Goal: Task Accomplishment & Management: Manage account settings

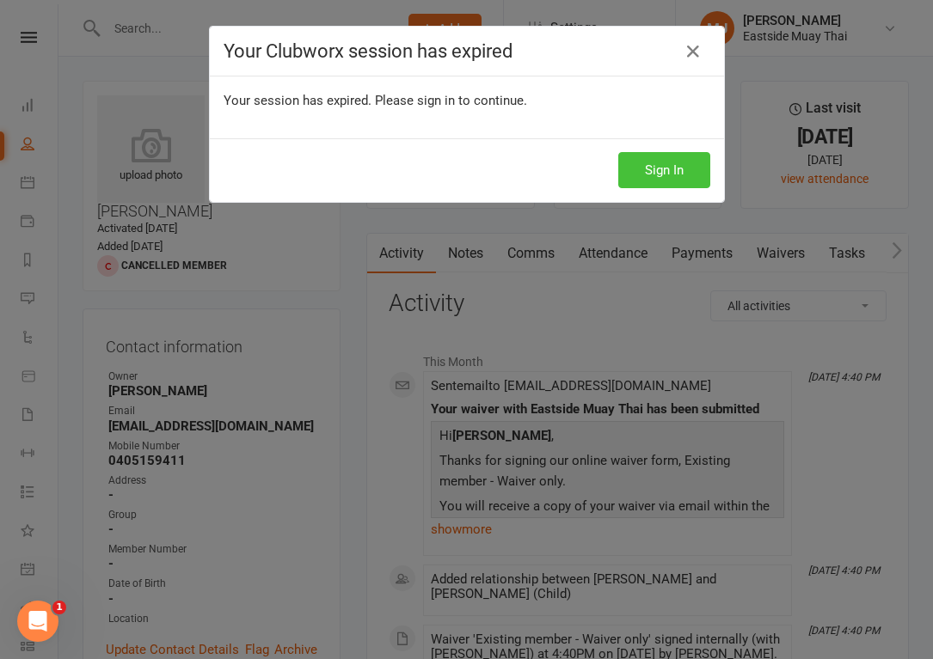
click at [679, 166] on button "Sign In" at bounding box center [664, 170] width 92 height 36
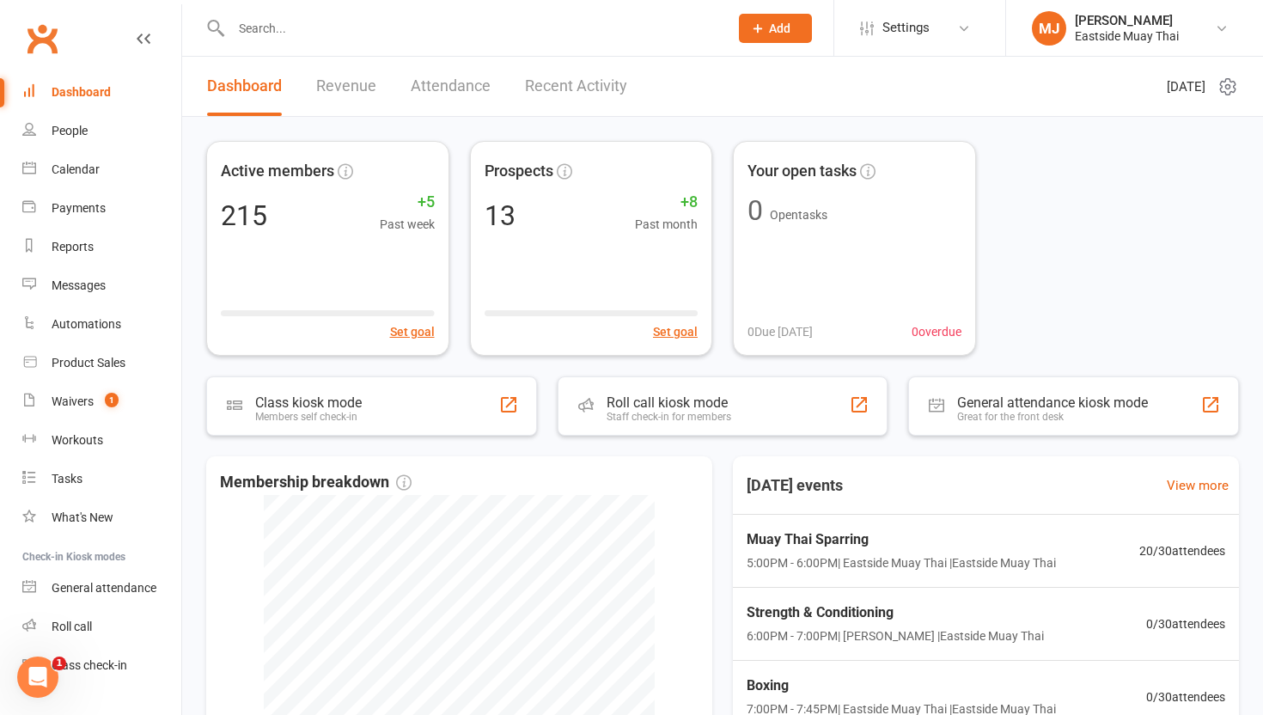
click at [311, 33] on input "text" at bounding box center [471, 28] width 491 height 24
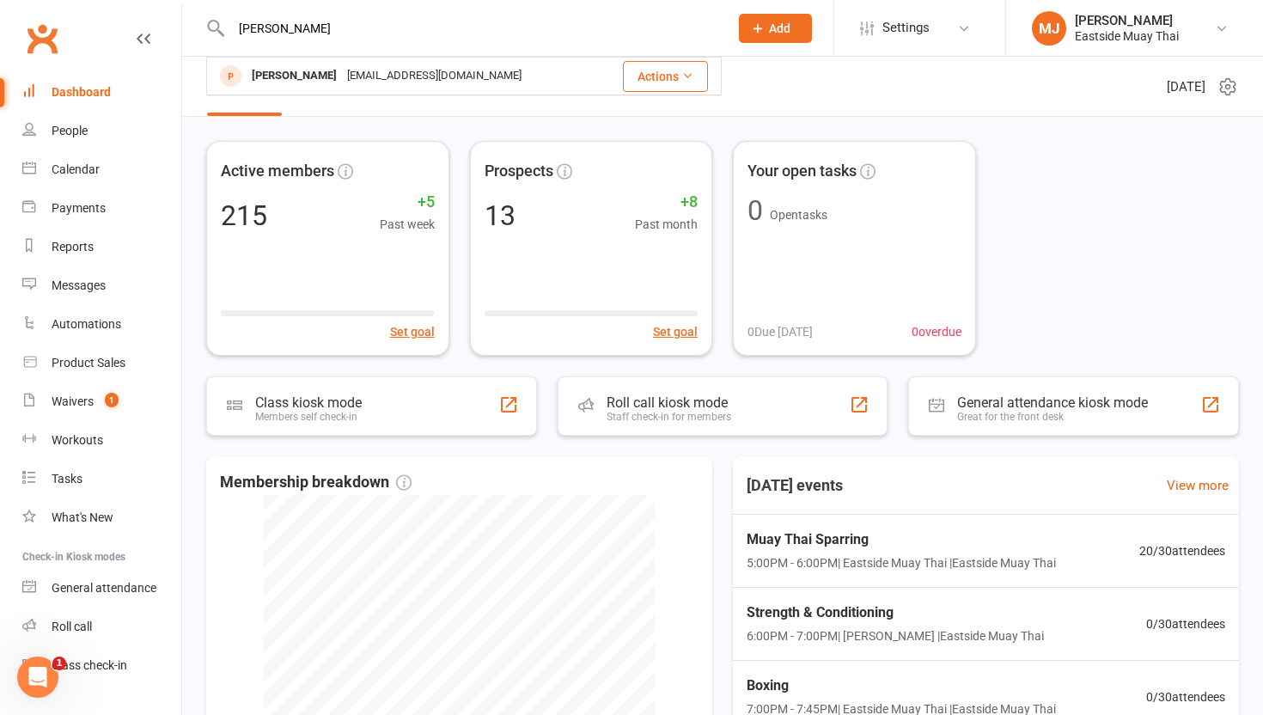
type input "suzanne"
click at [790, 29] on span "Add" at bounding box center [779, 28] width 21 height 14
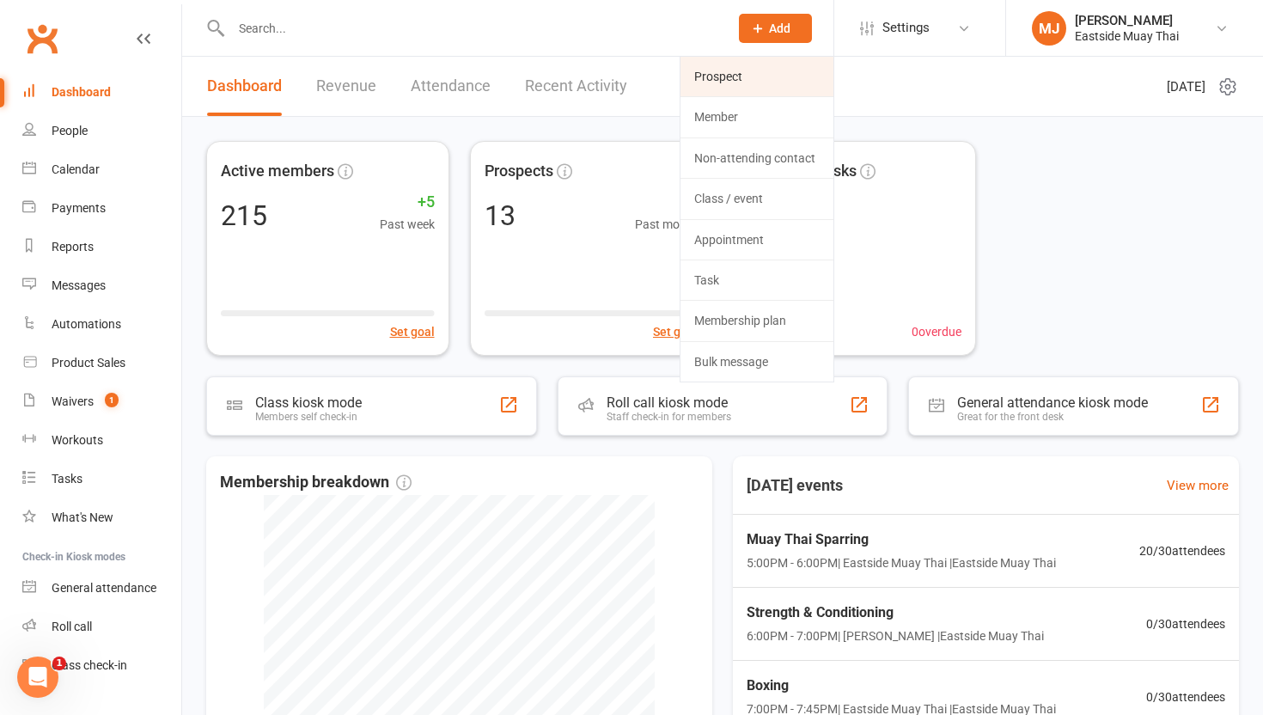
click at [774, 84] on link "Prospect" at bounding box center [757, 77] width 153 height 40
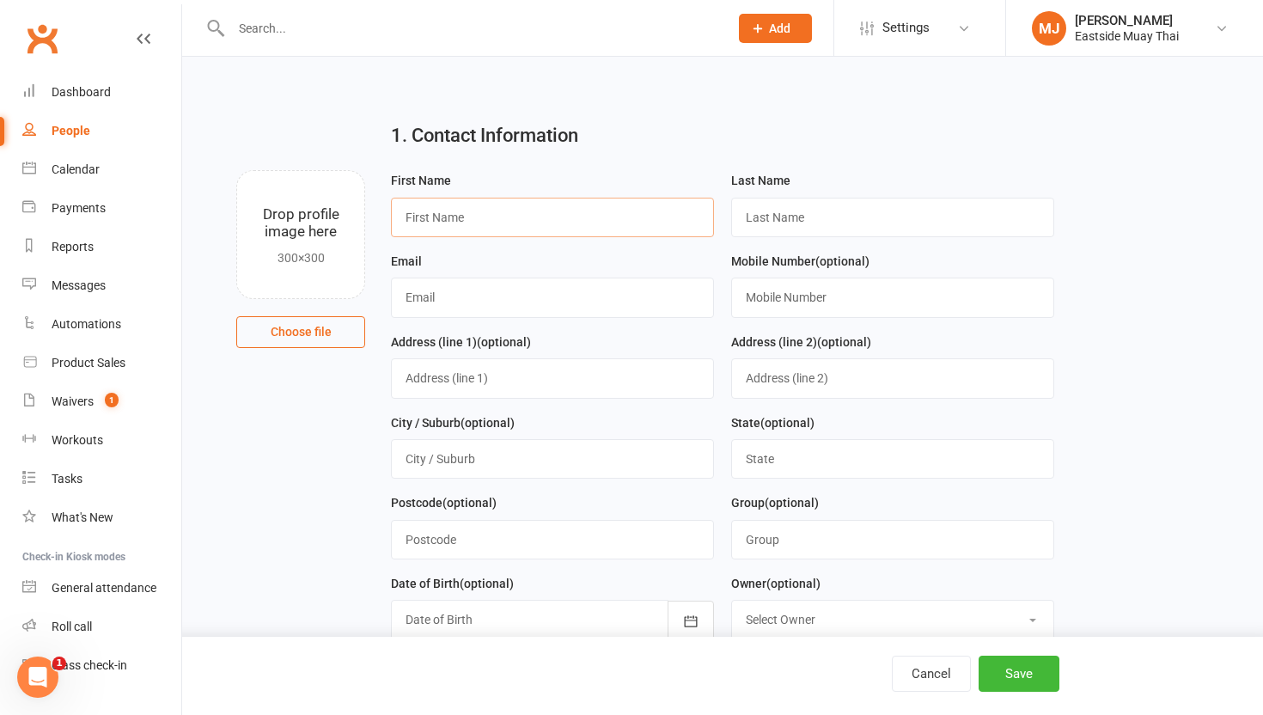
click at [492, 209] on input "text" at bounding box center [552, 218] width 323 height 40
type input "Suzanne"
type input "Lew"
type input "[PERSON_NAME][EMAIL_ADDRESS][DOMAIN_NAME]"
type input "0404859746"
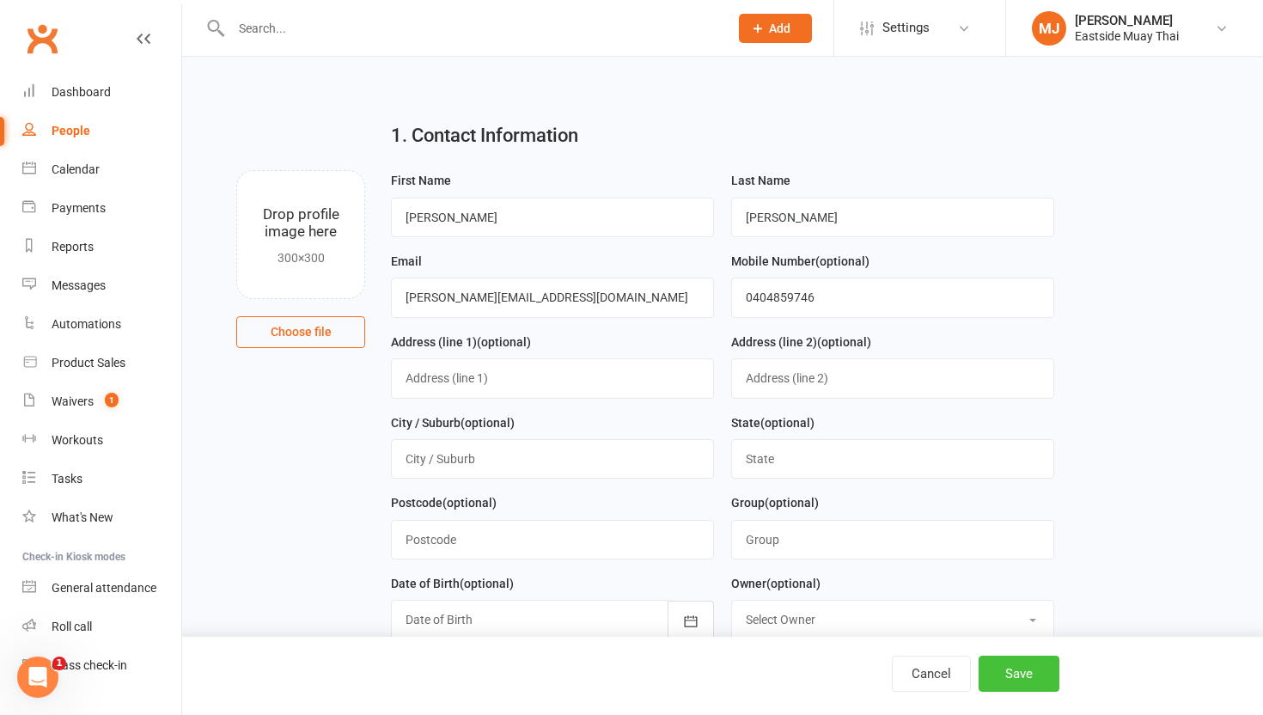
click at [932, 658] on button "Save" at bounding box center [1019, 674] width 81 height 36
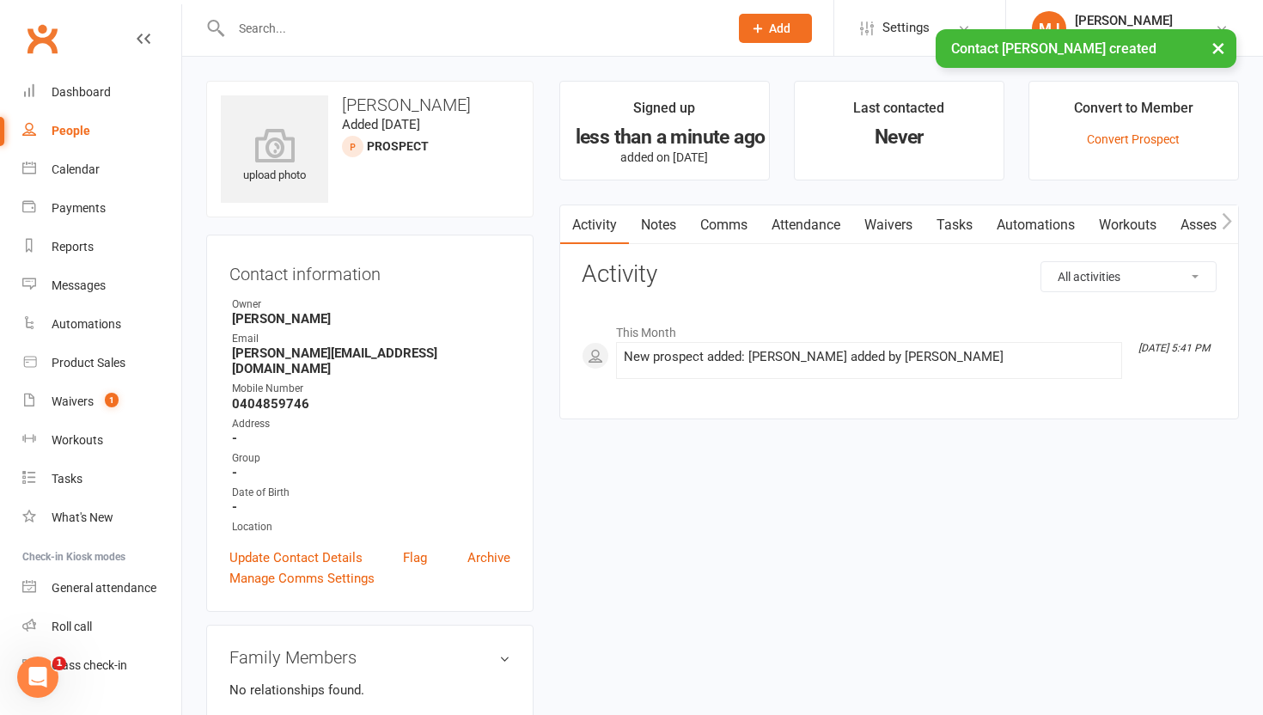
click at [874, 238] on link "Waivers" at bounding box center [889, 225] width 72 height 40
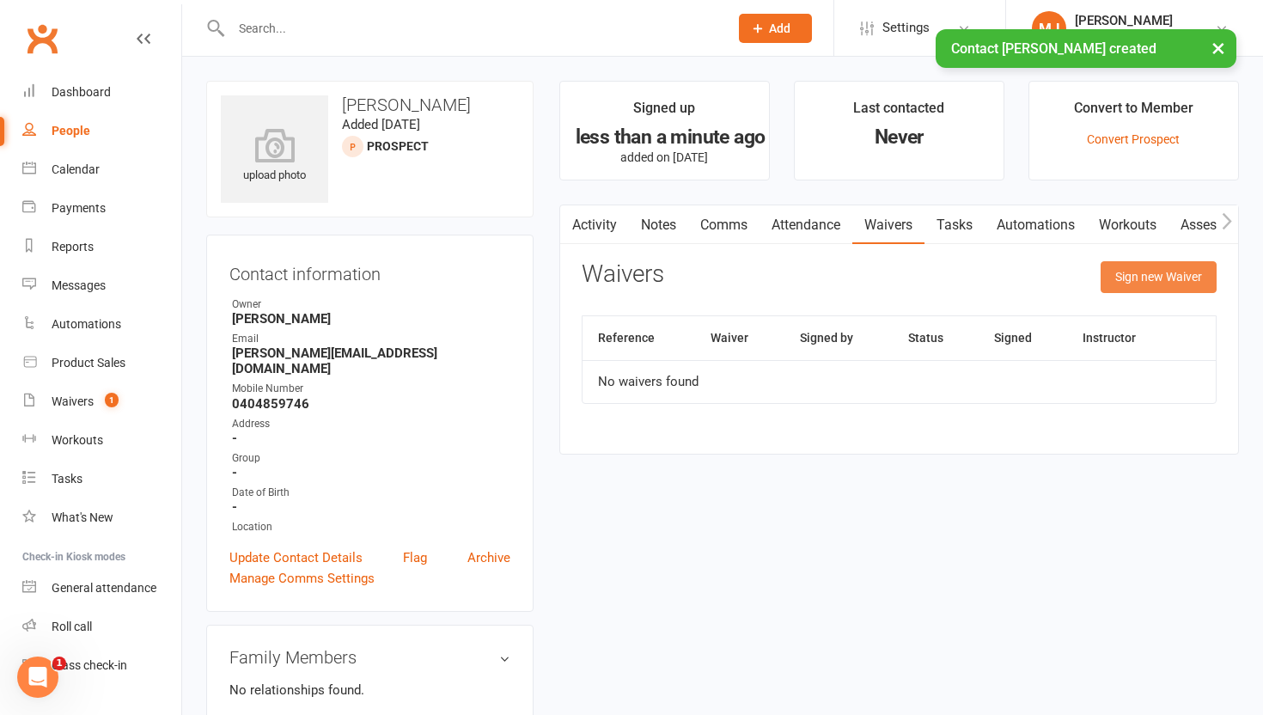
click at [932, 275] on button "Sign new Waiver" at bounding box center [1159, 276] width 116 height 31
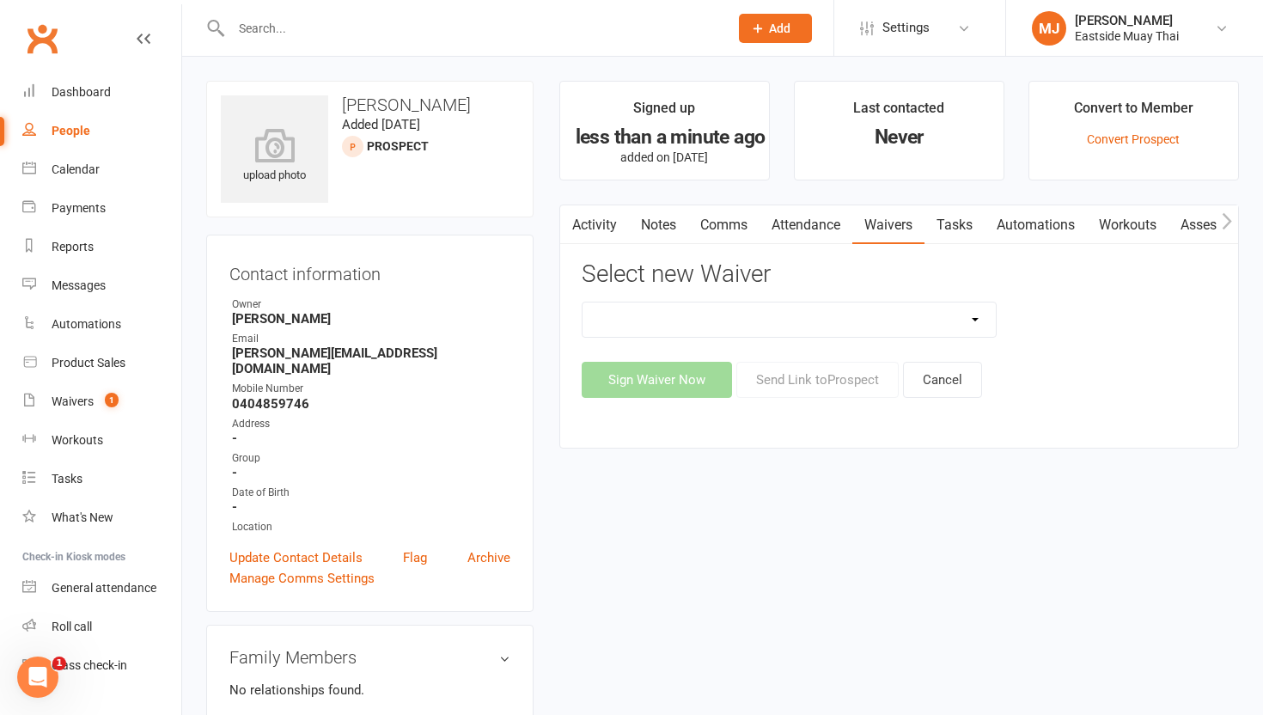
click at [932, 313] on select "Existing member - Waiver only Free Trial New Member Sign Up New Member Sign Up …" at bounding box center [789, 320] width 413 height 34
select select "14823"
click at [583, 303] on select "Existing member - Waiver only Free Trial New Member Sign Up New Member Sign Up …" at bounding box center [789, 320] width 413 height 34
click at [822, 384] on button "Send Link to Prospect" at bounding box center [818, 380] width 162 height 36
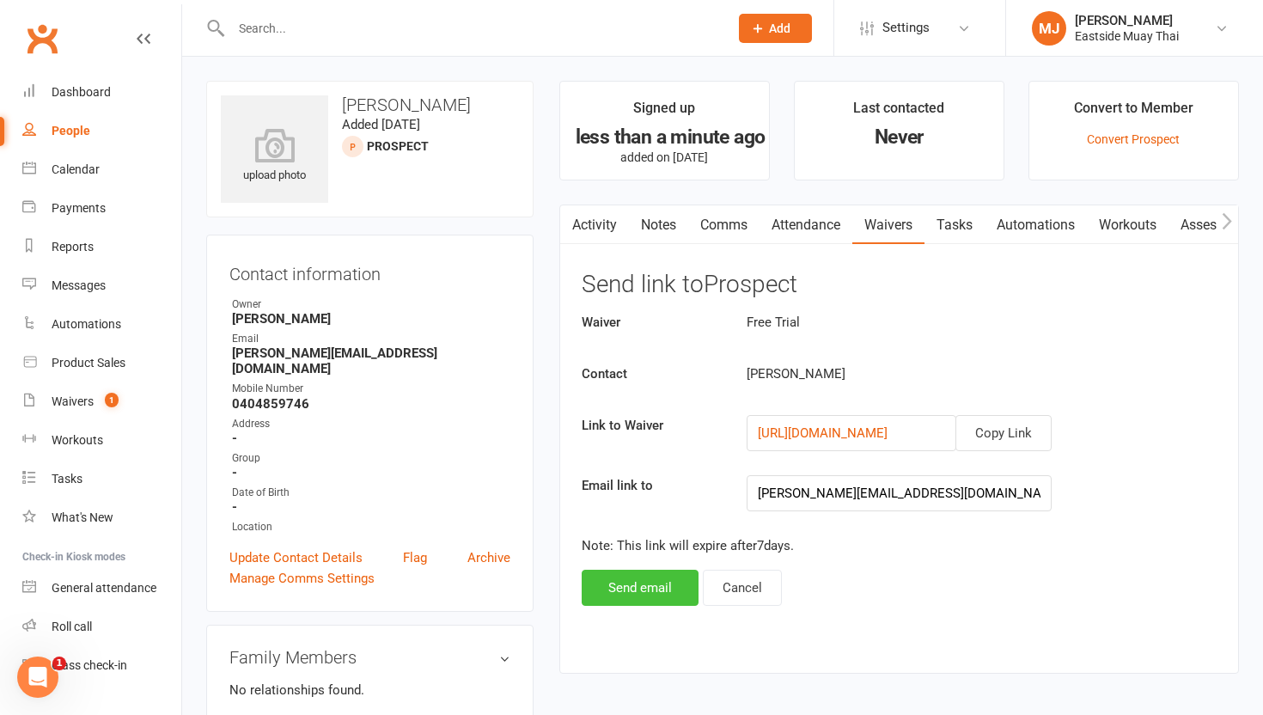
click at [643, 591] on button "Send email" at bounding box center [640, 588] width 117 height 36
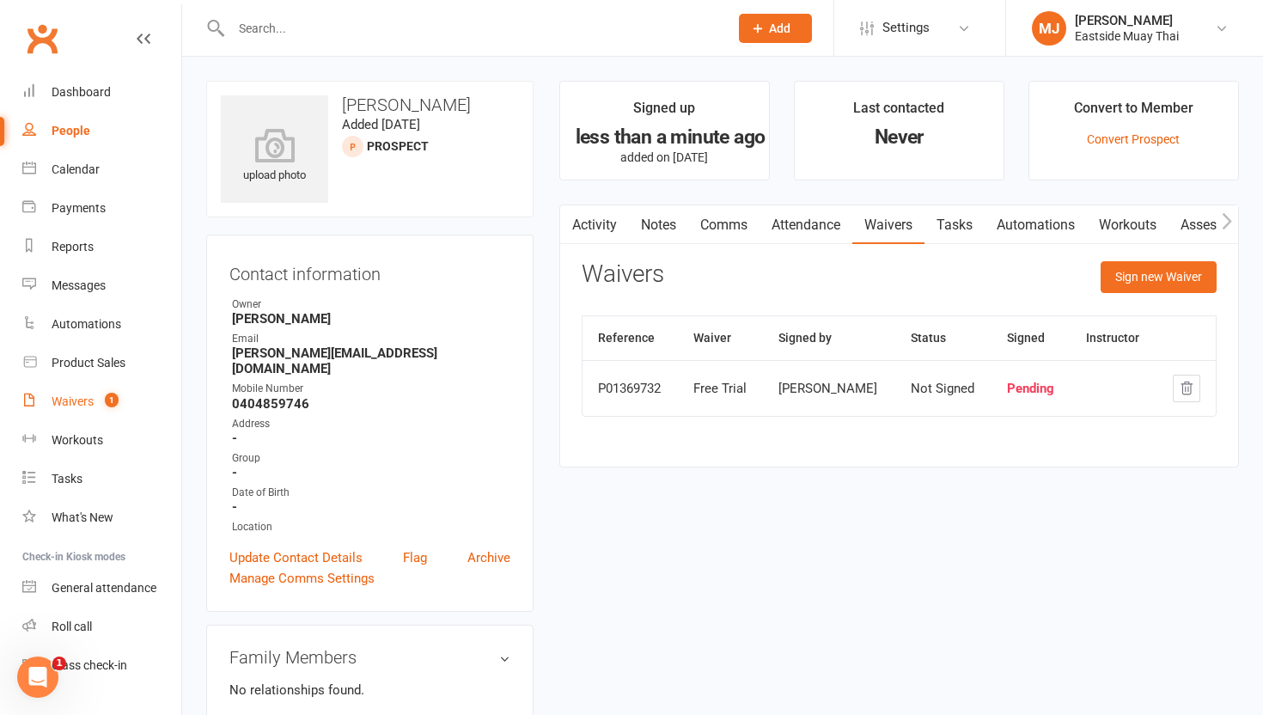
click at [85, 395] on div "Waivers" at bounding box center [73, 402] width 42 height 14
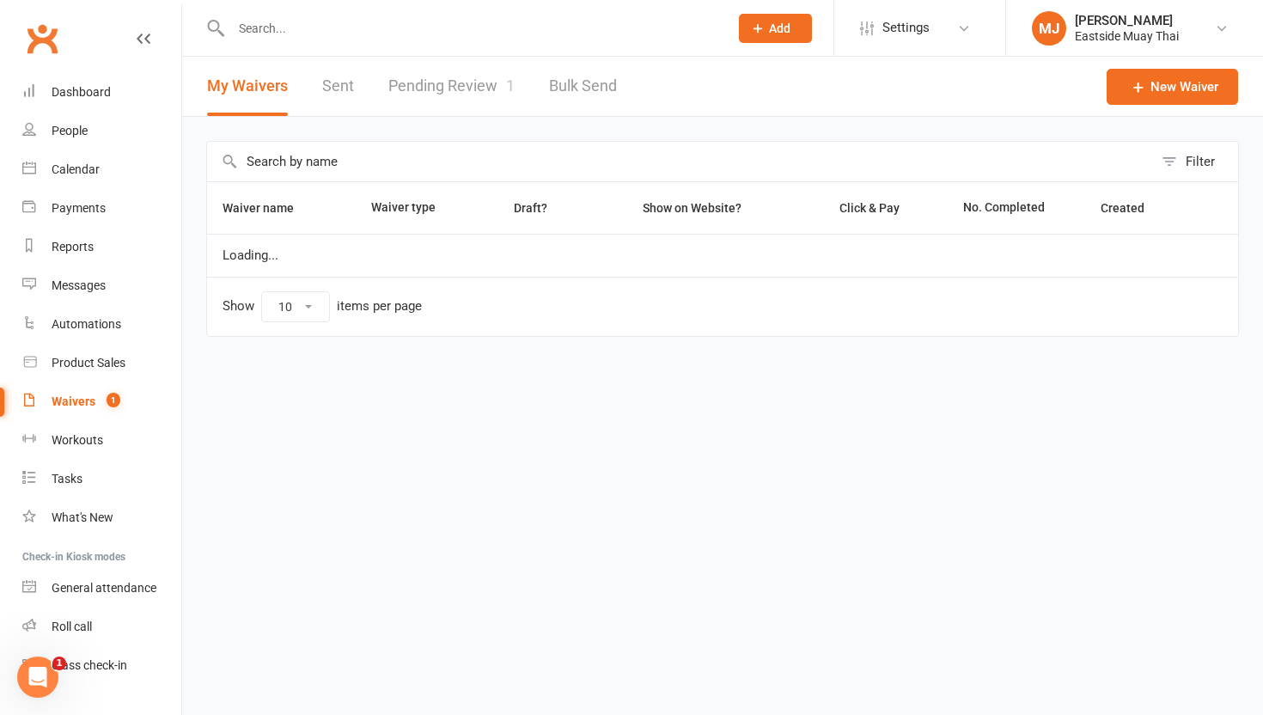
click at [450, 87] on link "Pending Review 1" at bounding box center [451, 86] width 126 height 59
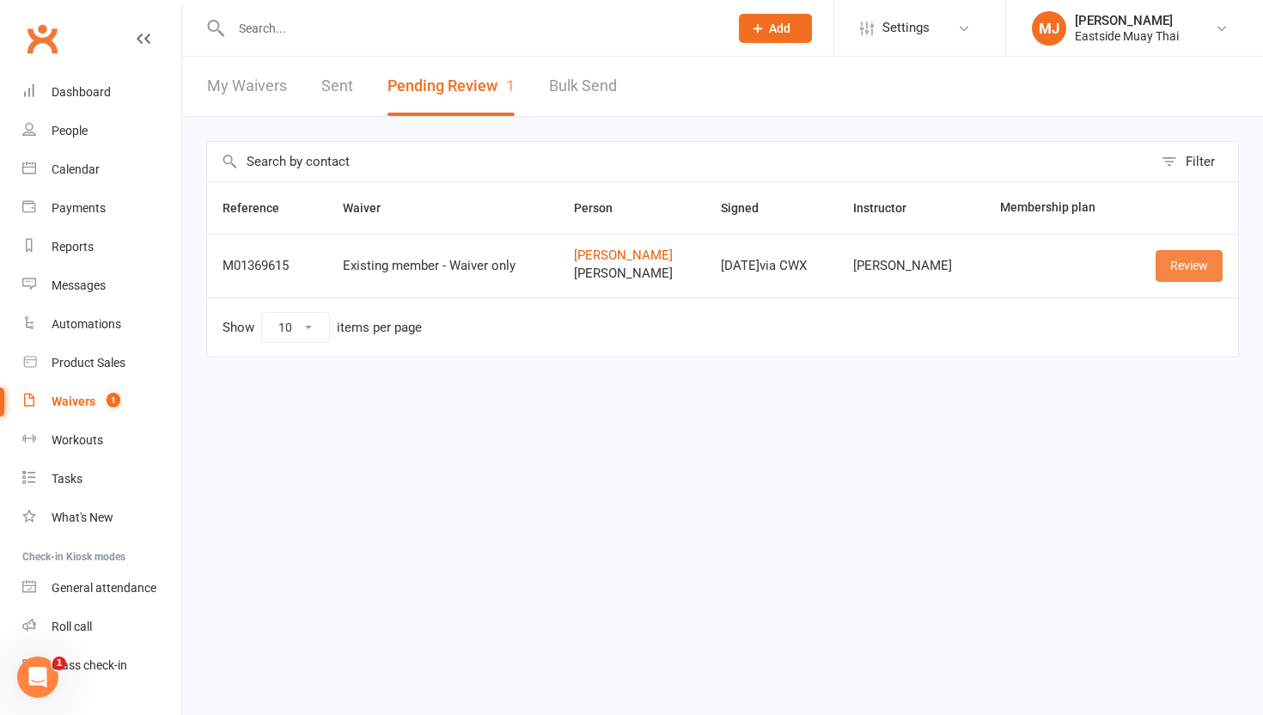
click at [932, 260] on link "Review" at bounding box center [1189, 265] width 67 height 31
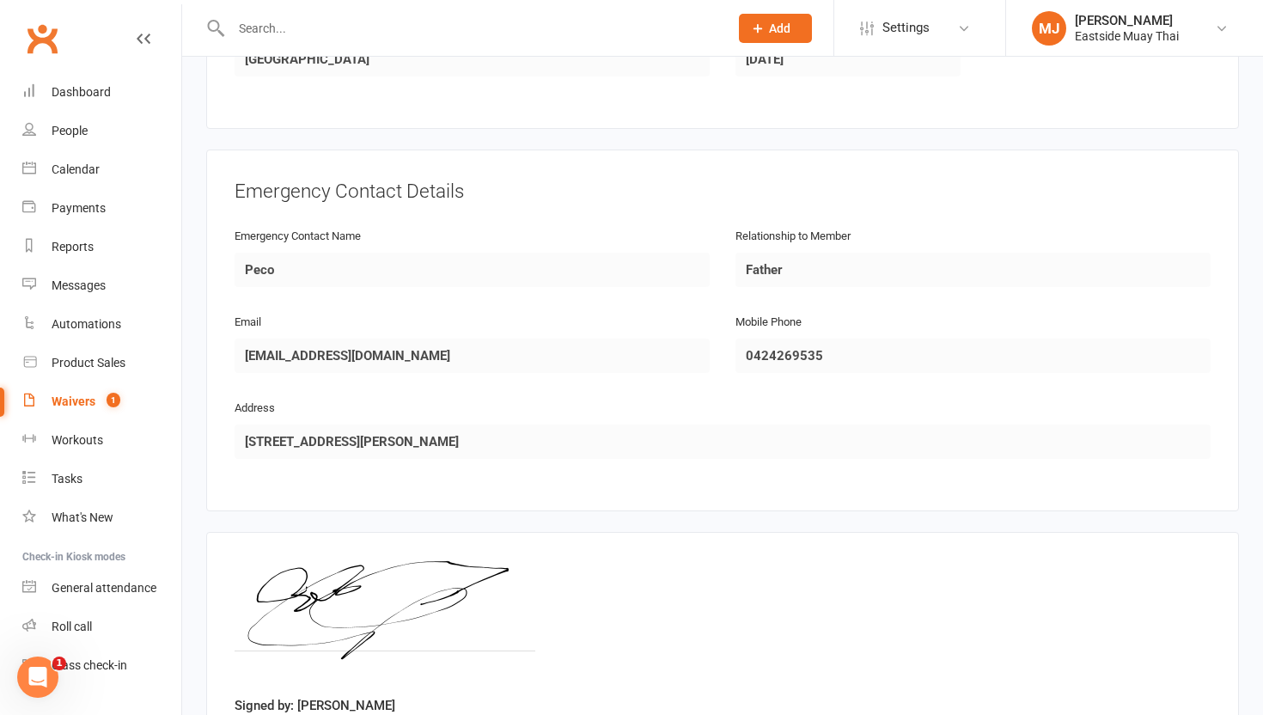
scroll to position [1465, 0]
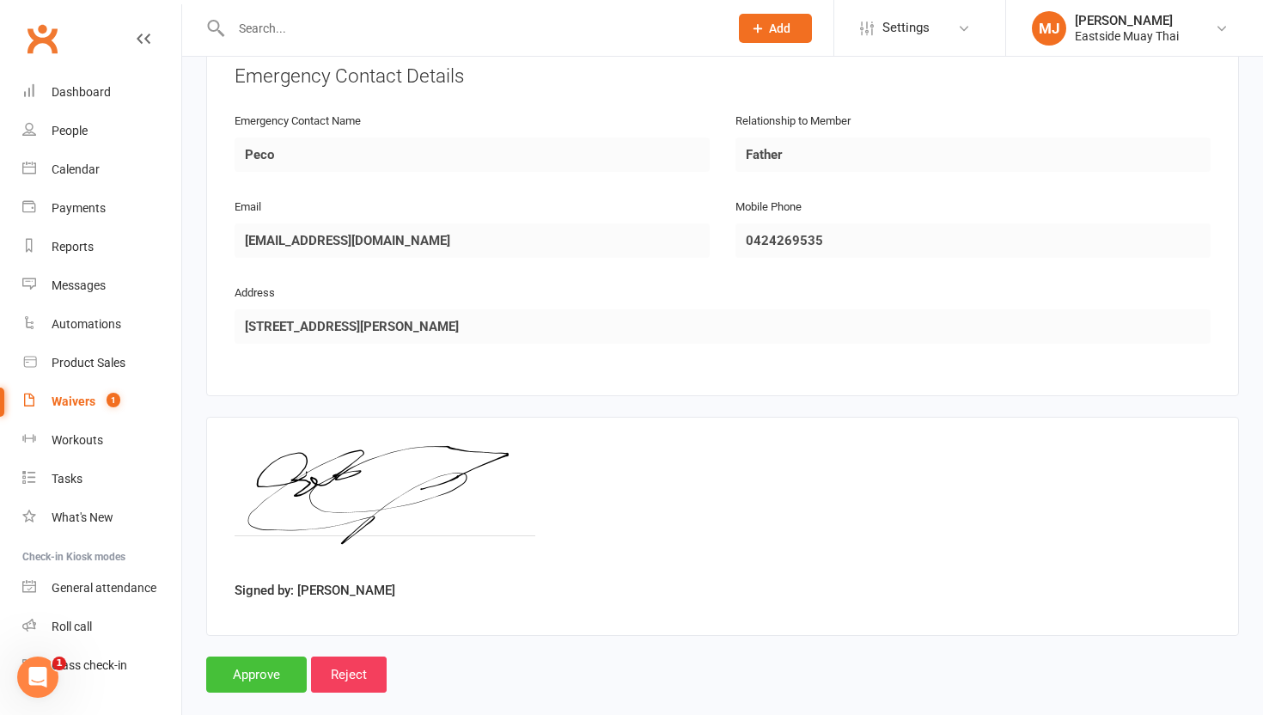
click at [239, 657] on input "Approve" at bounding box center [256, 675] width 101 height 36
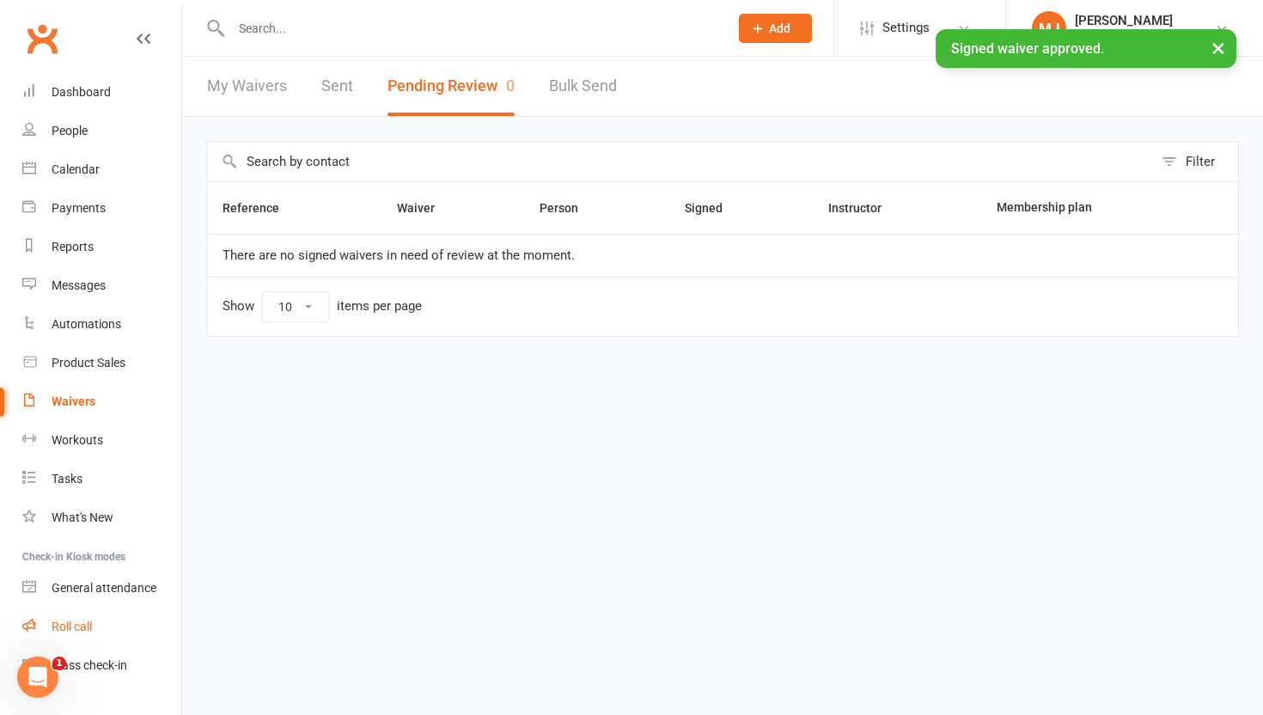
click at [81, 627] on div "Roll call" at bounding box center [72, 627] width 40 height 14
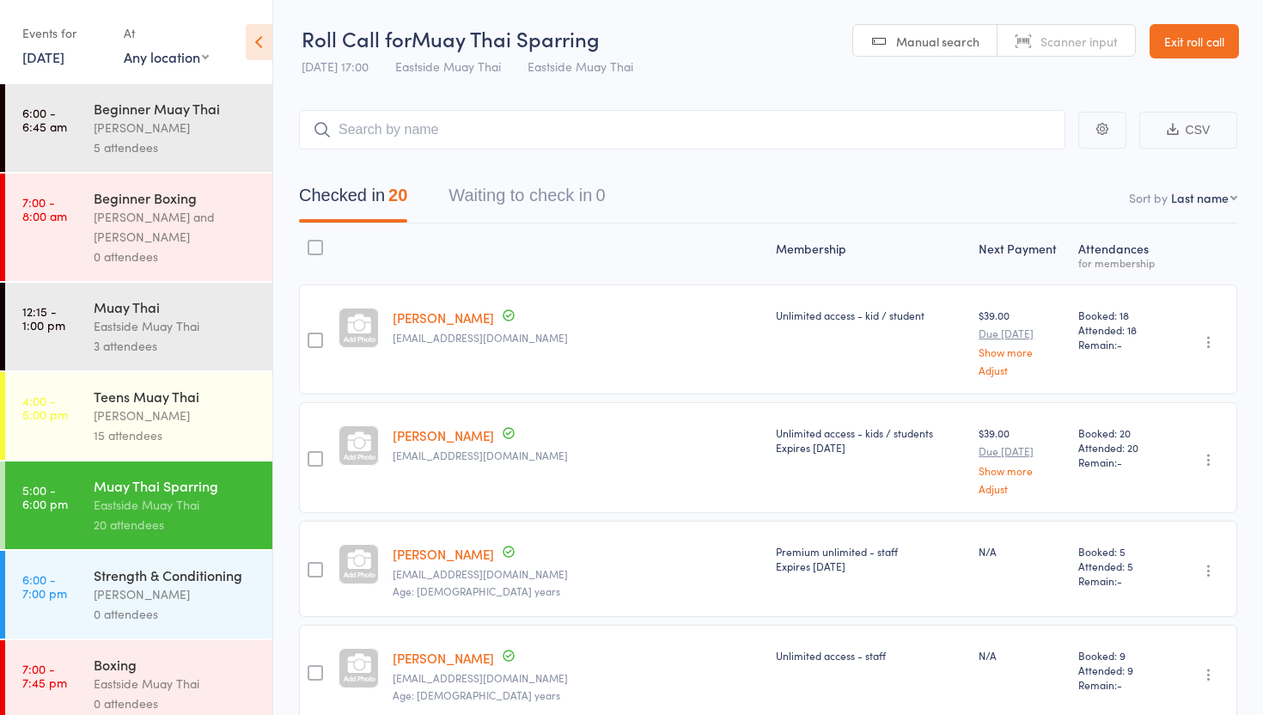
click at [488, 139] on input "search" at bounding box center [682, 130] width 767 height 40
type input "suza"
click at [1004, 162] on link "Drop in" at bounding box center [1021, 166] width 56 height 27
click at [1211, 40] on link "Exit roll call" at bounding box center [1194, 41] width 89 height 34
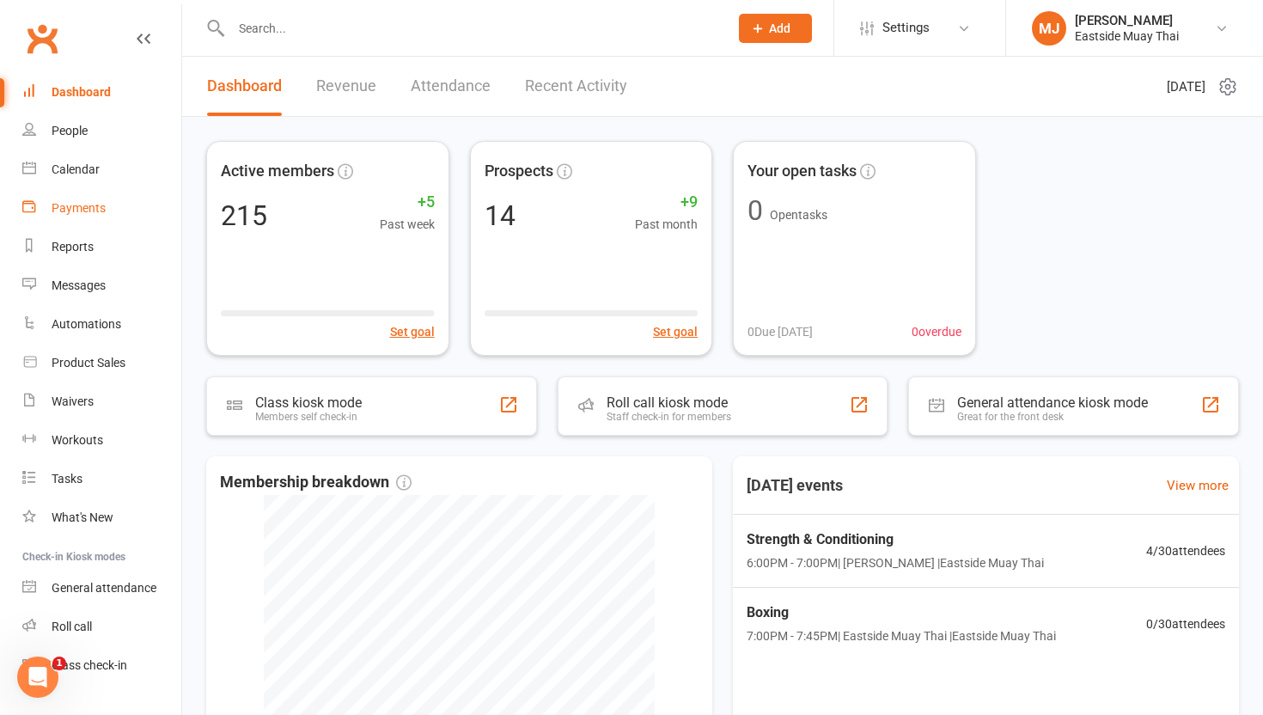
click at [82, 204] on div "Payments" at bounding box center [79, 208] width 54 height 14
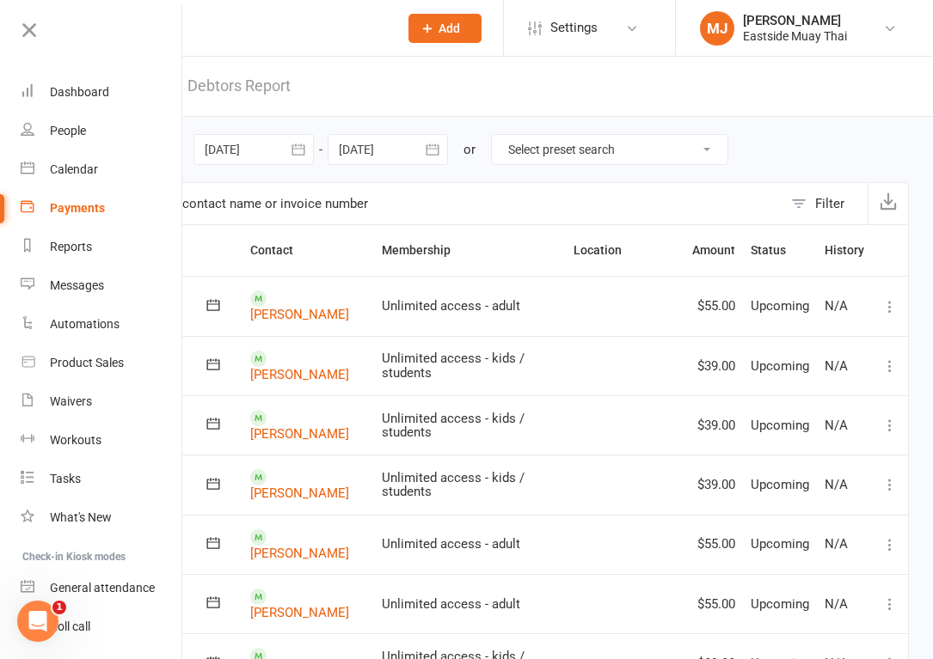
click at [75, 207] on div "Payments" at bounding box center [77, 208] width 55 height 14
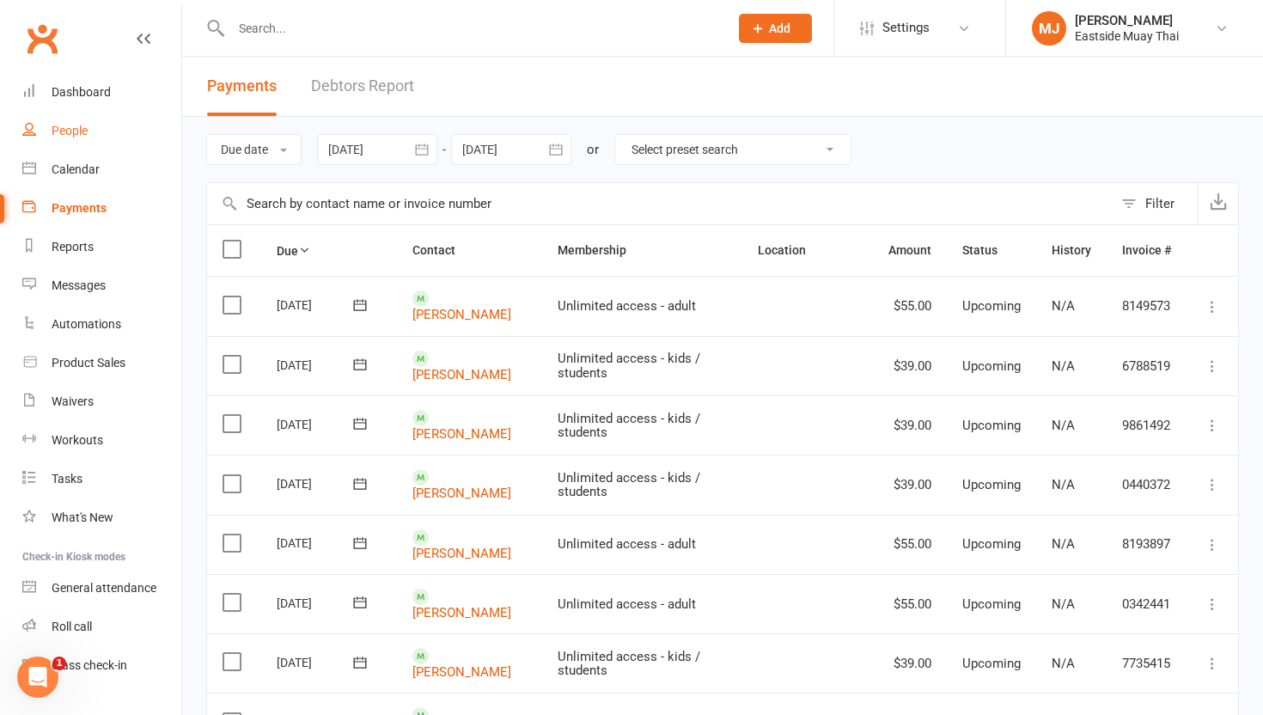
click at [76, 122] on link "People" at bounding box center [101, 131] width 159 height 39
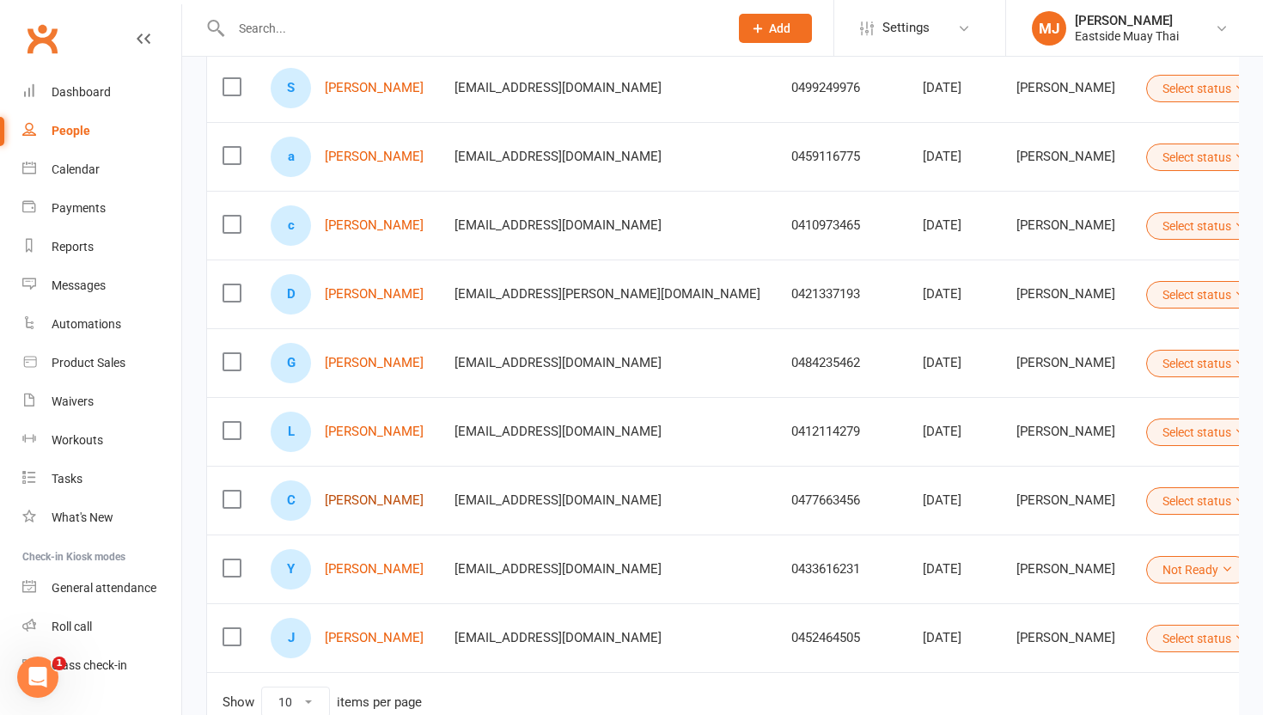
scroll to position [425, 0]
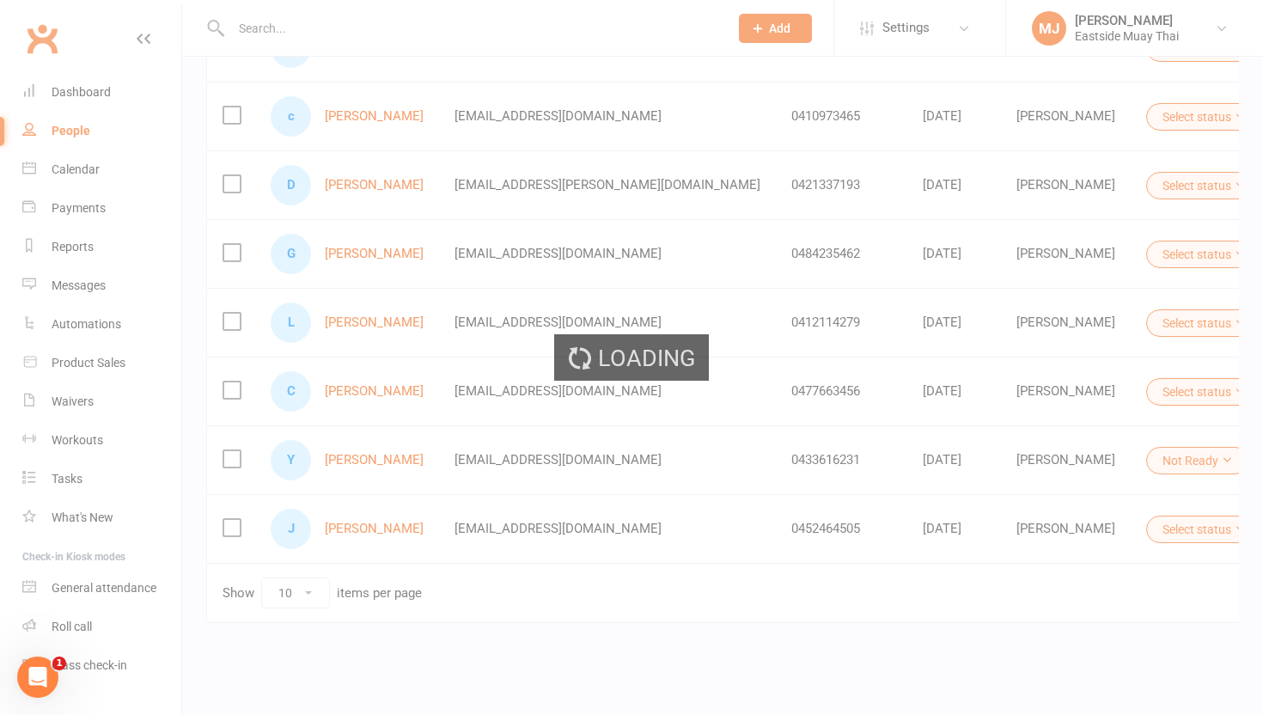
scroll to position [13, 0]
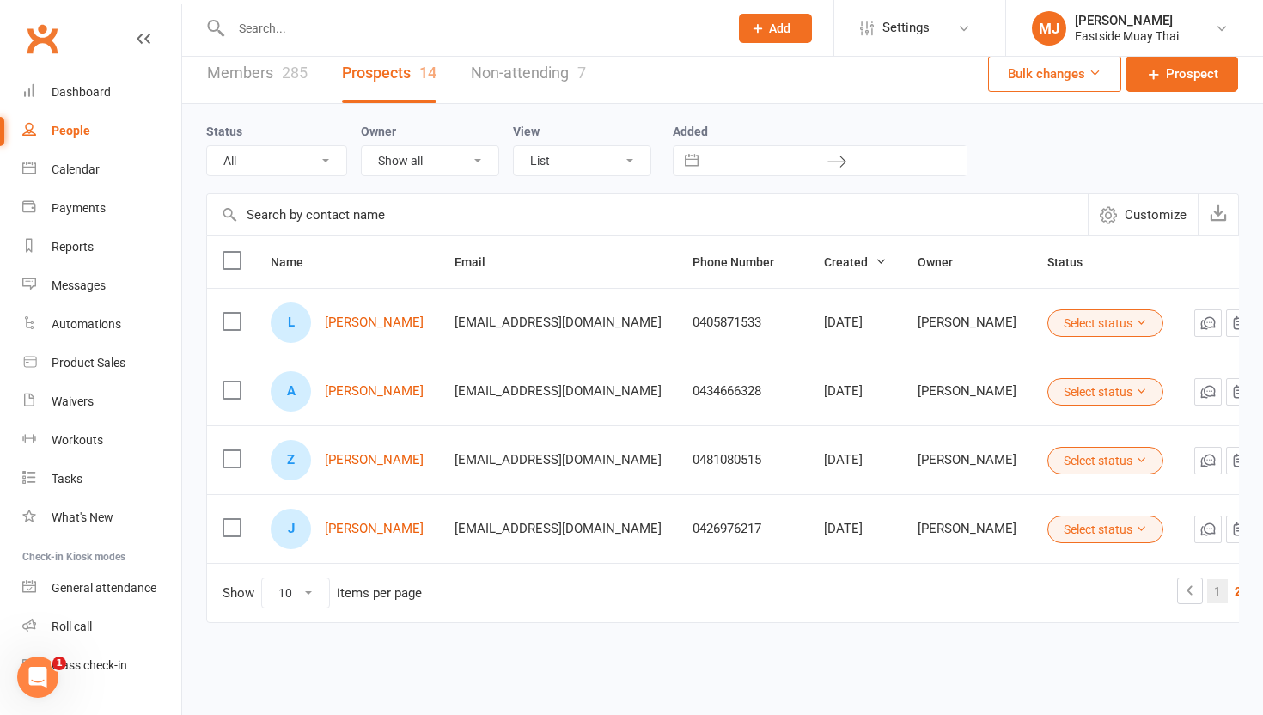
click at [932, 586] on link "1" at bounding box center [1218, 591] width 21 height 24
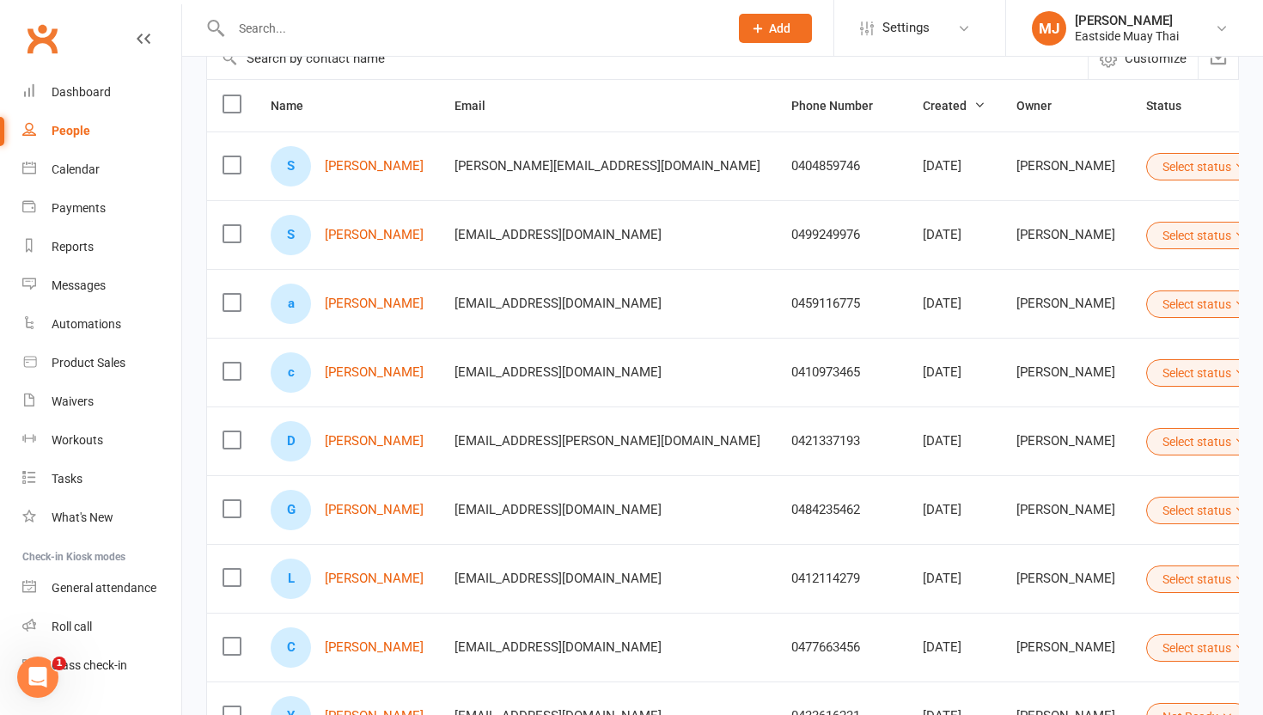
scroll to position [168, 0]
click at [387, 303] on link "[PERSON_NAME]" at bounding box center [374, 304] width 99 height 15
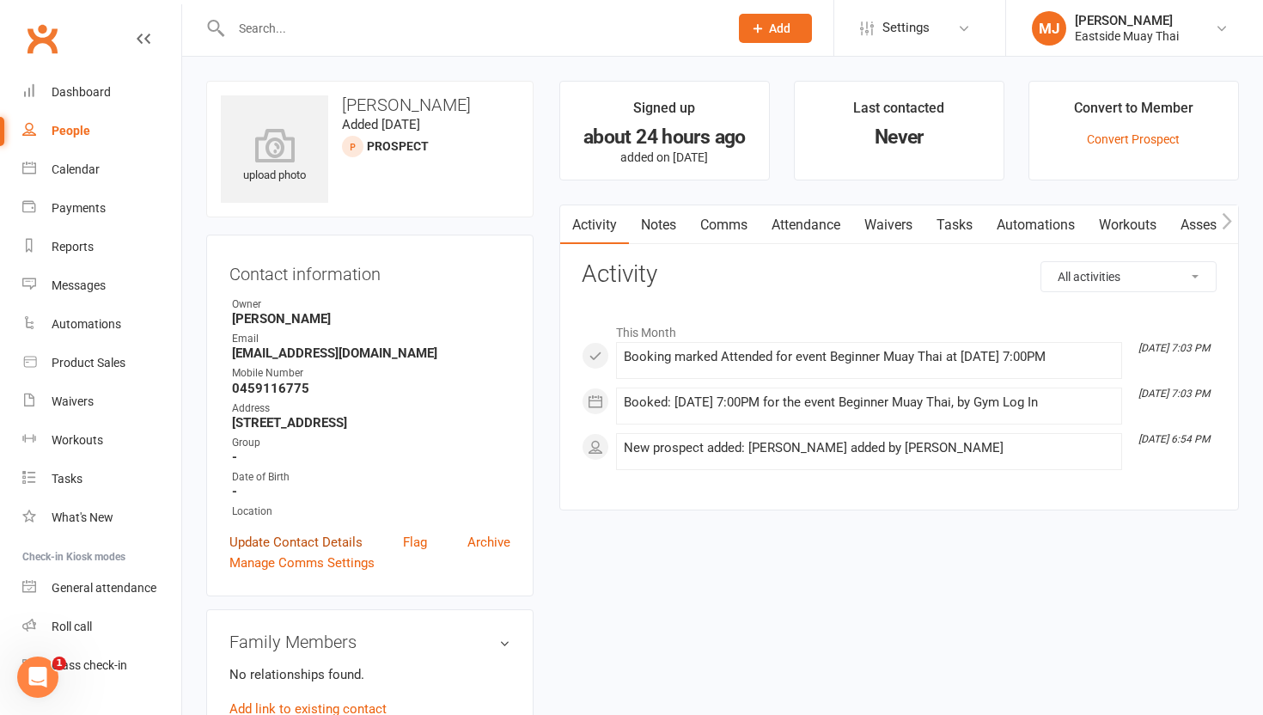
click at [284, 532] on link "Update Contact Details" at bounding box center [295, 542] width 133 height 21
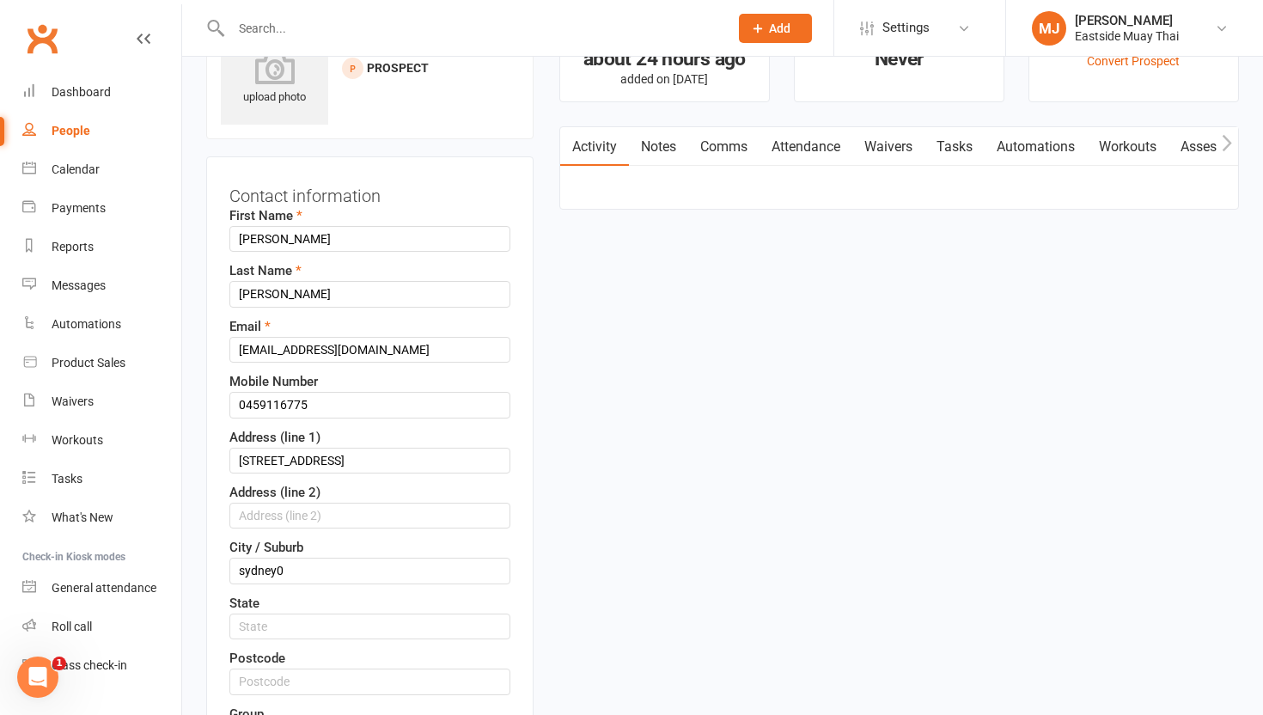
scroll to position [81, 0]
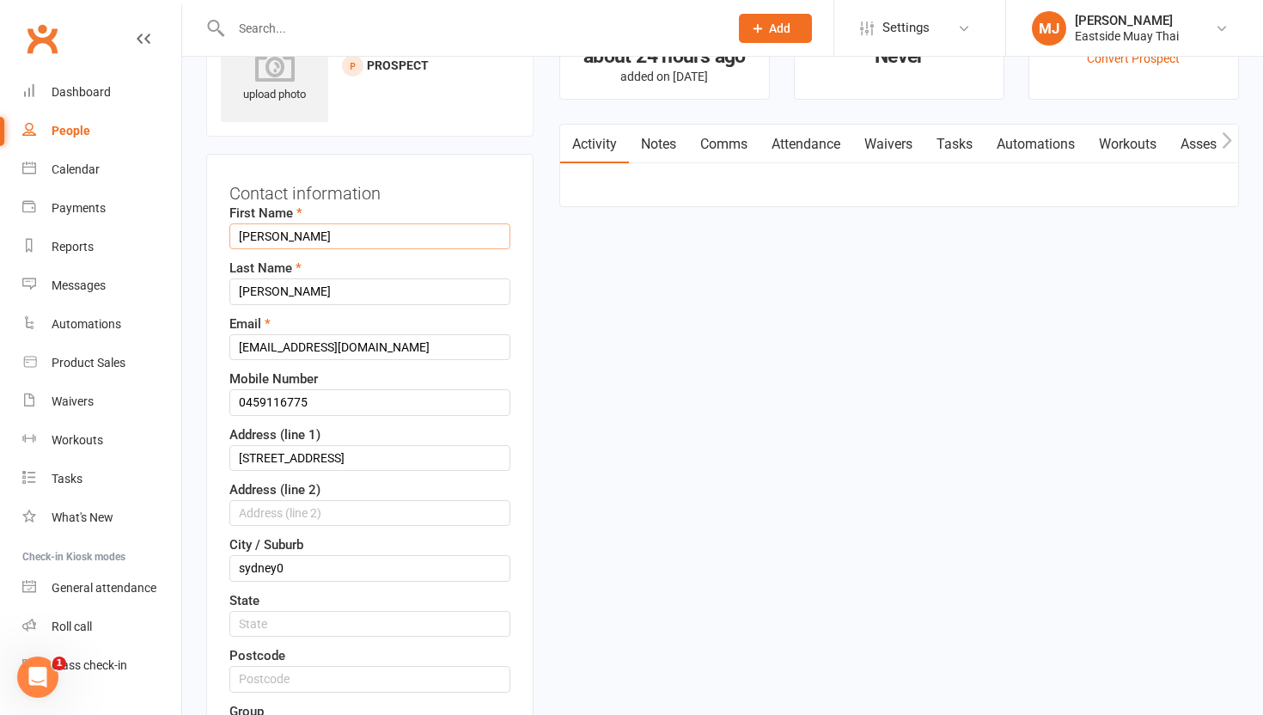
click at [247, 233] on input "[PERSON_NAME]" at bounding box center [369, 236] width 281 height 26
type input "[PERSON_NAME]"
click at [246, 290] on input "[PERSON_NAME]" at bounding box center [369, 291] width 281 height 26
type input "[PERSON_NAME]"
click at [401, 382] on div "Mobile Number [PHONE_NUMBER]" at bounding box center [369, 392] width 281 height 46
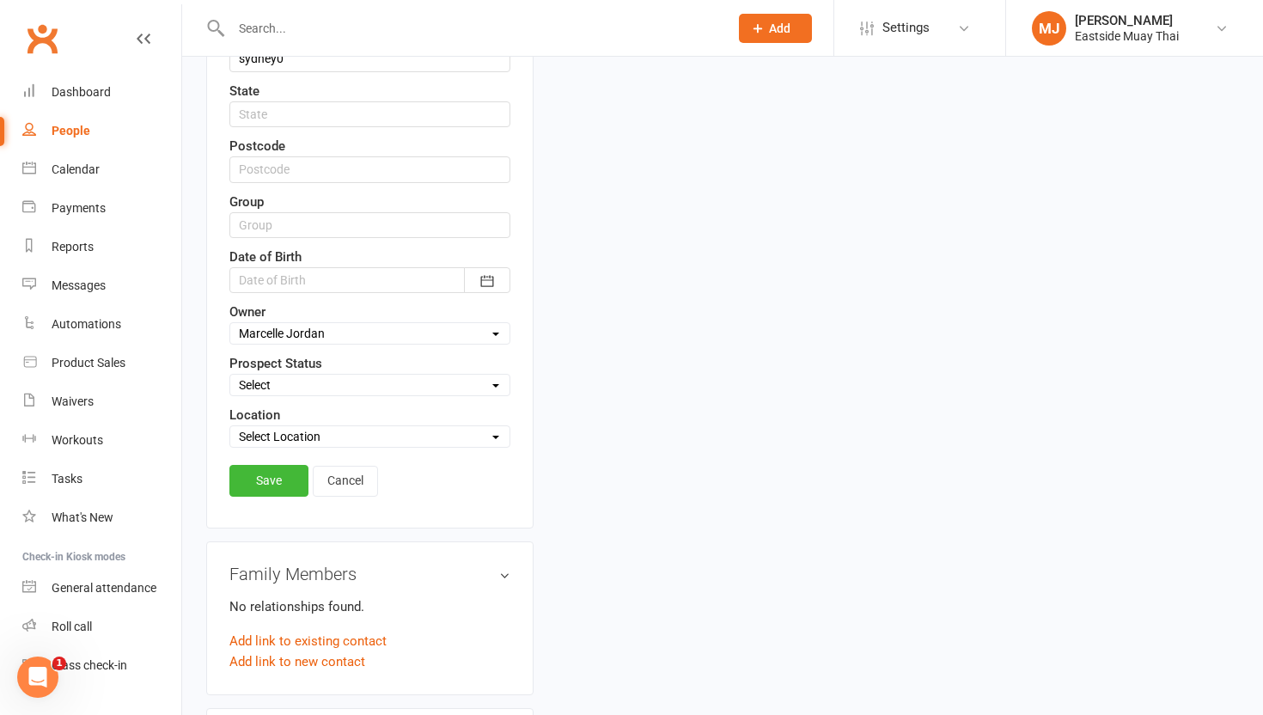
scroll to position [596, 0]
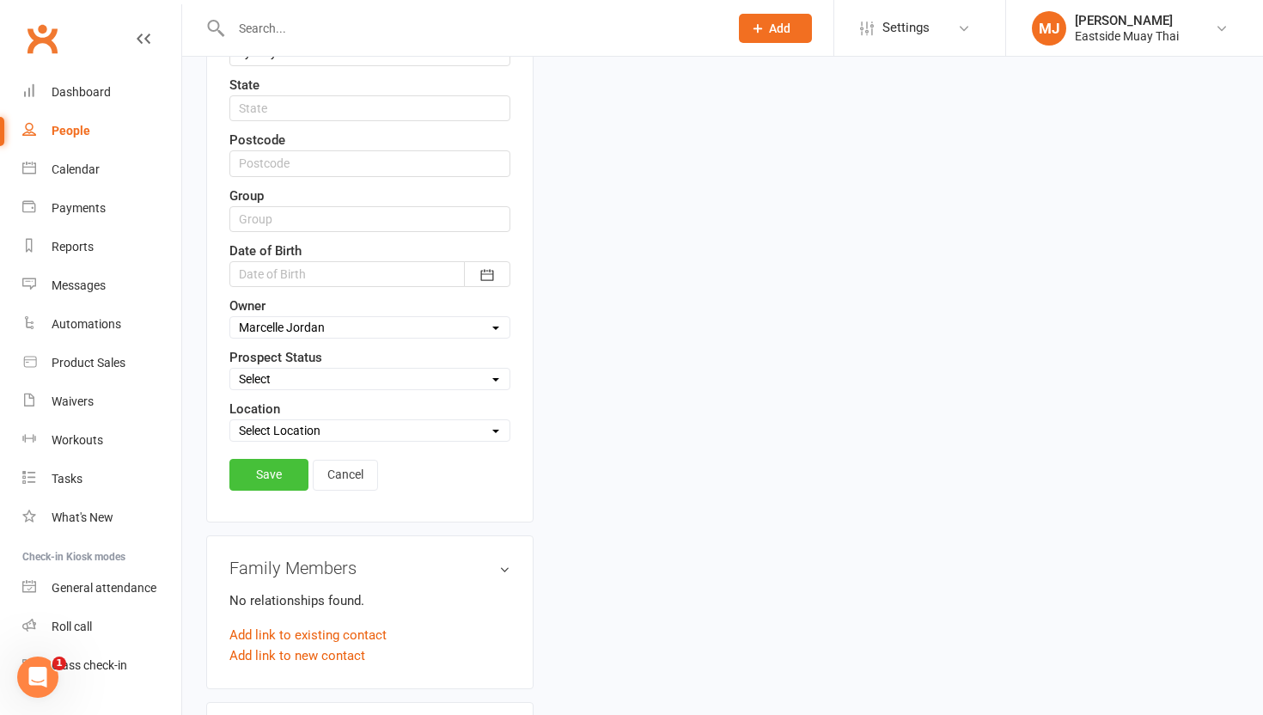
click at [290, 474] on link "Save" at bounding box center [268, 474] width 79 height 31
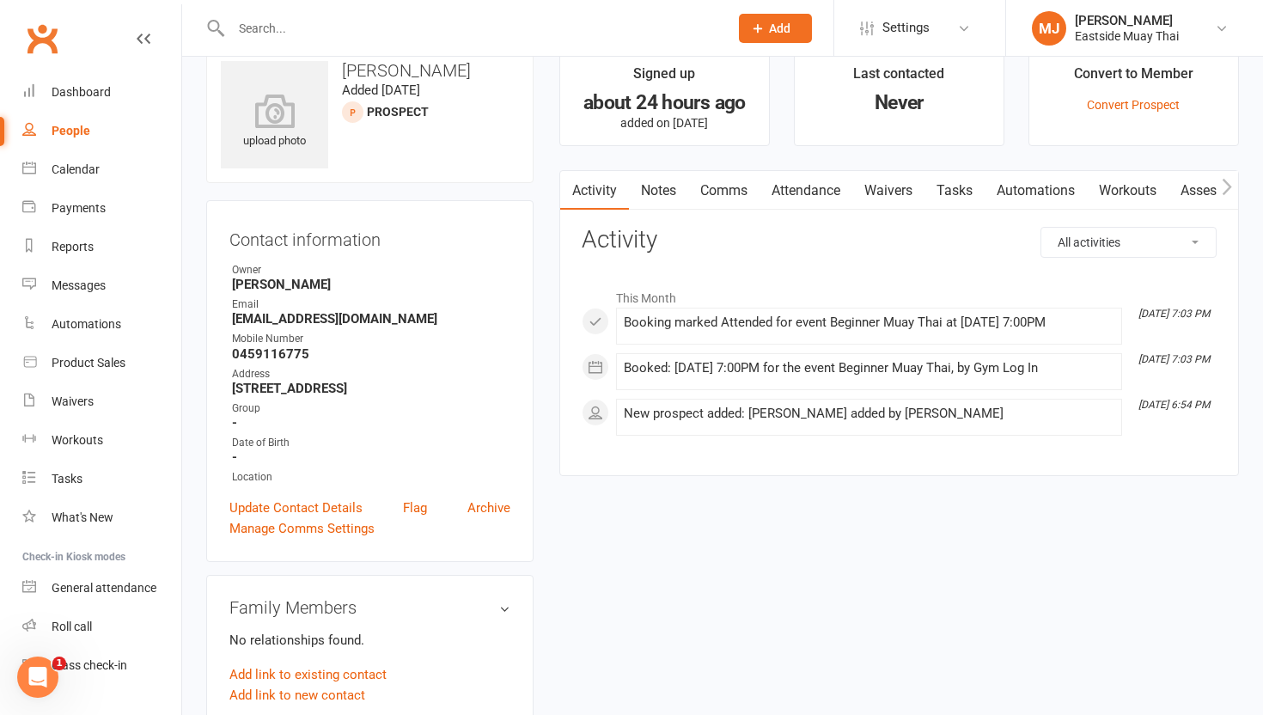
scroll to position [0, 0]
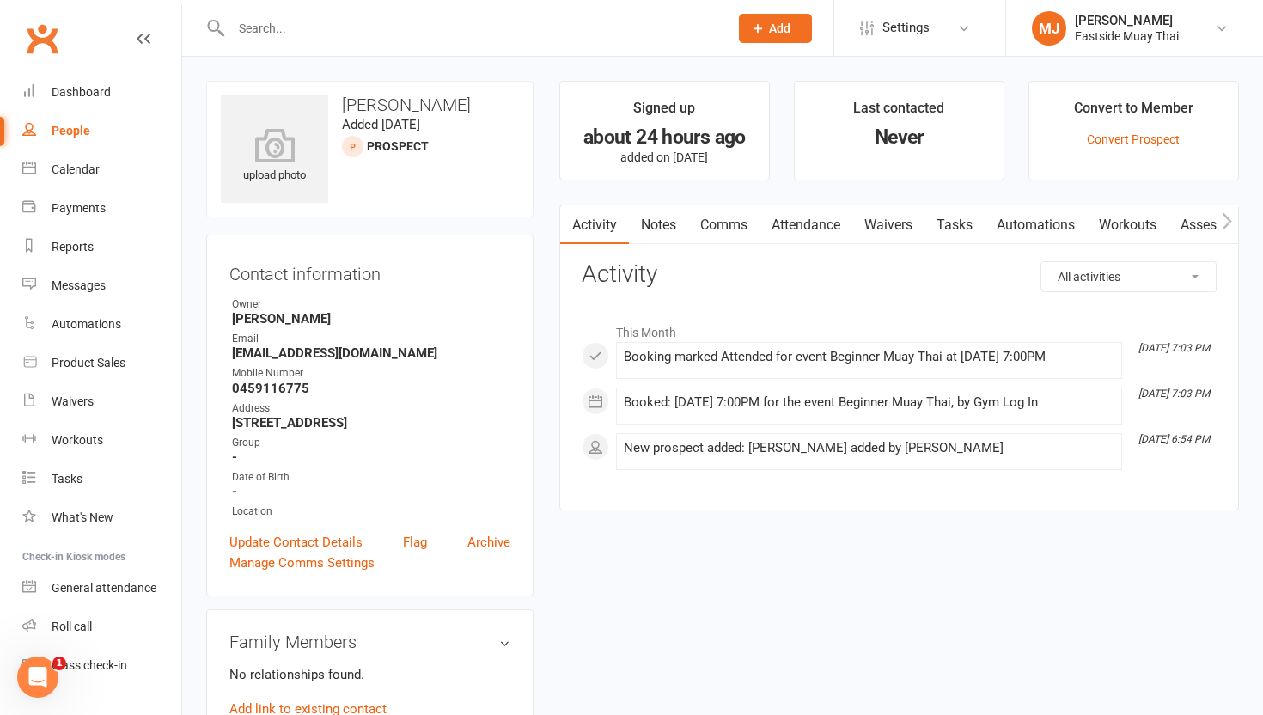
click at [792, 36] on button "Add" at bounding box center [775, 28] width 73 height 29
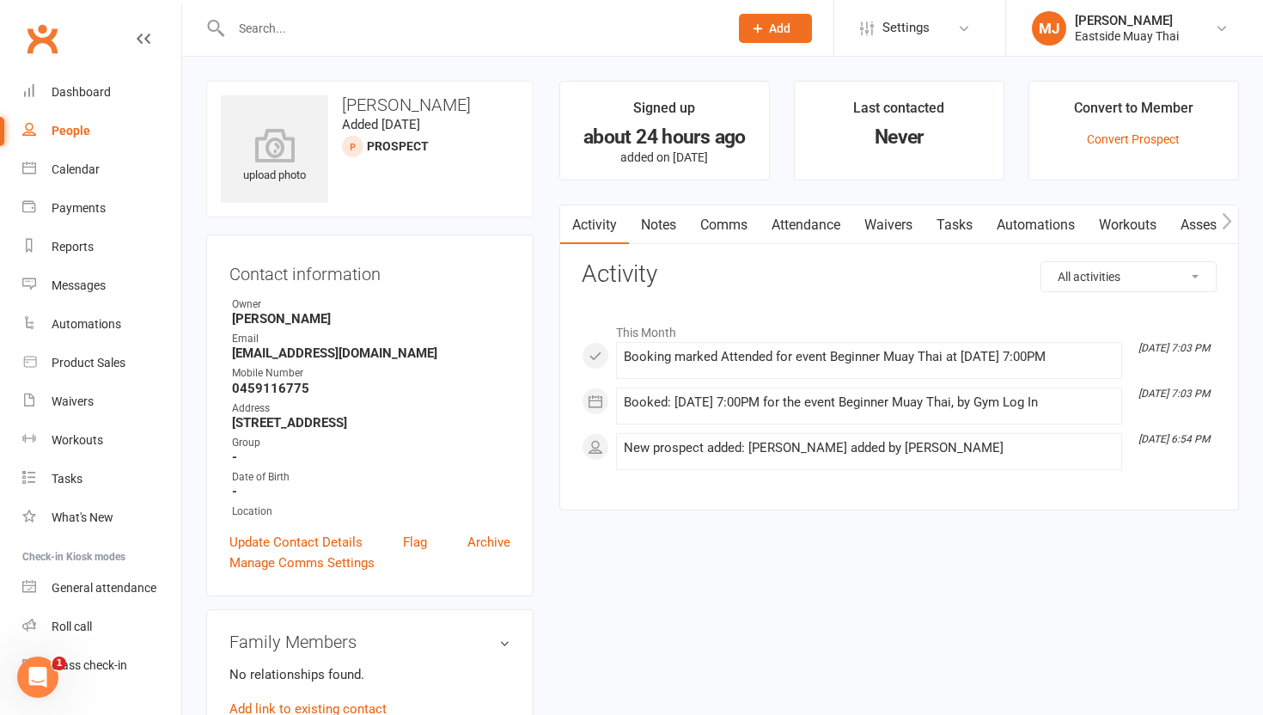
click at [77, 124] on div "People" at bounding box center [71, 131] width 39 height 14
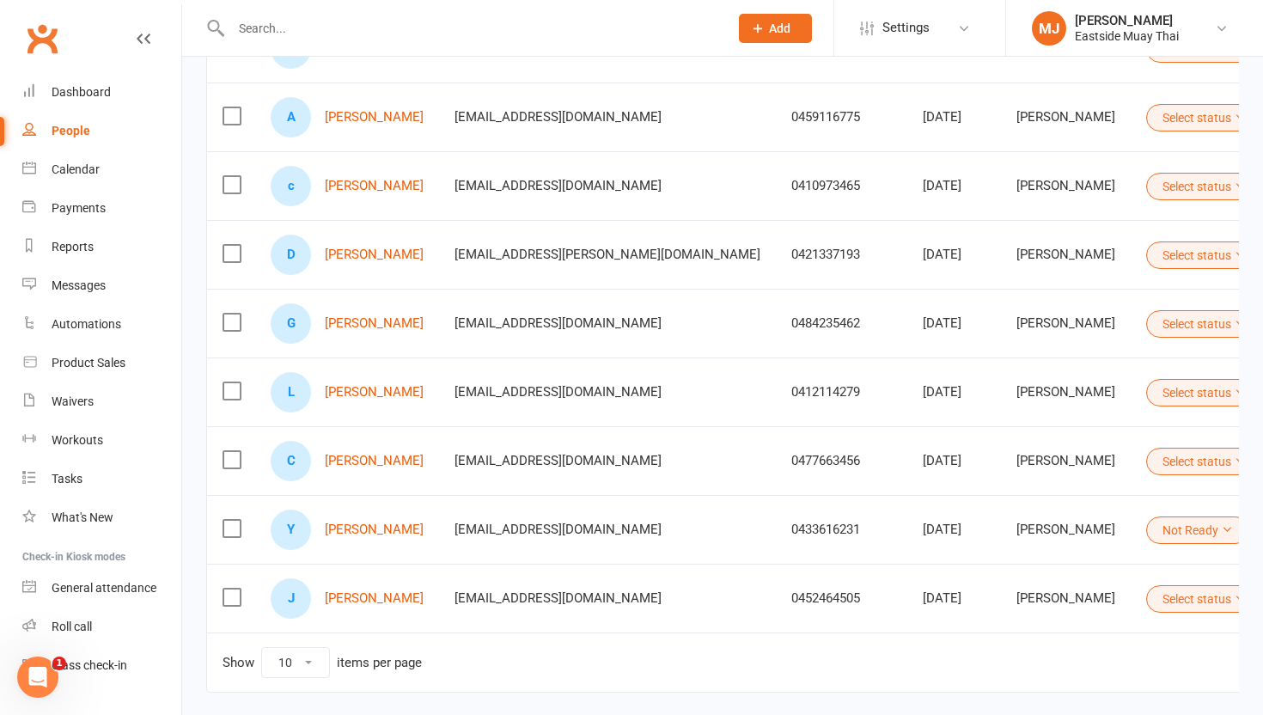
scroll to position [358, 0]
click at [397, 460] on link "[PERSON_NAME]" at bounding box center [374, 459] width 99 height 15
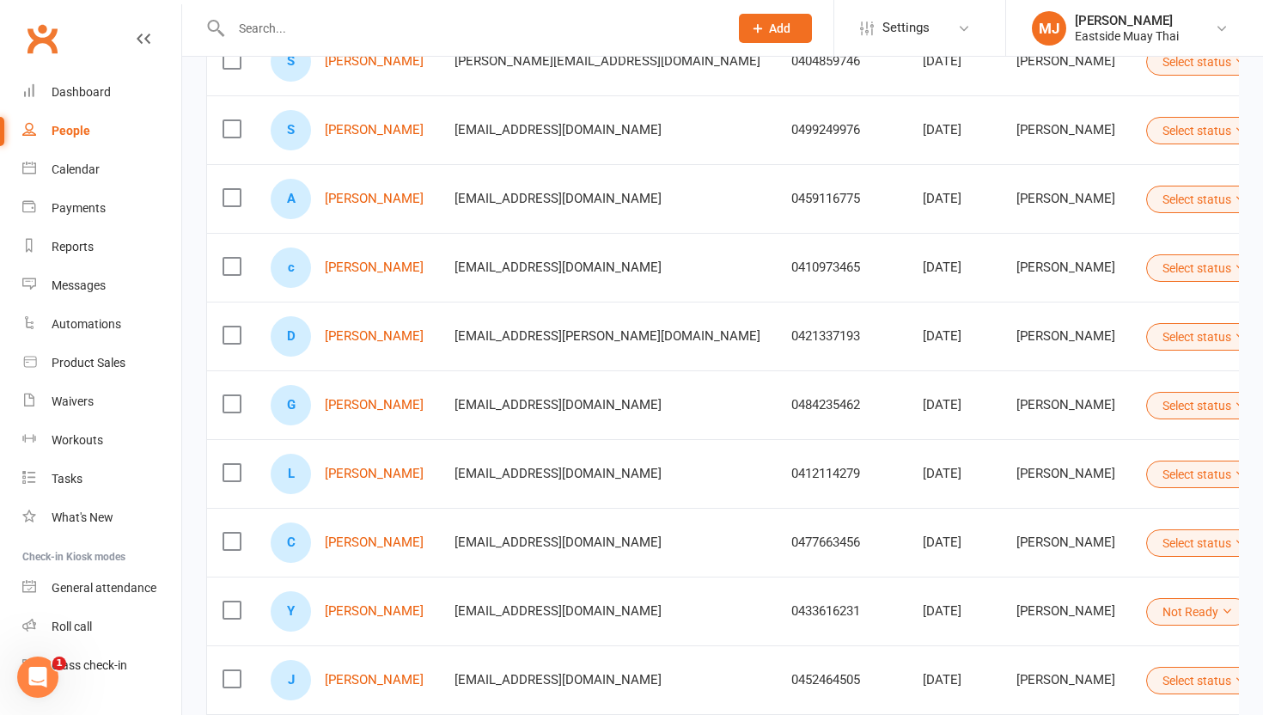
scroll to position [0, 49]
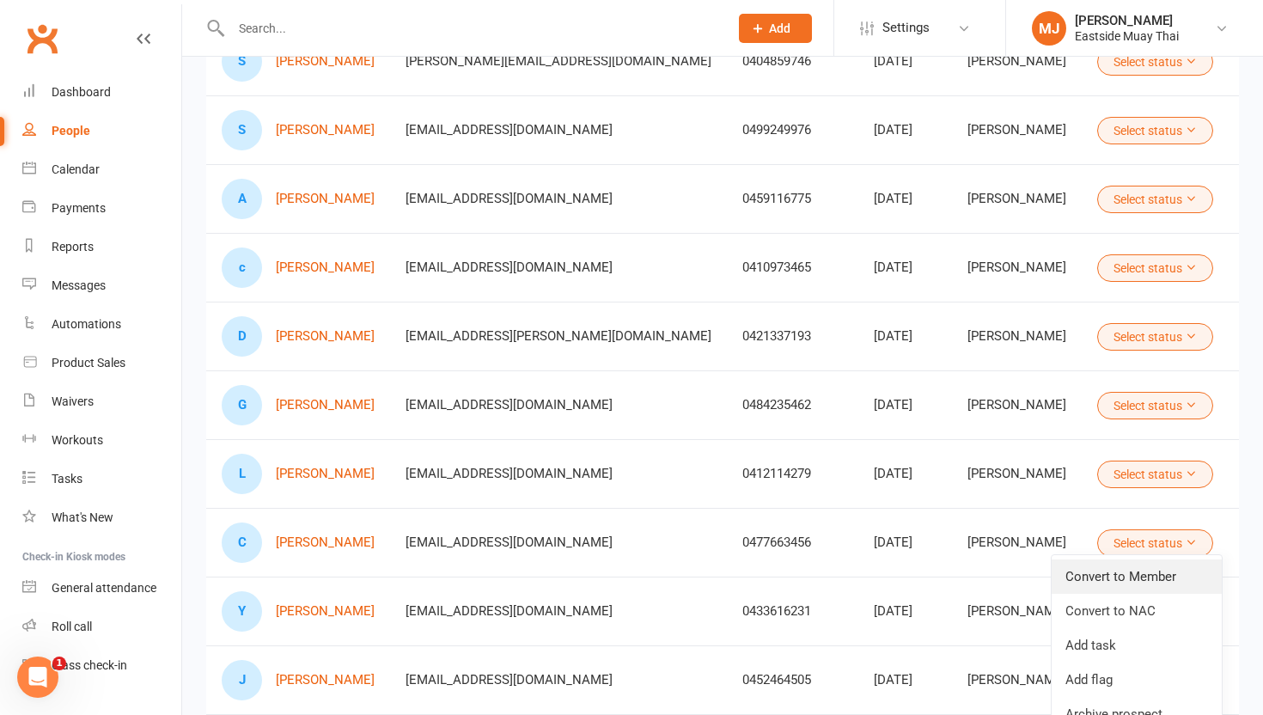
click at [932, 570] on link "Convert to Member" at bounding box center [1137, 577] width 170 height 34
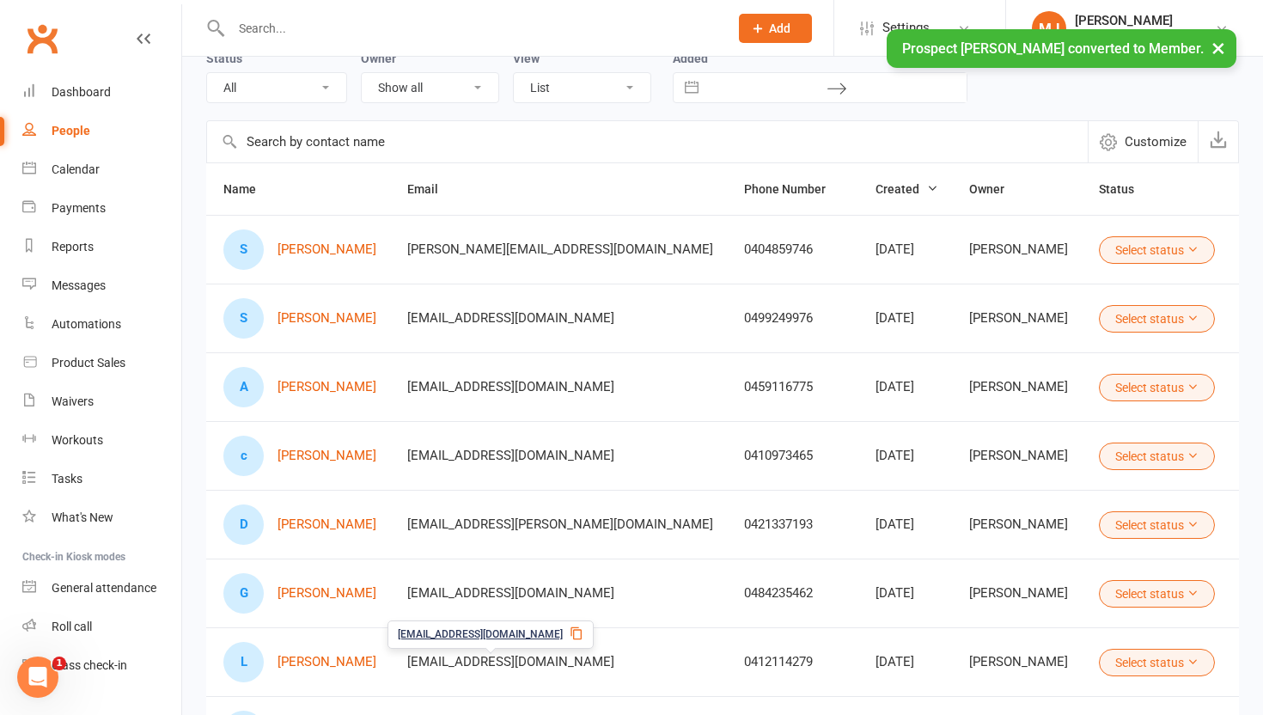
scroll to position [0, 0]
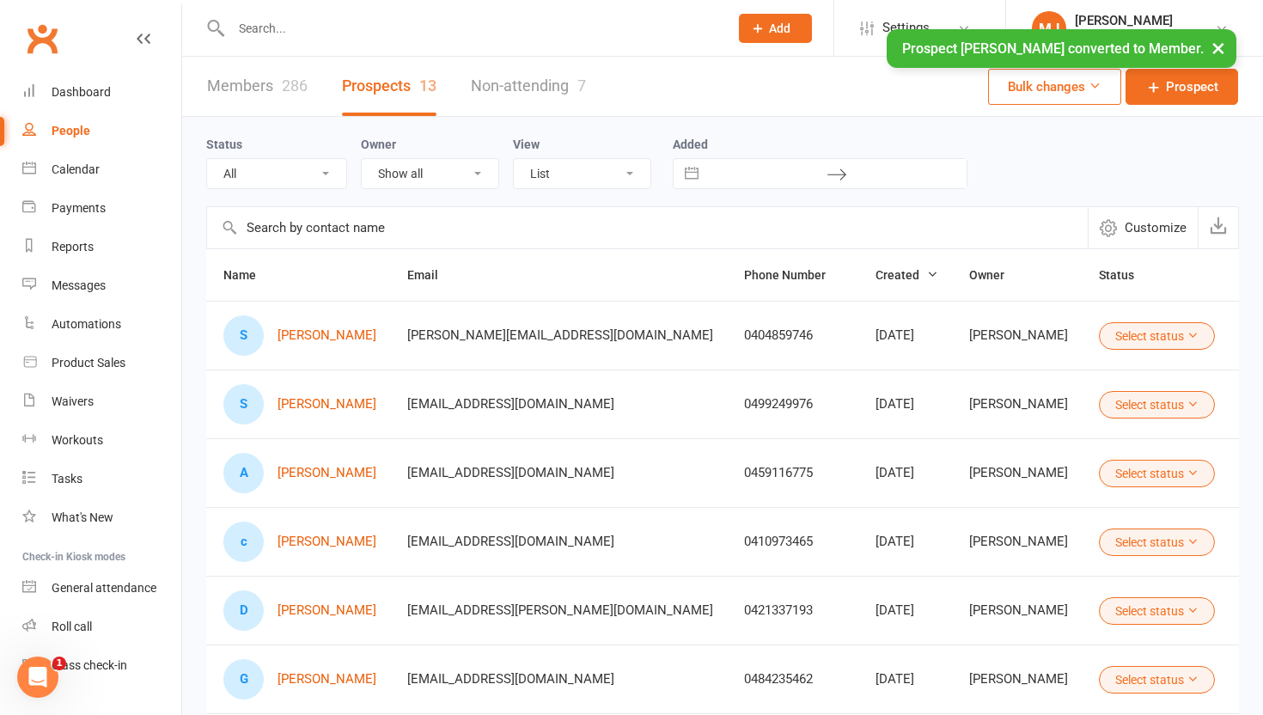
click at [308, 28] on input "text" at bounding box center [471, 28] width 491 height 24
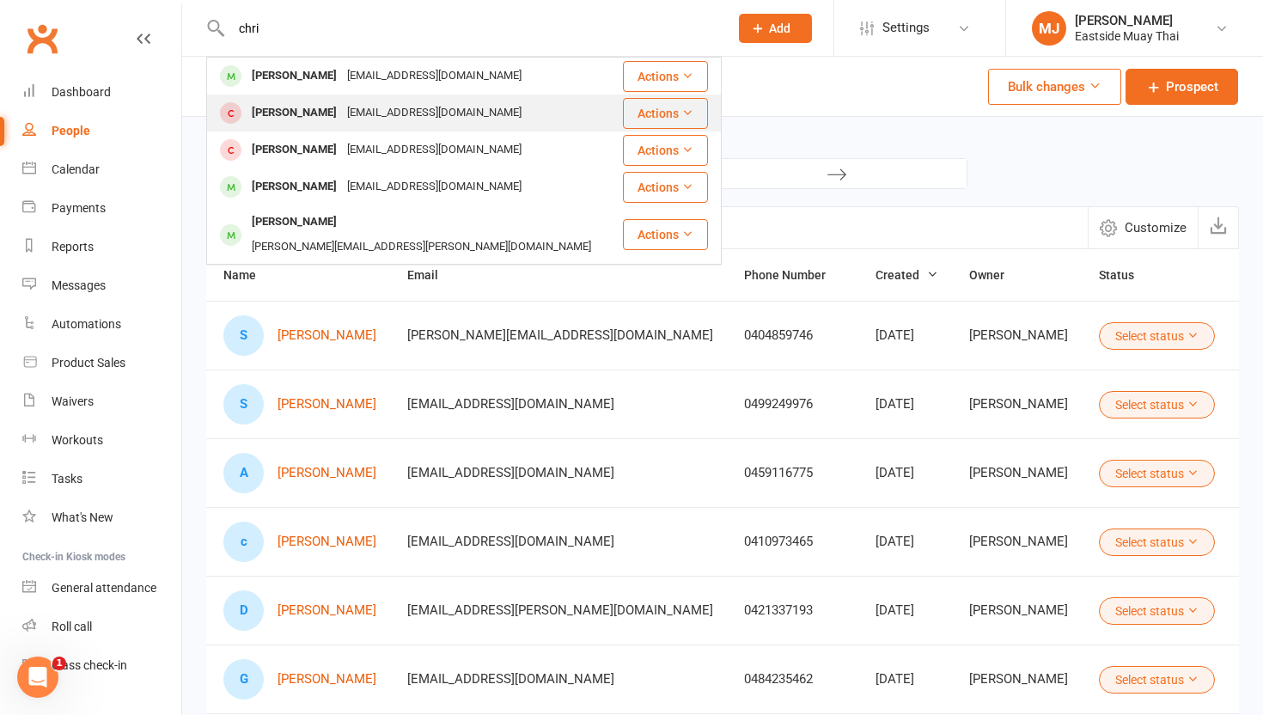
type input "chri"
click at [283, 109] on div "[PERSON_NAME]" at bounding box center [294, 113] width 95 height 25
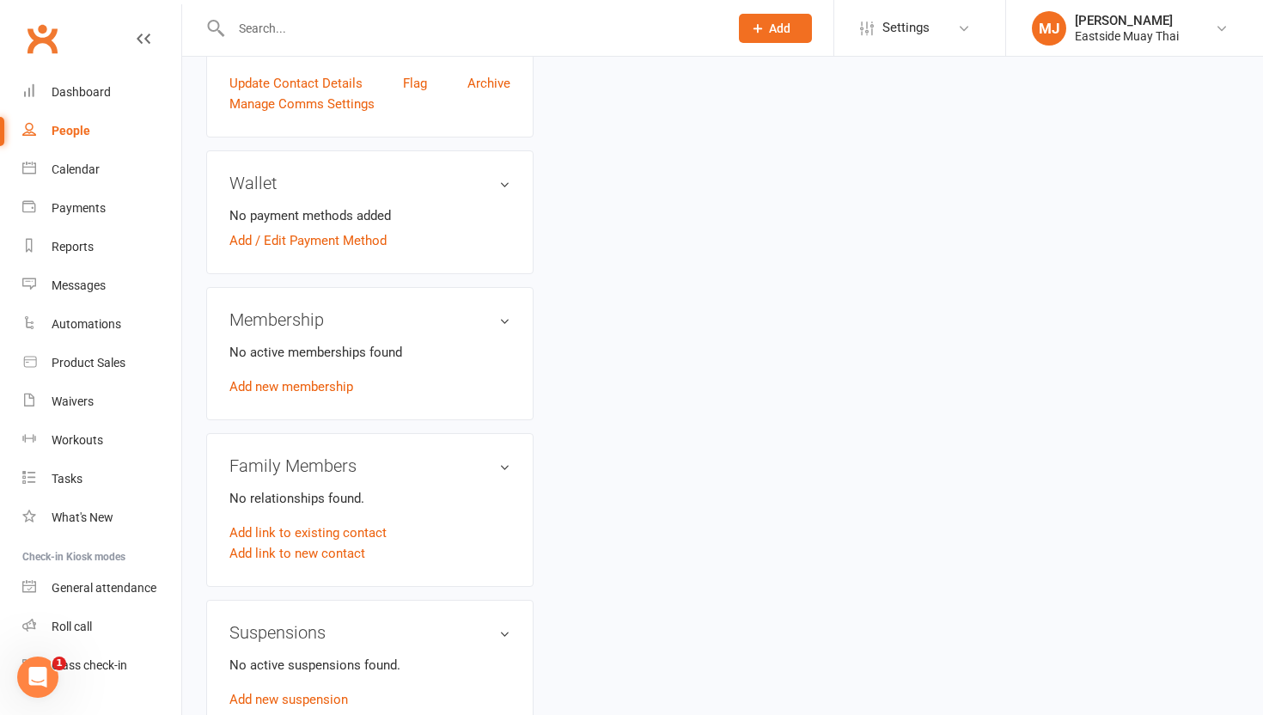
scroll to position [495, 0]
click at [336, 379] on link "Add new membership" at bounding box center [291, 385] width 124 height 15
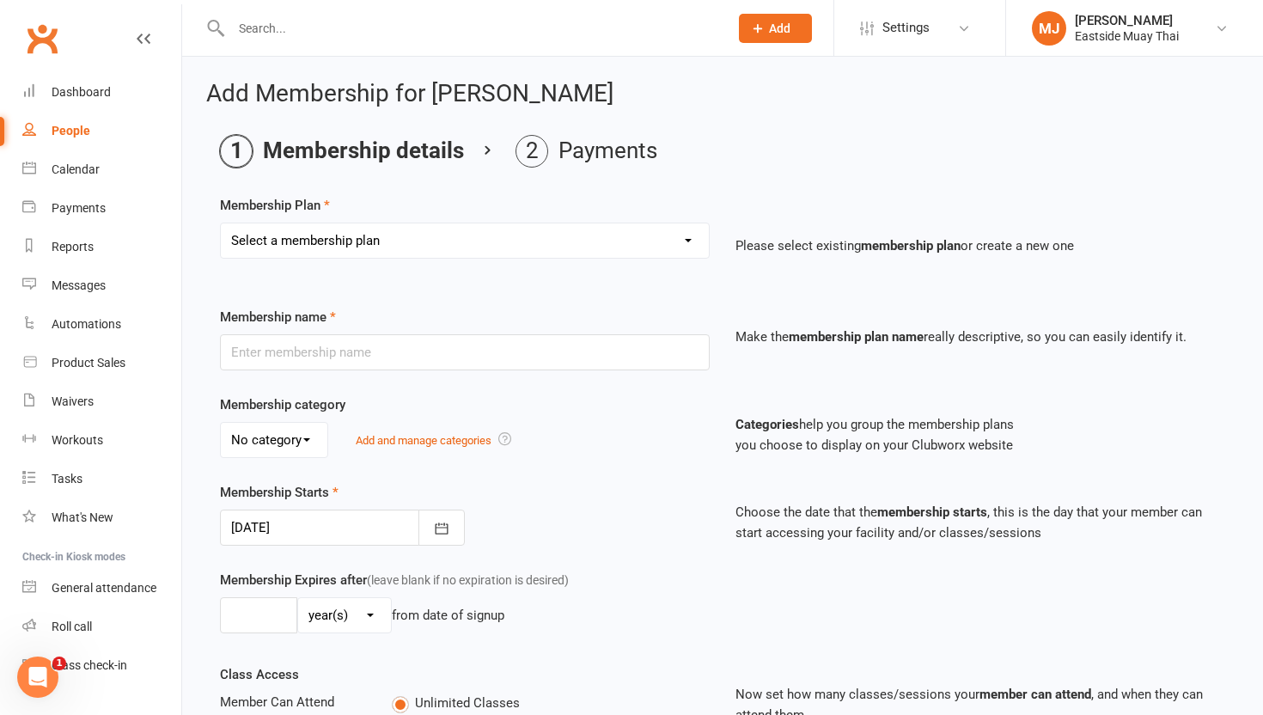
click at [563, 241] on select "Select a membership plan Create new Membership Plan Unlimited access - kid / st…" at bounding box center [465, 240] width 488 height 34
select select "2"
click at [221, 223] on select "Select a membership plan Create new Membership Plan Unlimited access - kid / st…" at bounding box center [465, 240] width 488 height 34
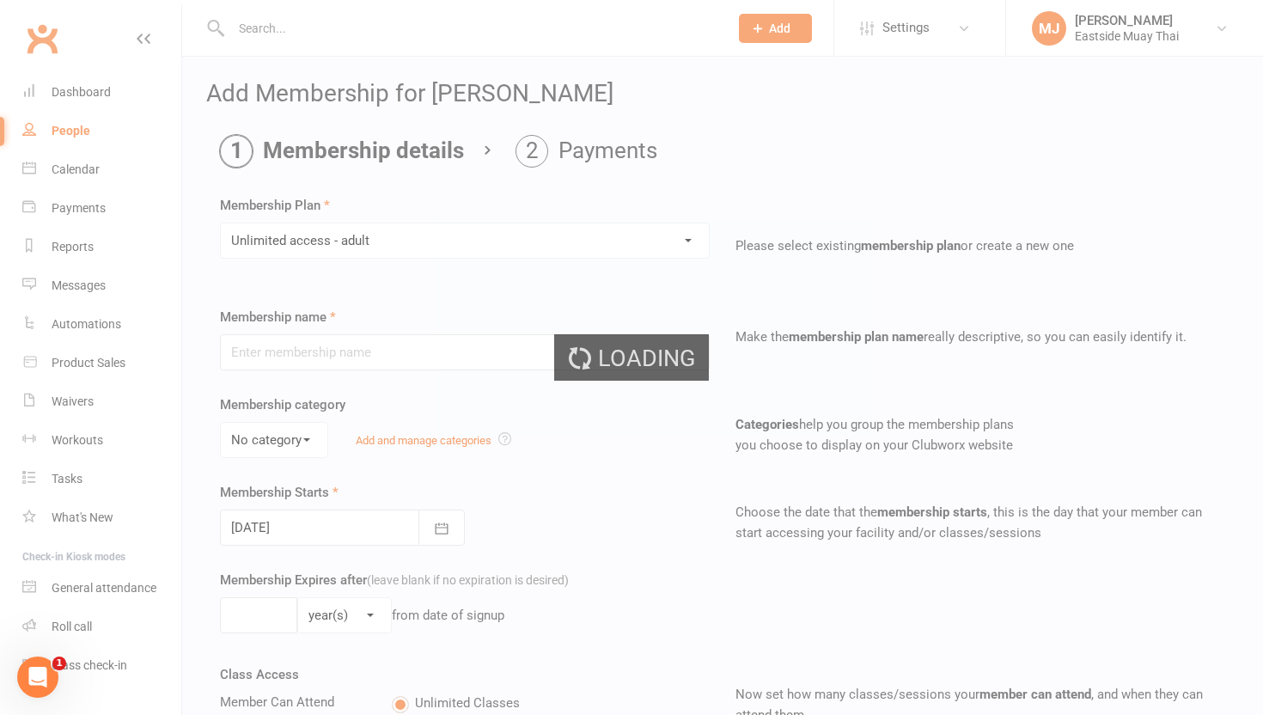
type input "Unlimited access - adult"
select select "0"
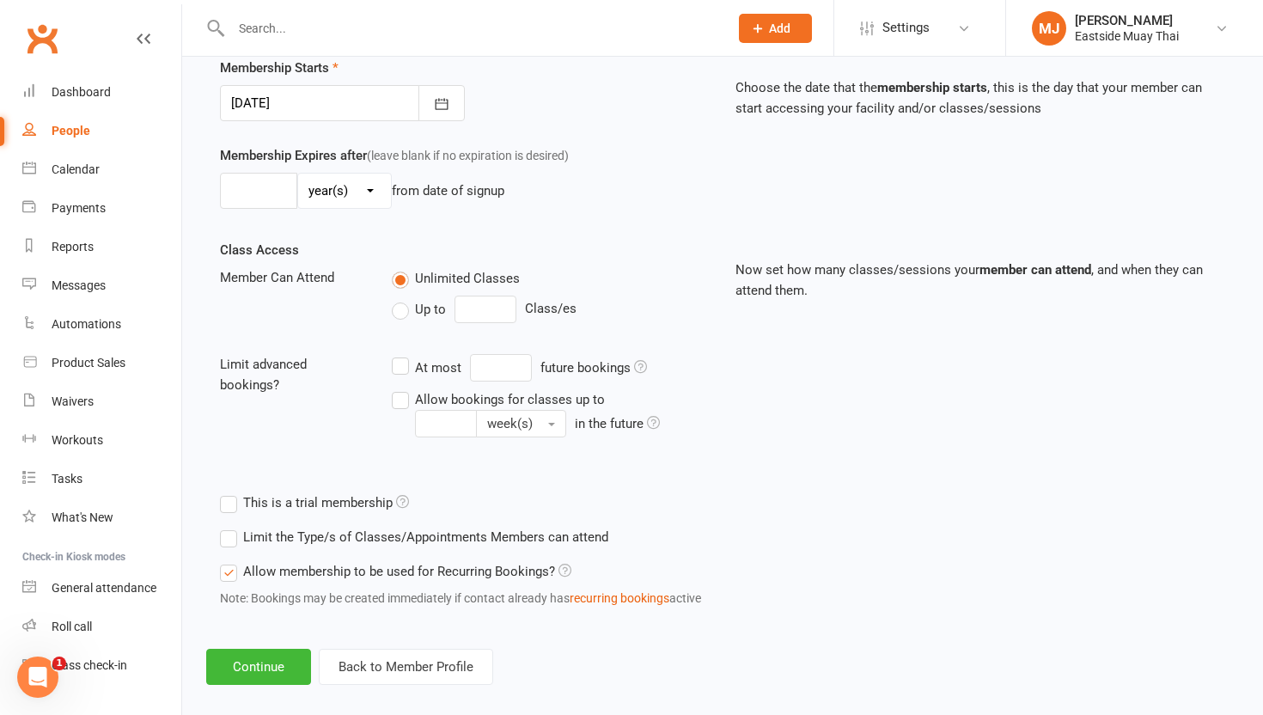
scroll to position [443, 0]
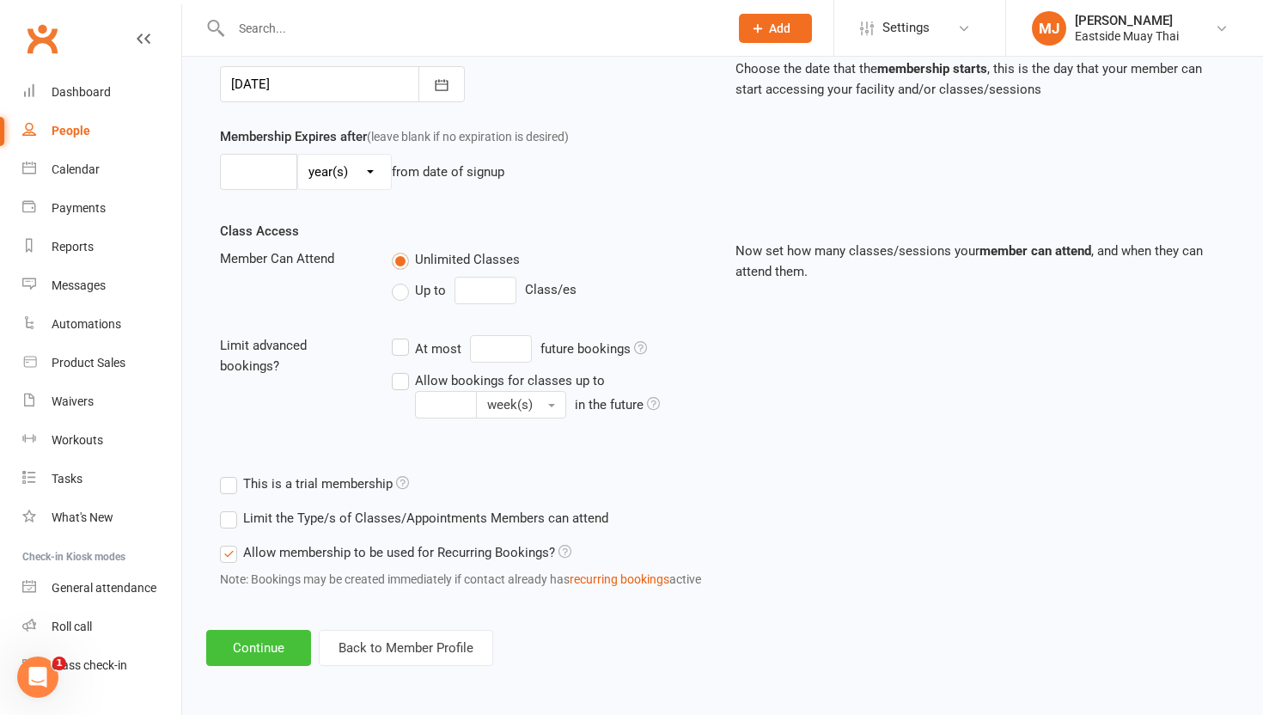
click at [262, 651] on button "Continue" at bounding box center [258, 648] width 105 height 36
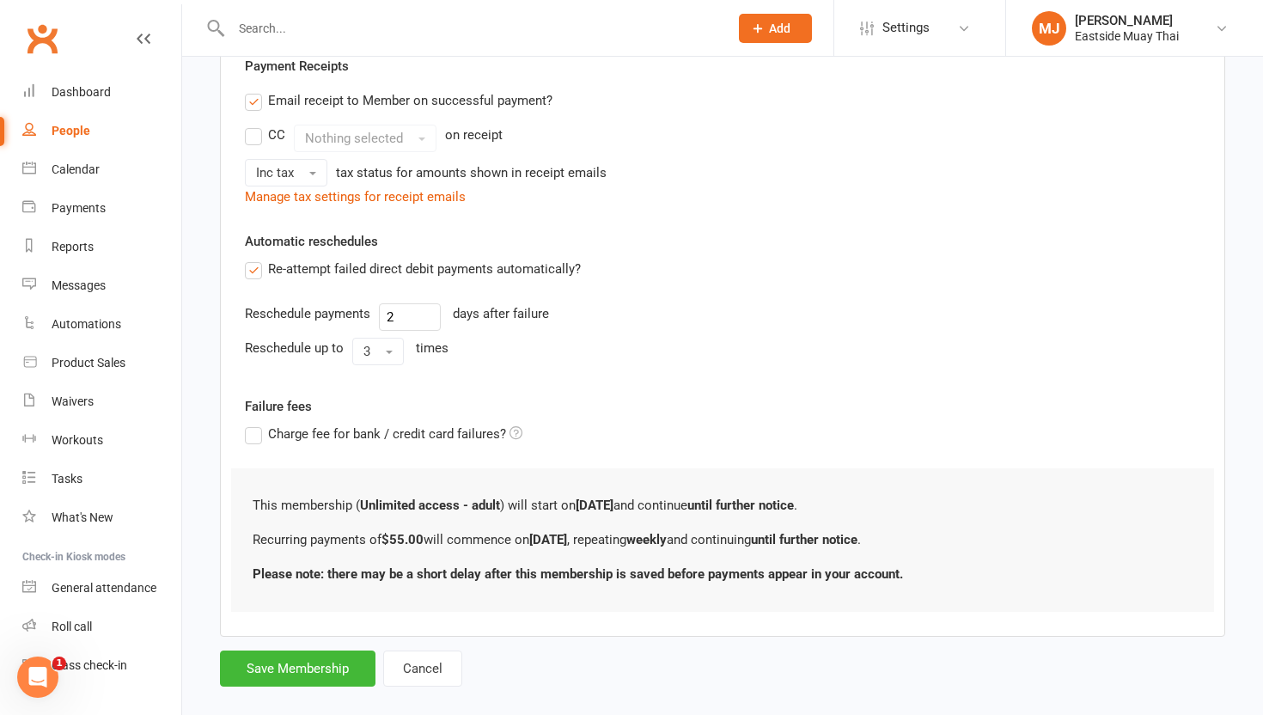
scroll to position [535, 0]
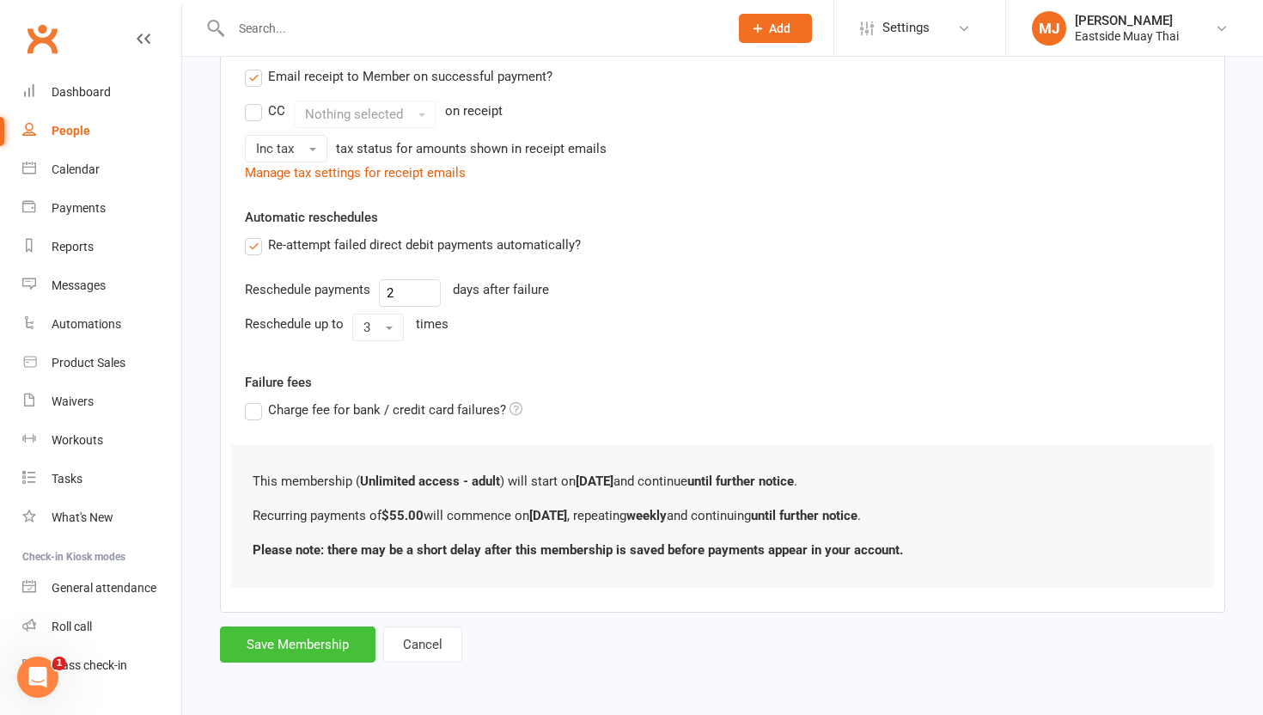
click at [305, 649] on button "Save Membership" at bounding box center [298, 645] width 156 height 36
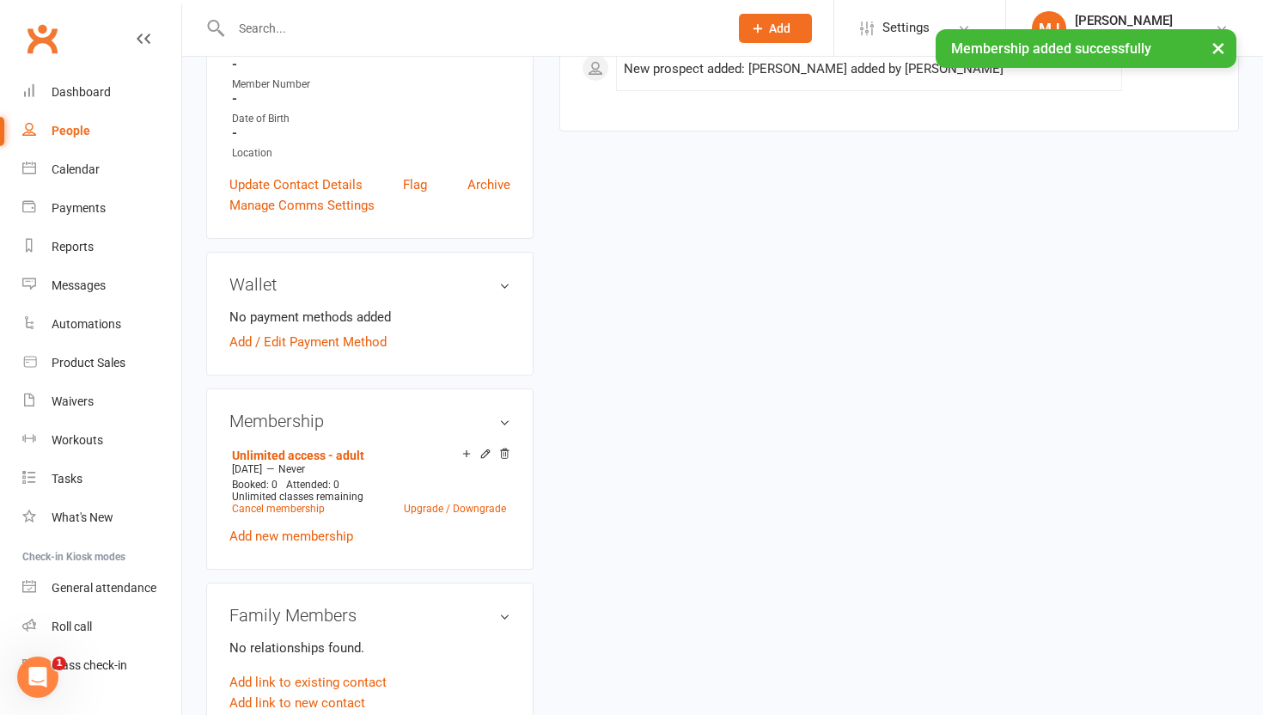
scroll to position [387, 0]
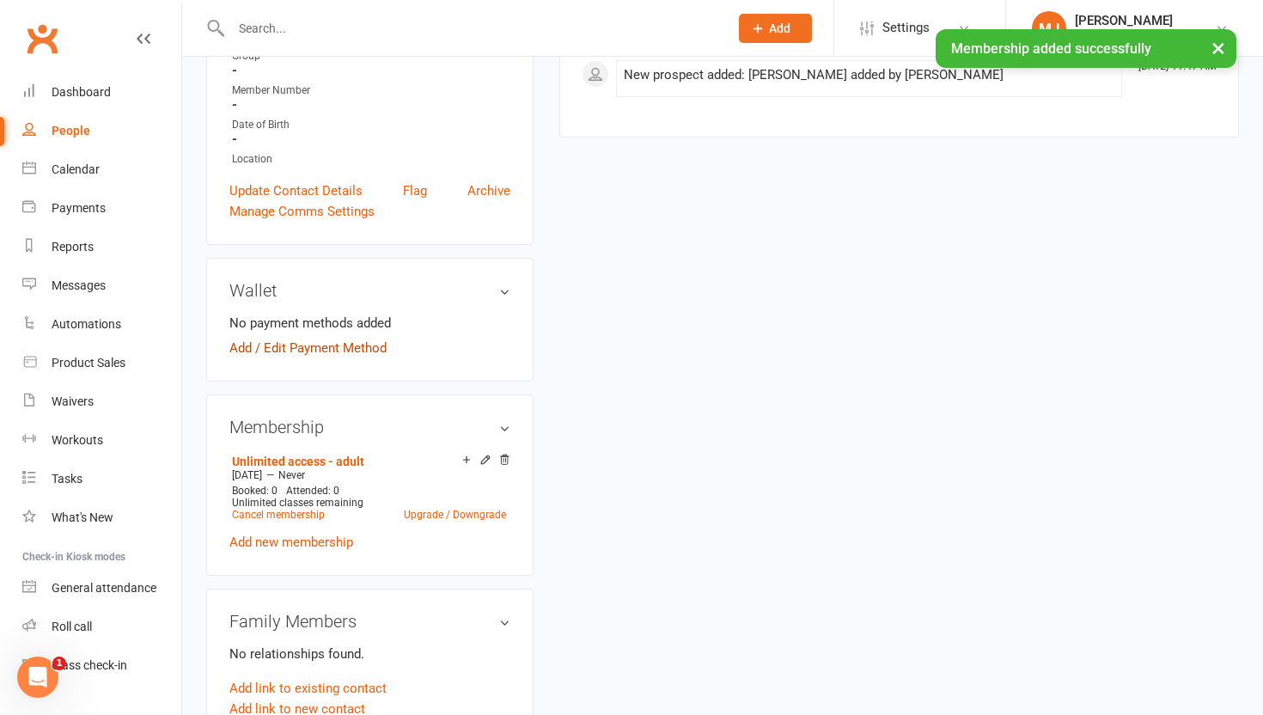
click at [322, 349] on link "Add / Edit Payment Method" at bounding box center [307, 348] width 157 height 21
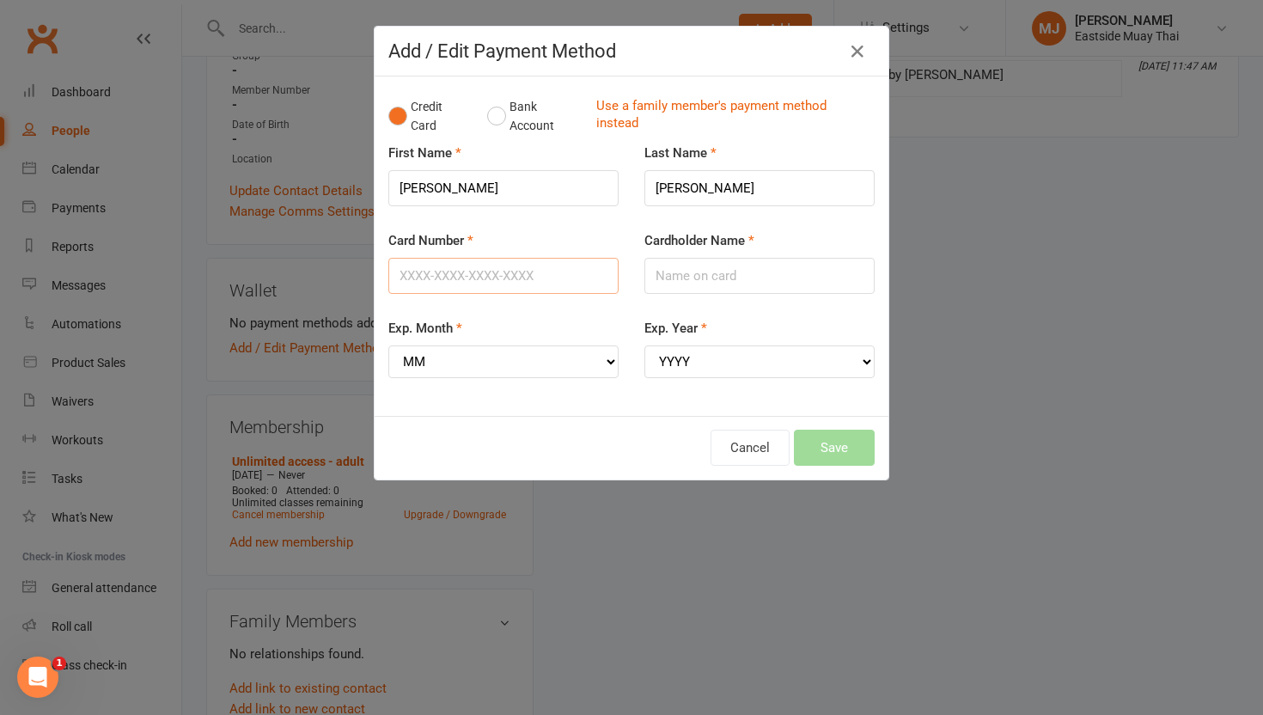
click at [468, 284] on input "Card Number" at bounding box center [503, 276] width 230 height 36
click at [443, 189] on input "[PERSON_NAME]" at bounding box center [503, 188] width 230 height 36
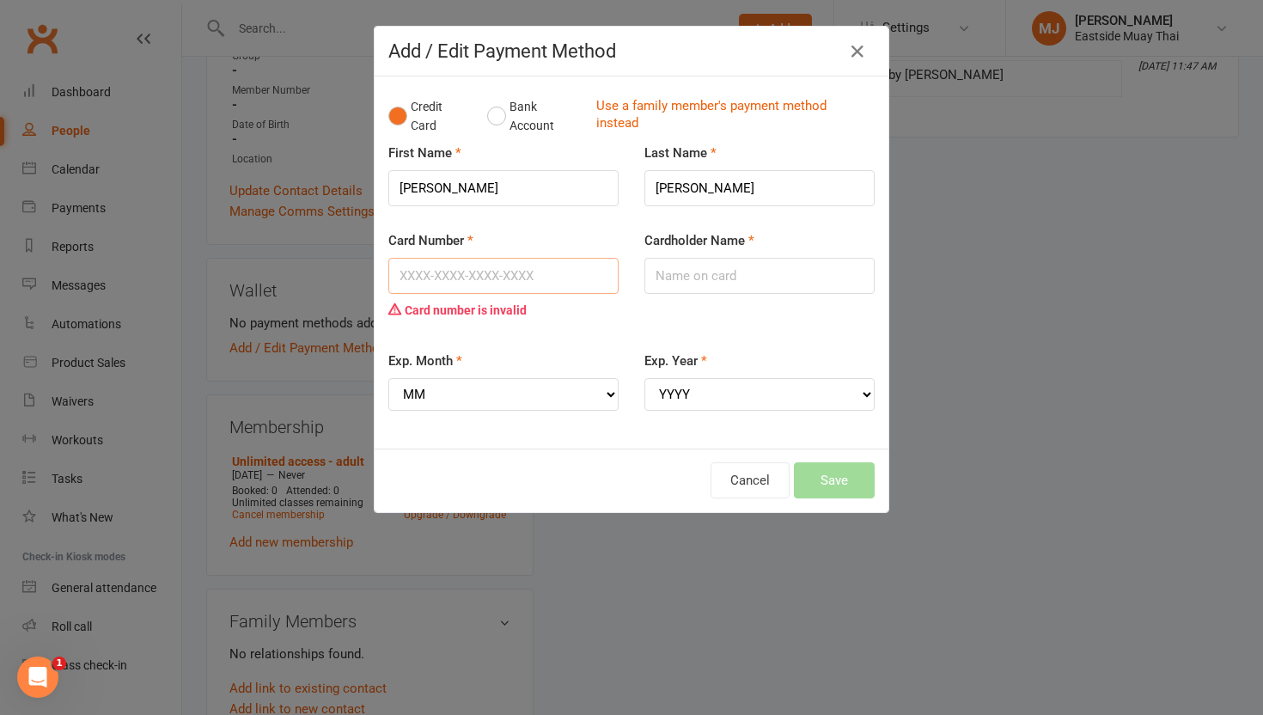
click at [413, 276] on input "Card Number" at bounding box center [503, 276] width 230 height 36
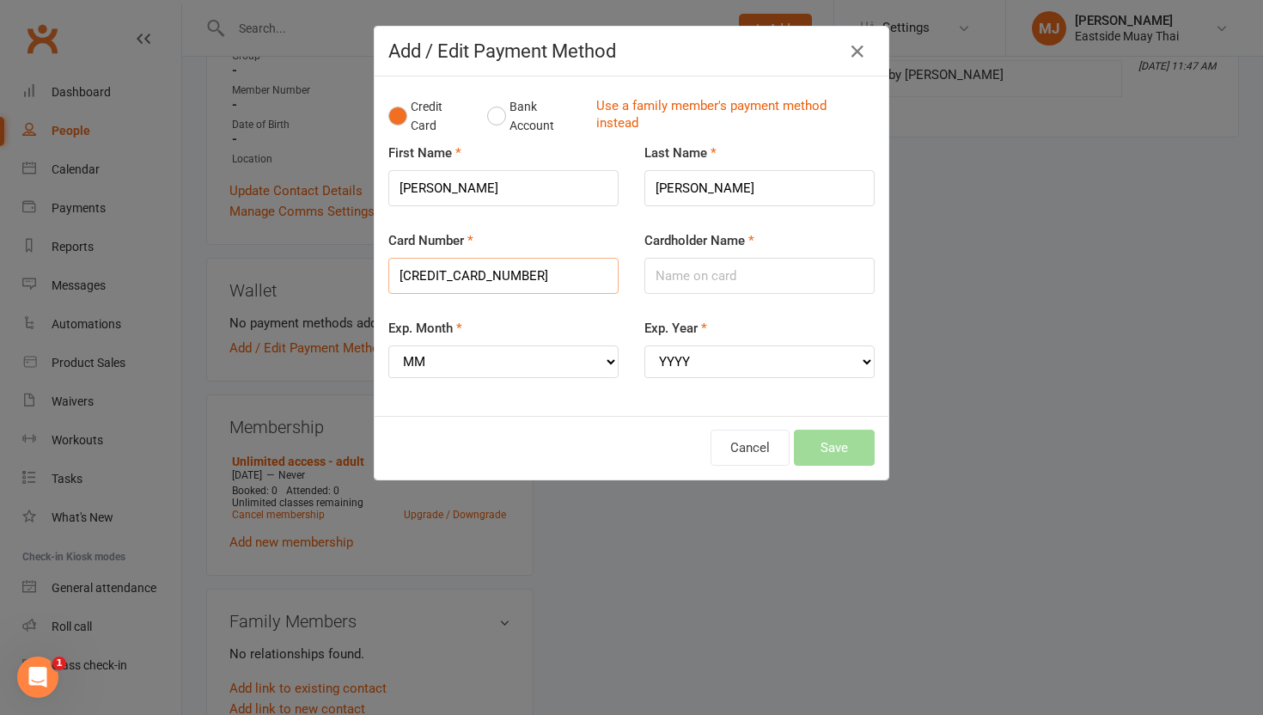
type input "[CREDIT_CARD_NUMBER]"
type input "[PERSON_NAME]"
click at [554, 358] on select "MM 01 02 03 04 05 06 07 08 09 10 11 12" at bounding box center [503, 362] width 230 height 33
select select "10"
click at [388, 346] on select "MM 01 02 03 04 05 06 07 08 09 10 11 12" at bounding box center [503, 362] width 230 height 33
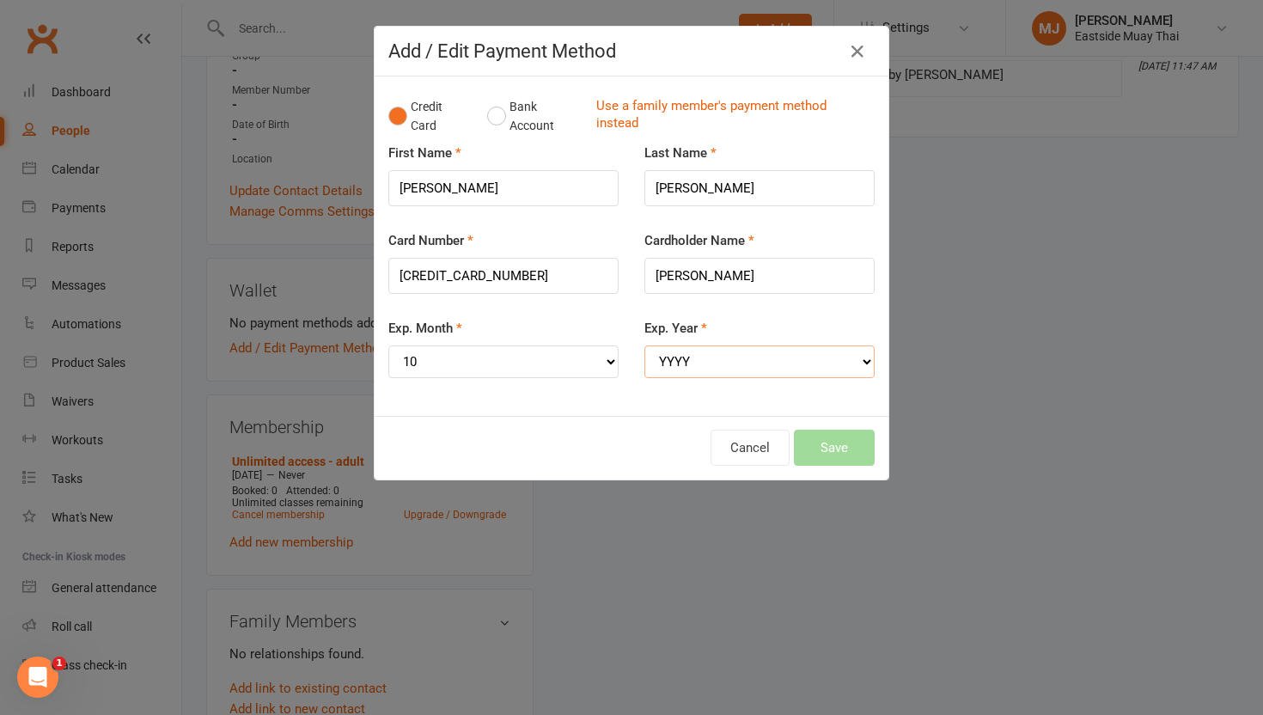
click at [754, 357] on select "YYYY 2025 2026 2027 2028 2029 2030 2031 2032 2033 2034" at bounding box center [760, 362] width 230 height 33
click at [645, 346] on select "YYYY 2025 2026 2027 2028 2029 2030 2031 2032 2033 2034" at bounding box center [760, 362] width 230 height 33
click at [689, 401] on div "Credit Card Bank Account Use a family member's payment method instead First Nam…" at bounding box center [632, 245] width 514 height 339
click at [810, 375] on select "YYYY 2025 2026 2027 2028 2029 2030 2031 2032 2033 2034" at bounding box center [760, 362] width 230 height 33
select select "2026"
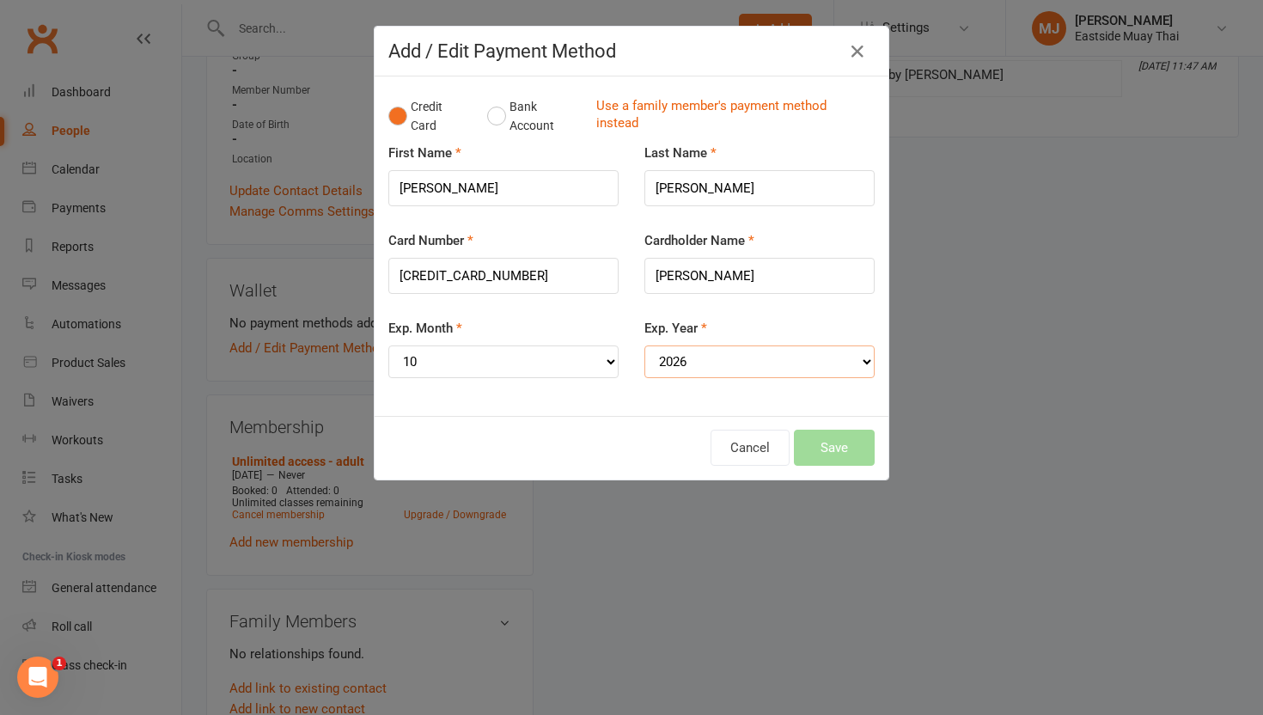
click at [645, 346] on select "YYYY 2025 2026 2027 2028 2029 2030 2031 2032 2033 2034" at bounding box center [760, 362] width 230 height 33
click at [836, 448] on button "Save" at bounding box center [834, 448] width 81 height 36
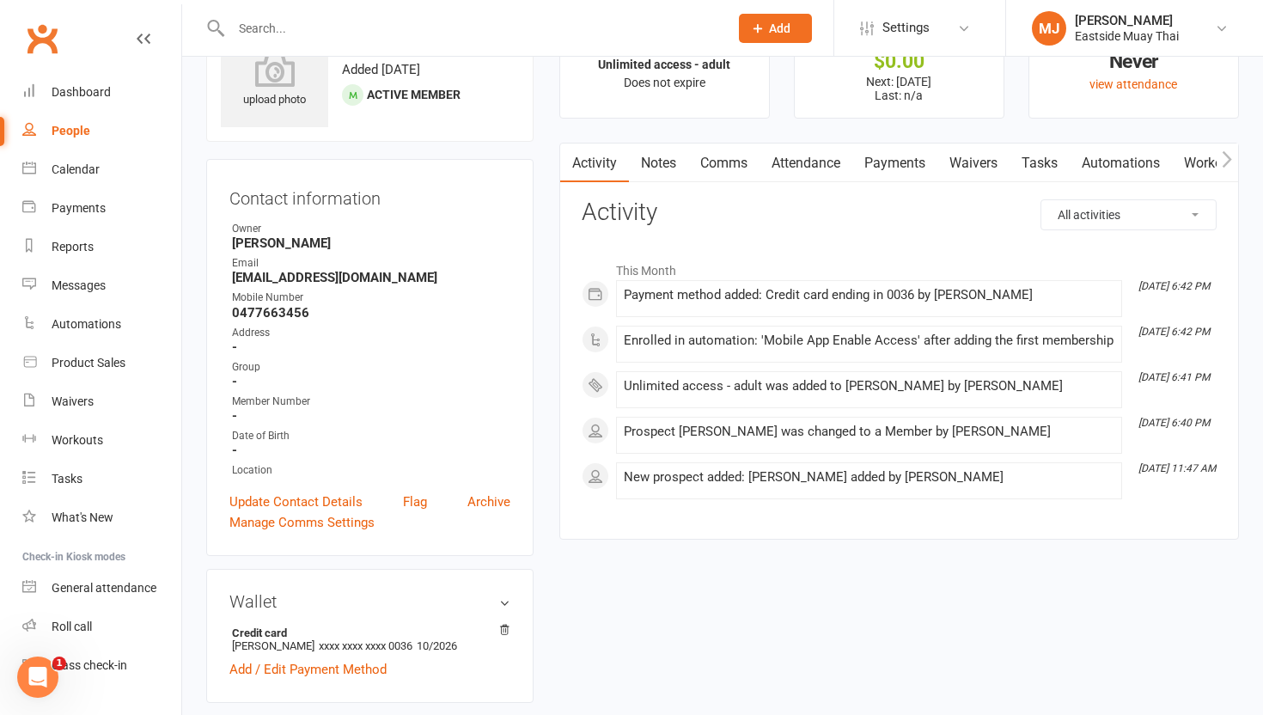
scroll to position [0, 0]
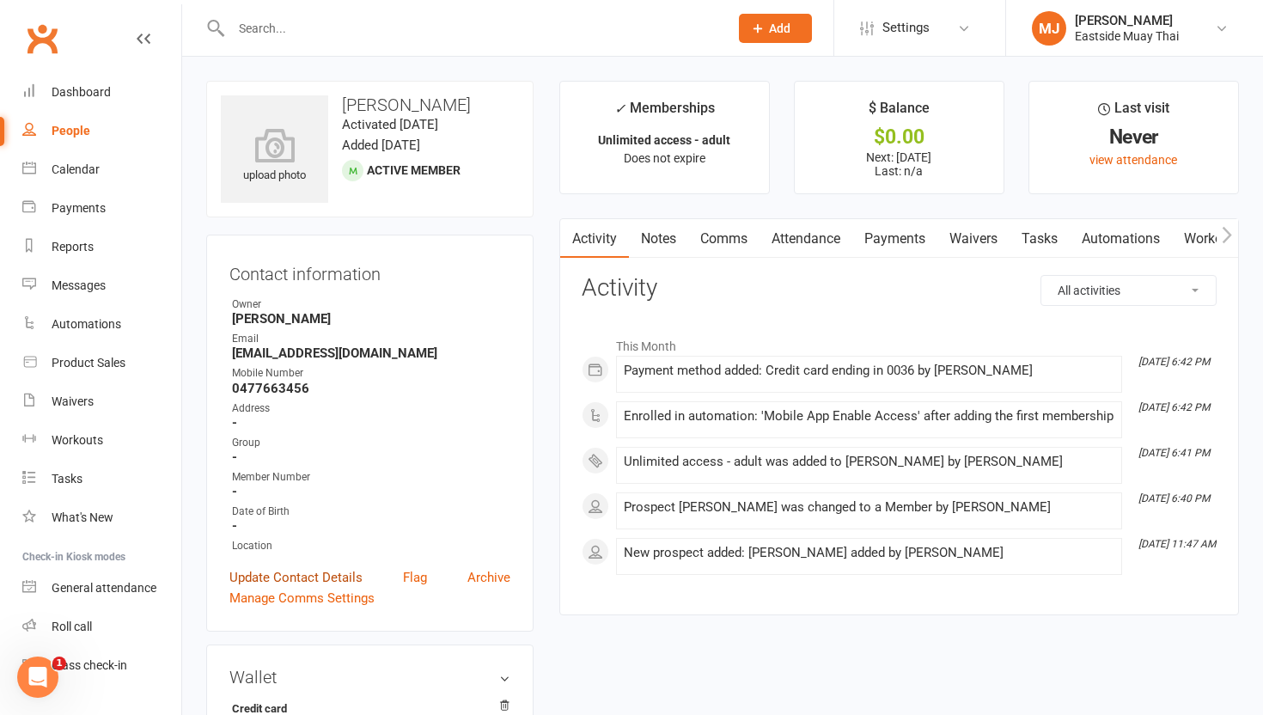
click at [289, 568] on link "Update Contact Details" at bounding box center [295, 577] width 133 height 21
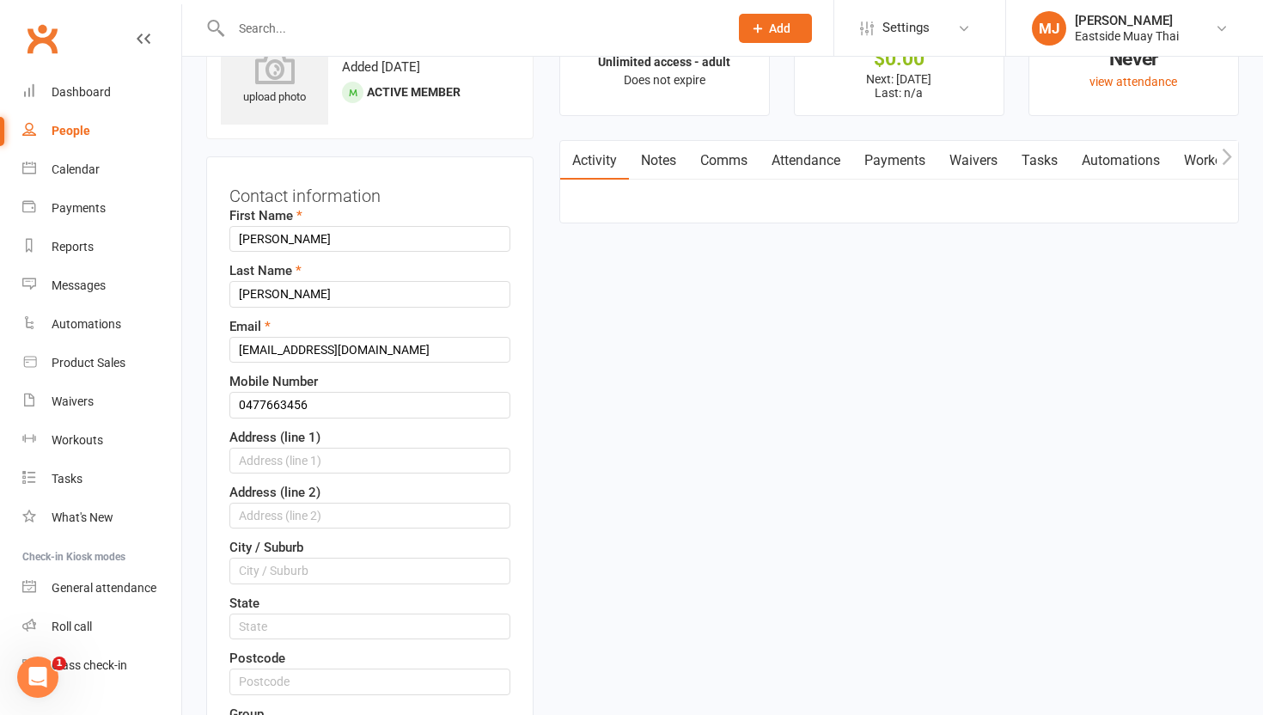
scroll to position [81, 0]
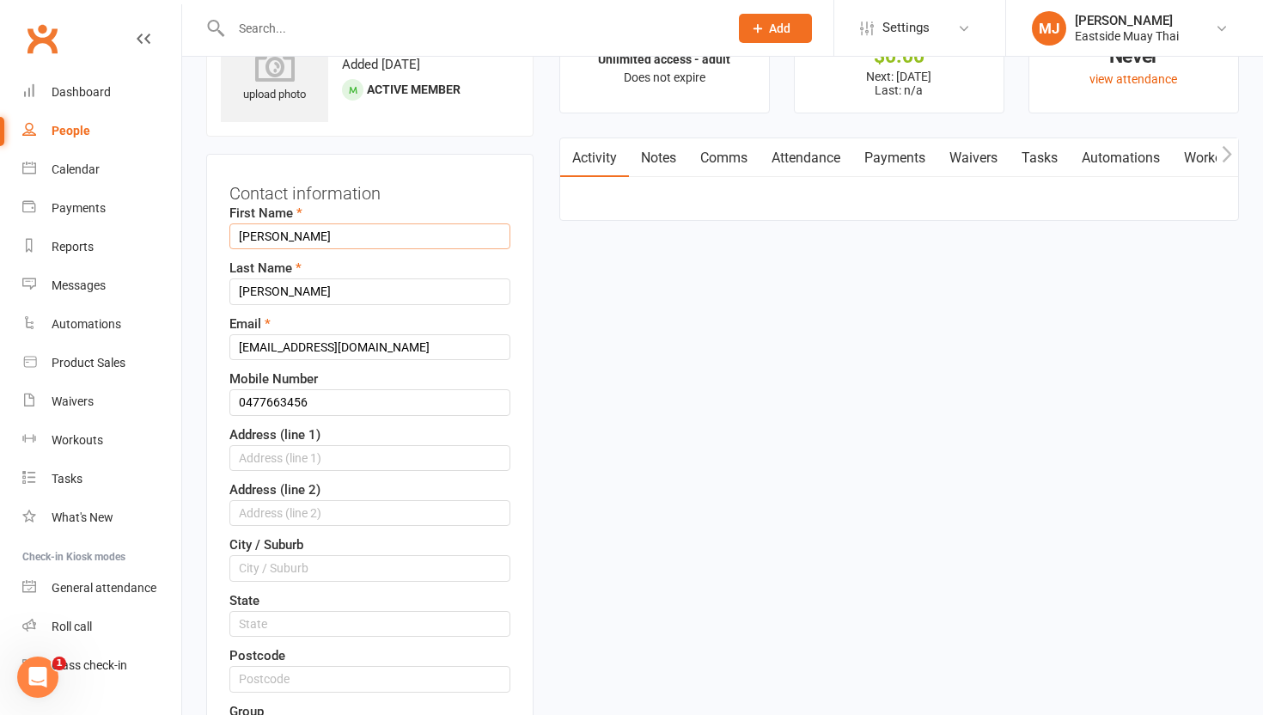
click at [287, 235] on input "[PERSON_NAME]" at bounding box center [369, 236] width 281 height 26
type input "C"
type input "[PERSON_NAME]"
click at [476, 339] on input "[EMAIL_ADDRESS][DOMAIN_NAME]" at bounding box center [369, 347] width 281 height 26
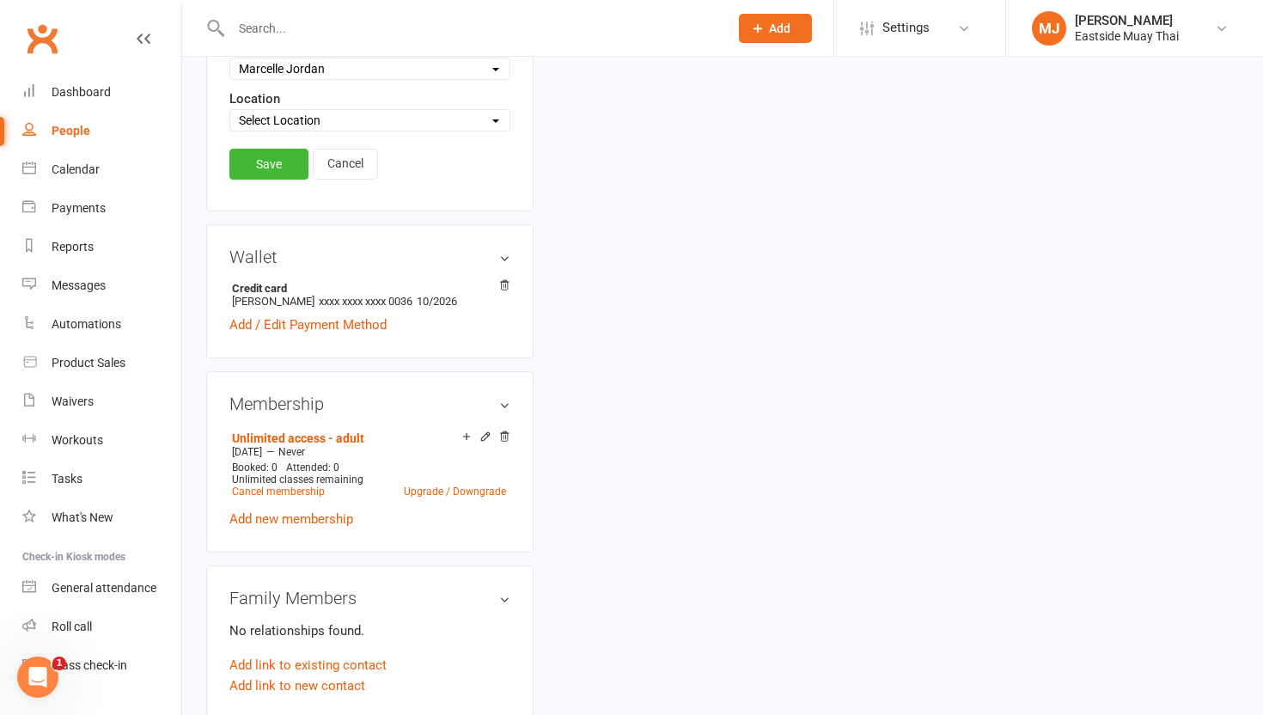
scroll to position [902, 0]
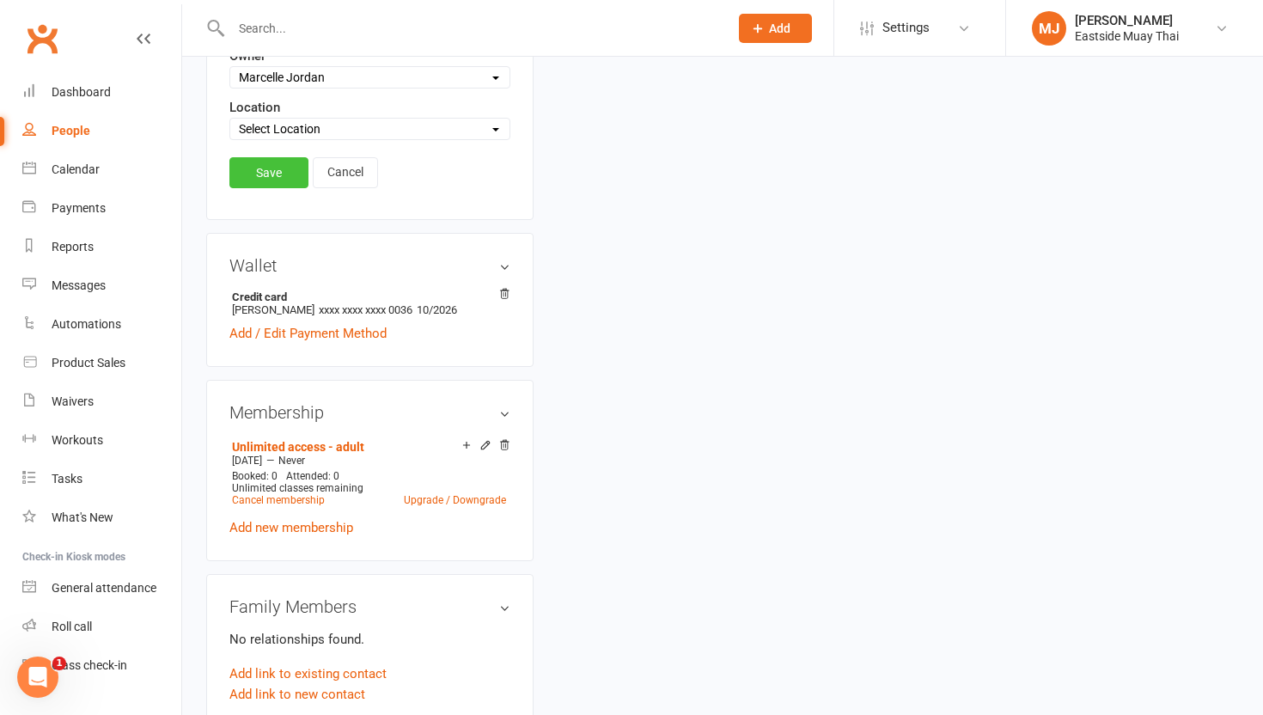
click at [267, 174] on link "Save" at bounding box center [268, 172] width 79 height 31
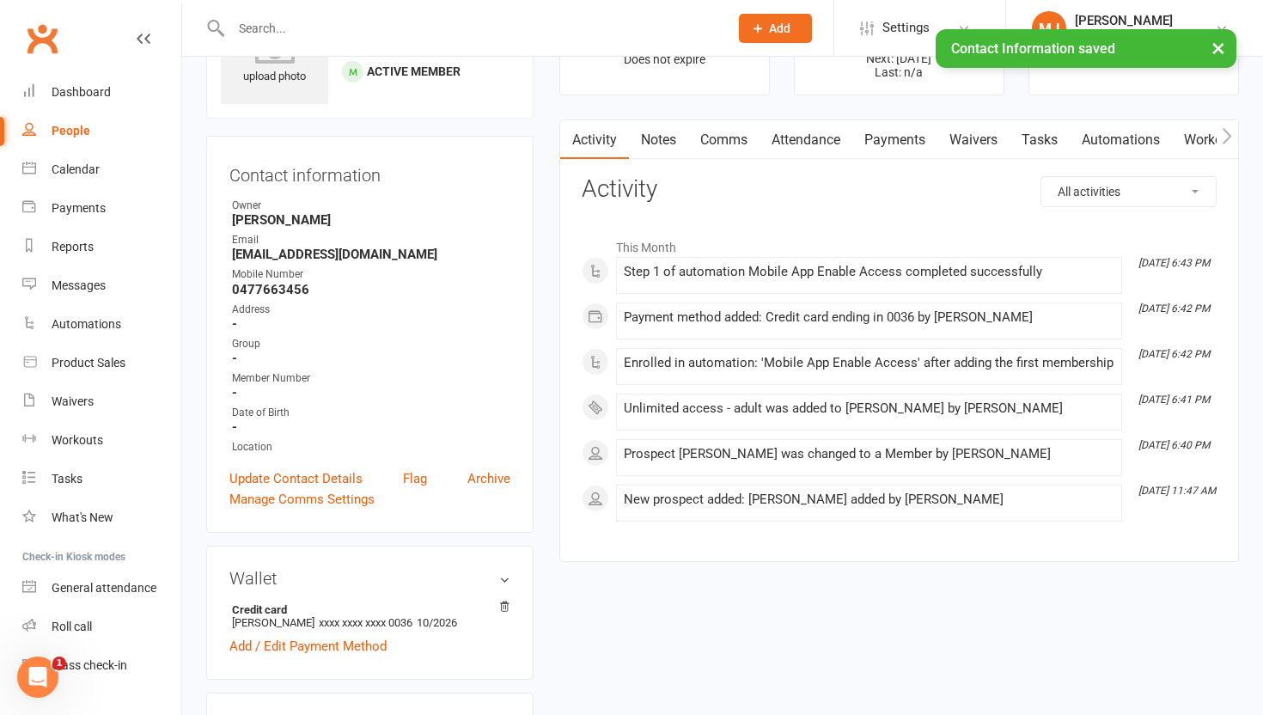
scroll to position [0, 0]
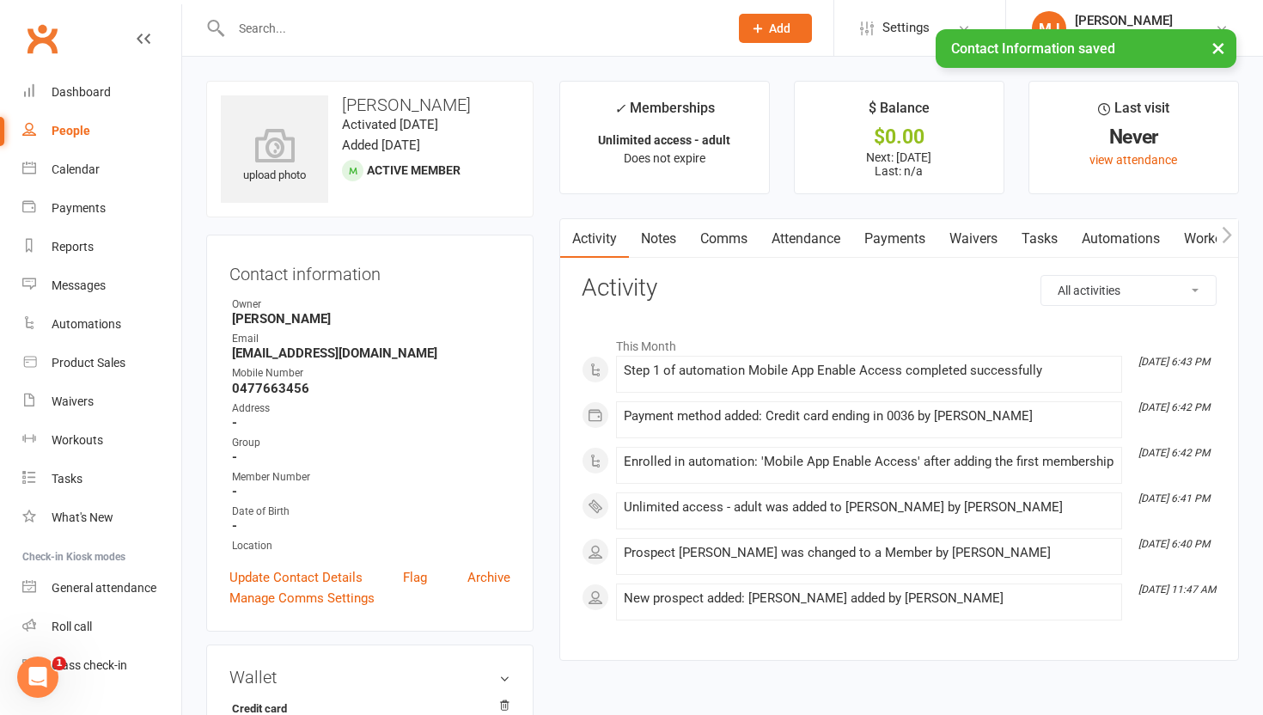
click at [932, 236] on link "Waivers" at bounding box center [974, 239] width 72 height 40
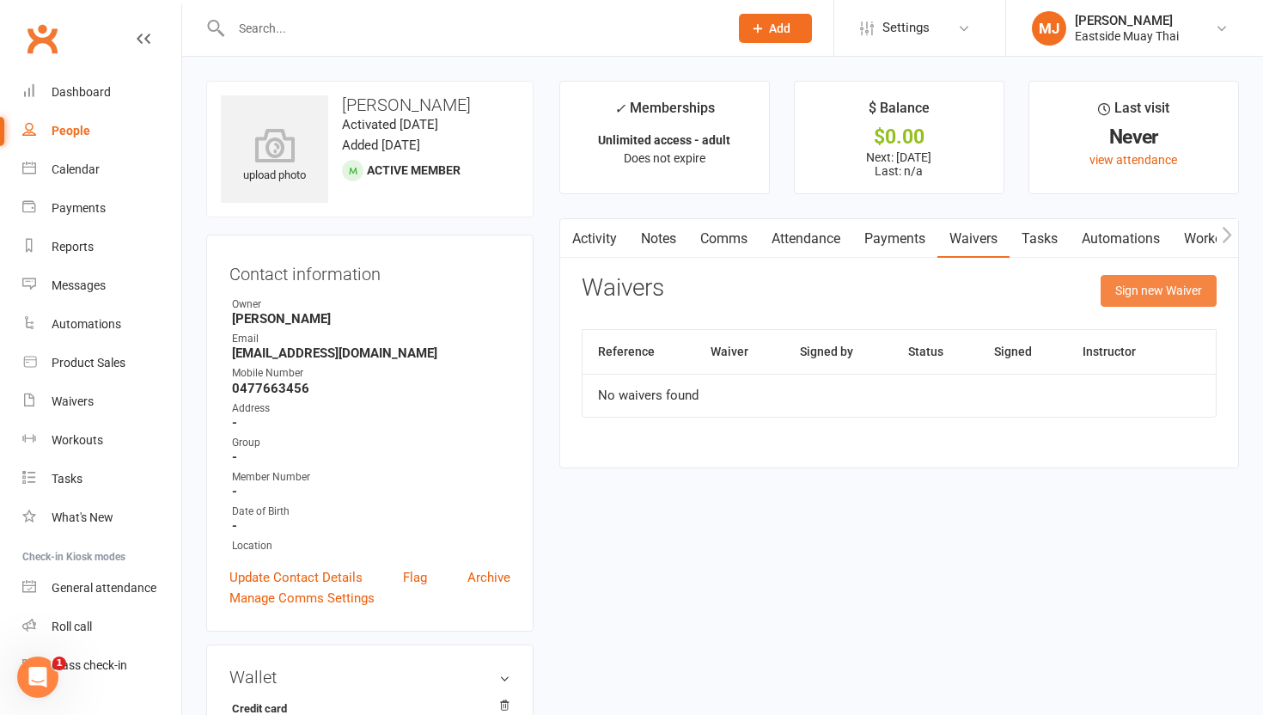
click at [932, 300] on button "Sign new Waiver" at bounding box center [1159, 290] width 116 height 31
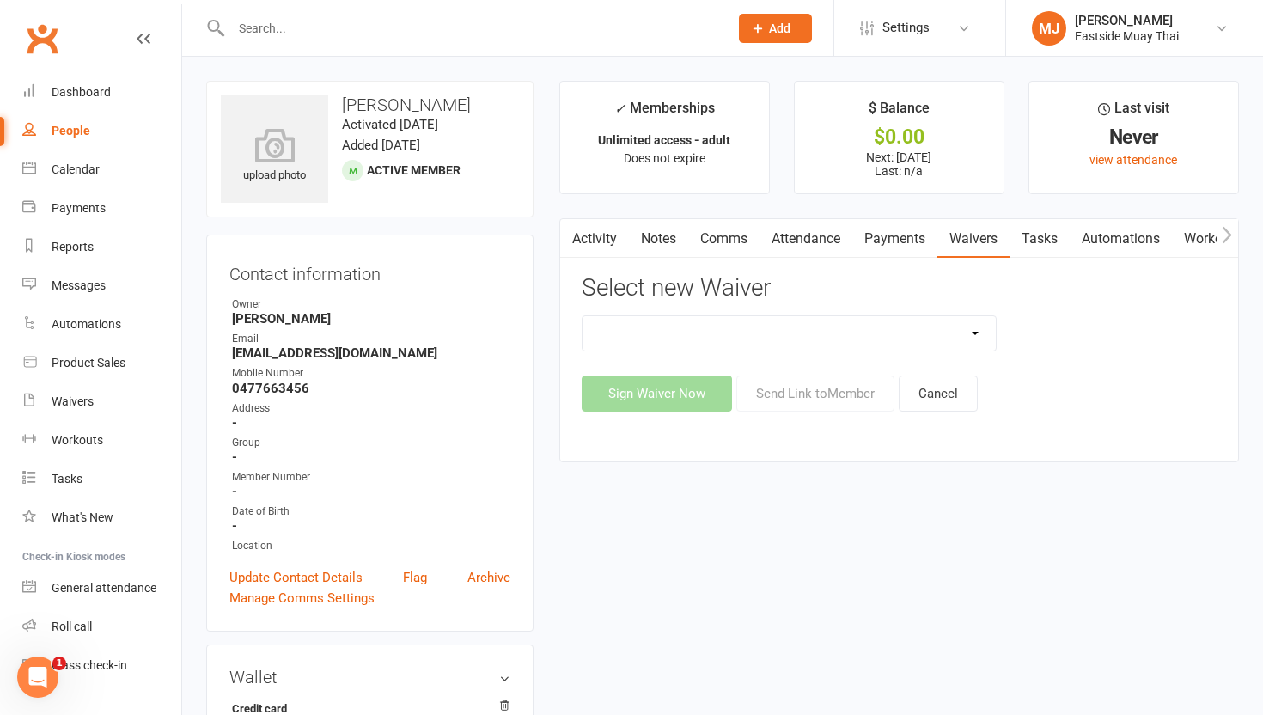
click at [926, 338] on select "Existing member - Waiver only Free Trial New Member Sign Up New Member Sign Up …" at bounding box center [789, 333] width 413 height 34
select select "14822"
click at [583, 316] on select "Existing member - Waiver only Free Trial New Member Sign Up New Member Sign Up …" at bounding box center [789, 333] width 413 height 34
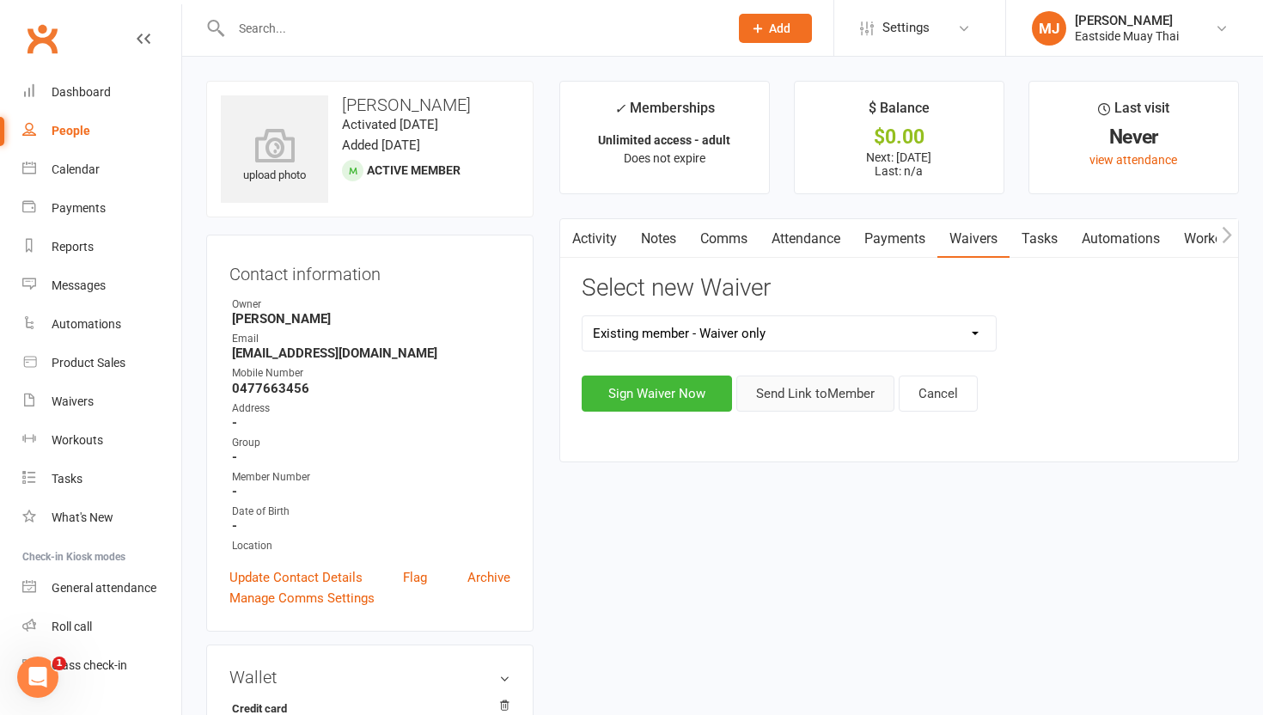
click at [807, 383] on button "Send Link to Member" at bounding box center [816, 394] width 158 height 36
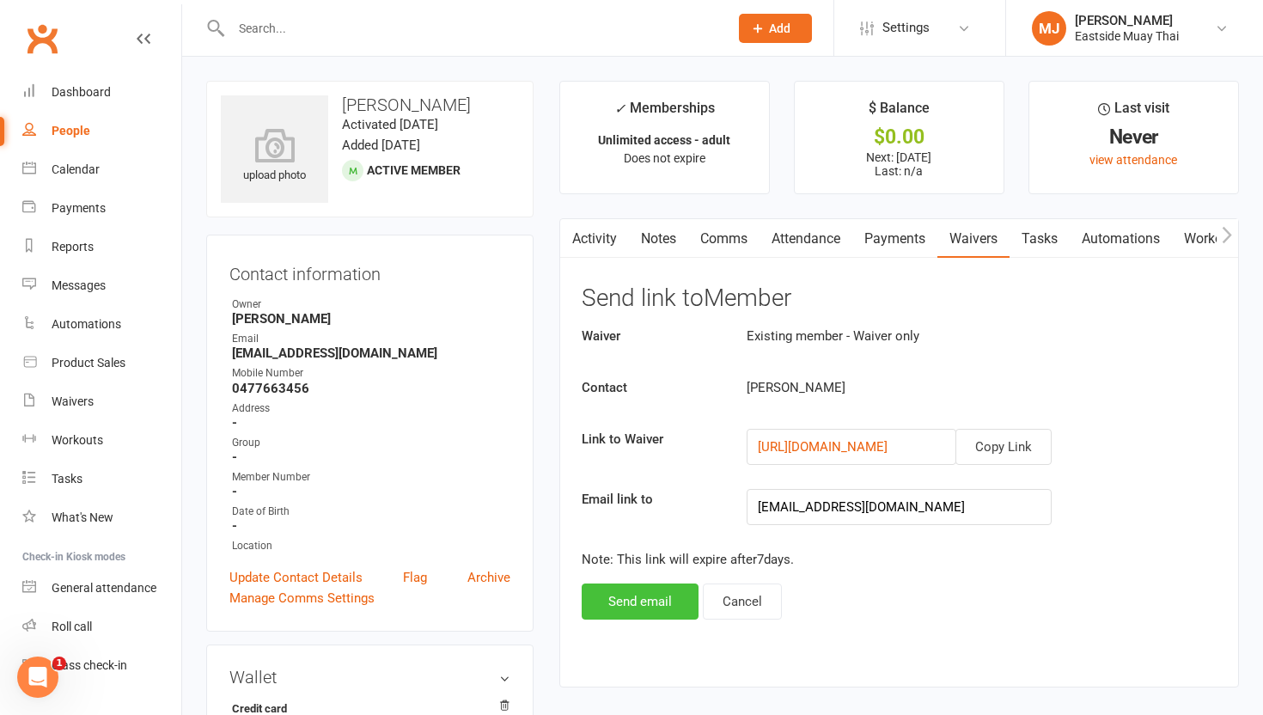
click at [641, 600] on button "Send email" at bounding box center [640, 602] width 117 height 36
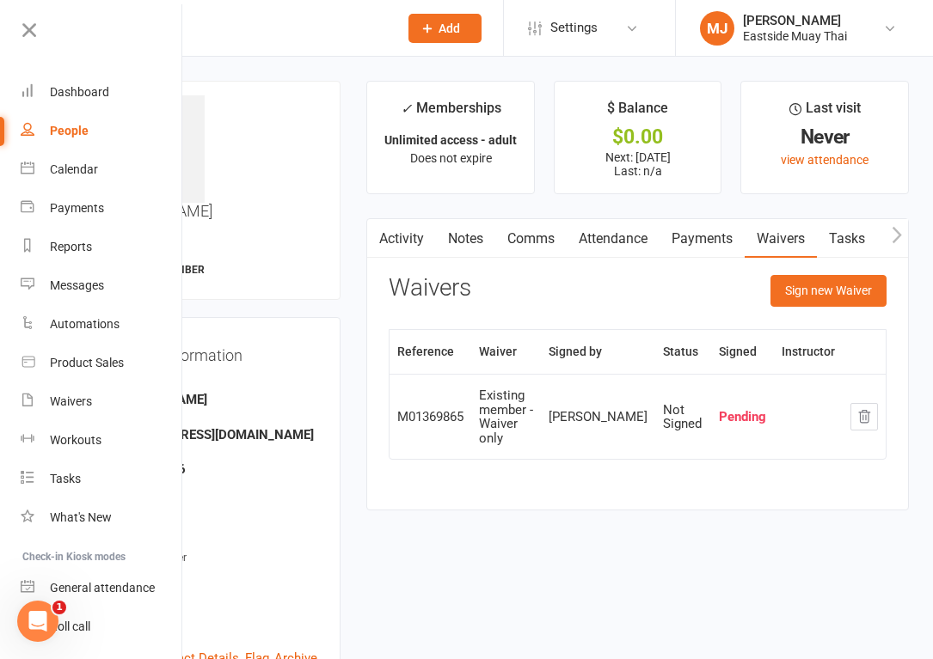
click at [466, 21] on button "Add" at bounding box center [444, 28] width 73 height 29
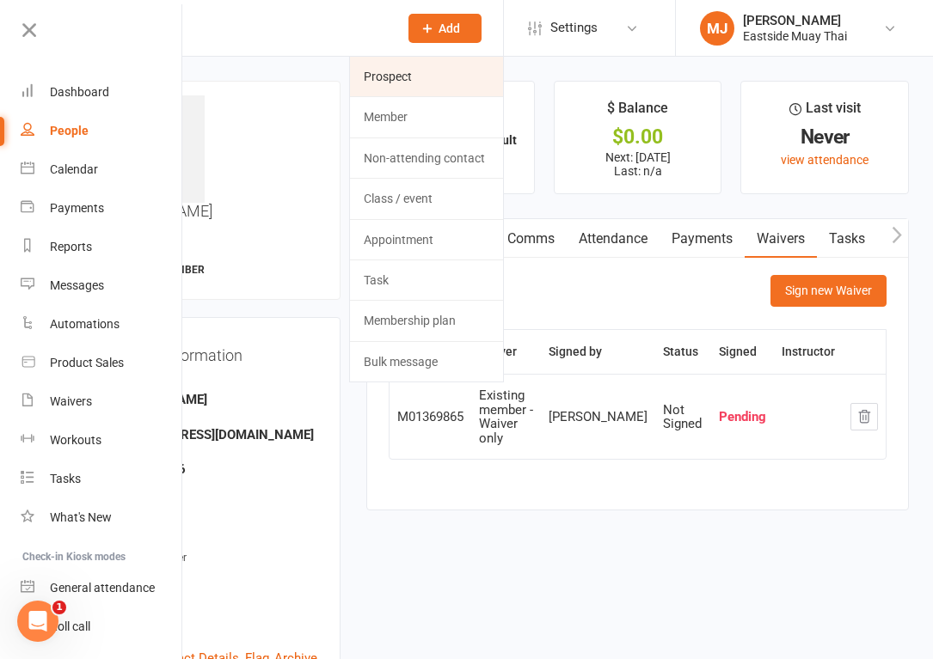
click at [450, 71] on link "Prospect" at bounding box center [426, 77] width 153 height 40
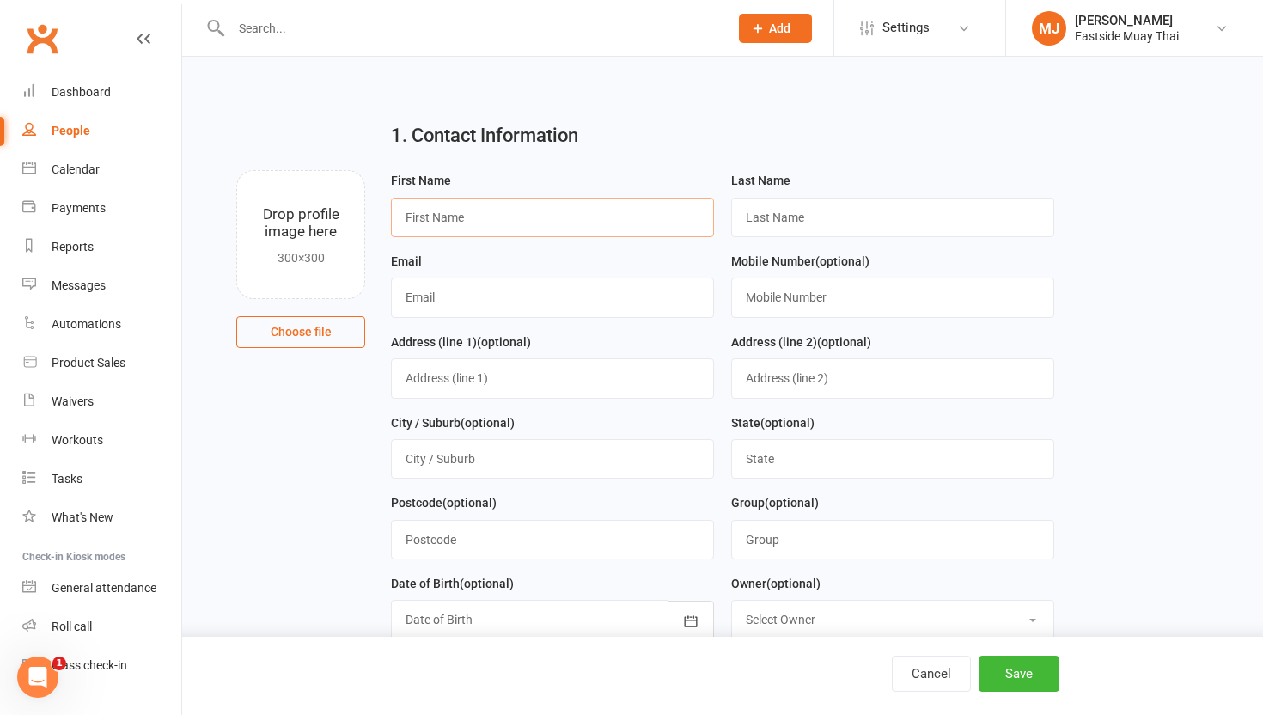
click at [505, 219] on input "text" at bounding box center [552, 218] width 323 height 40
type input "[PERSON_NAME]"
click at [878, 224] on input "text" at bounding box center [892, 218] width 323 height 40
type input "Kebourian"
click at [676, 293] on input "text" at bounding box center [552, 298] width 323 height 40
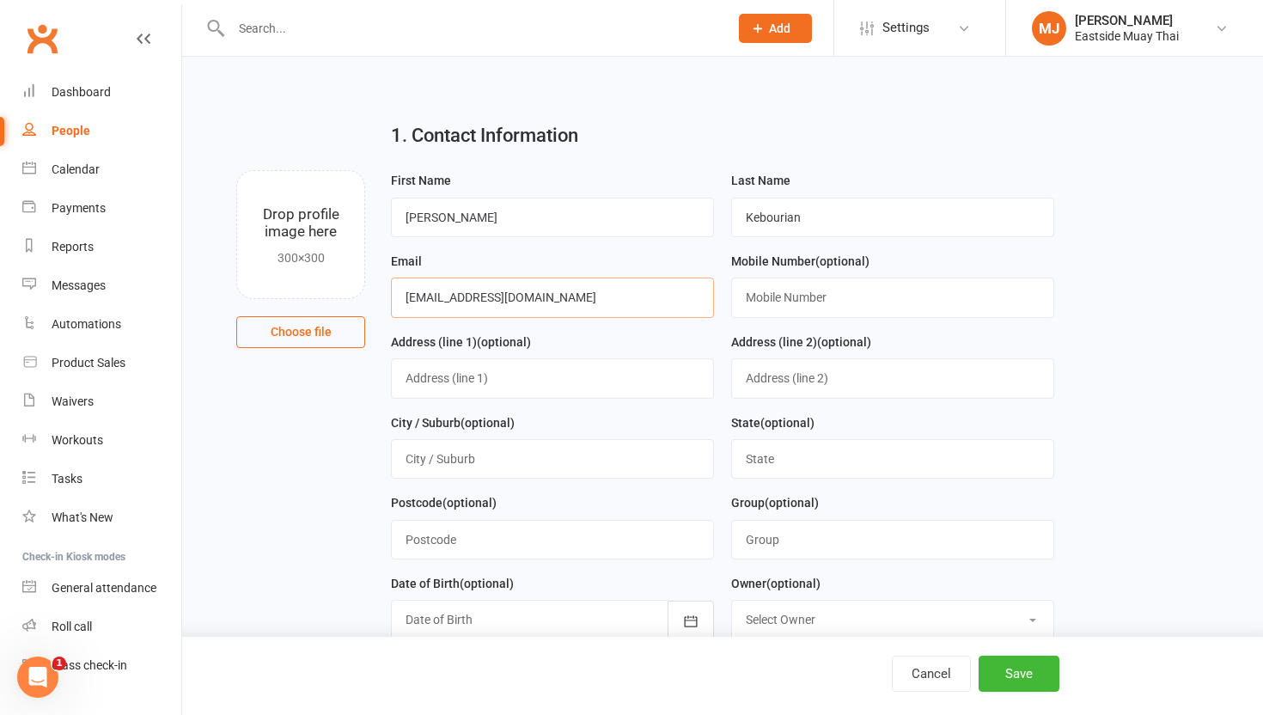
type input "[EMAIL_ADDRESS][DOMAIN_NAME]"
type input "0410502190"
click at [932, 658] on button "Save" at bounding box center [1019, 674] width 81 height 36
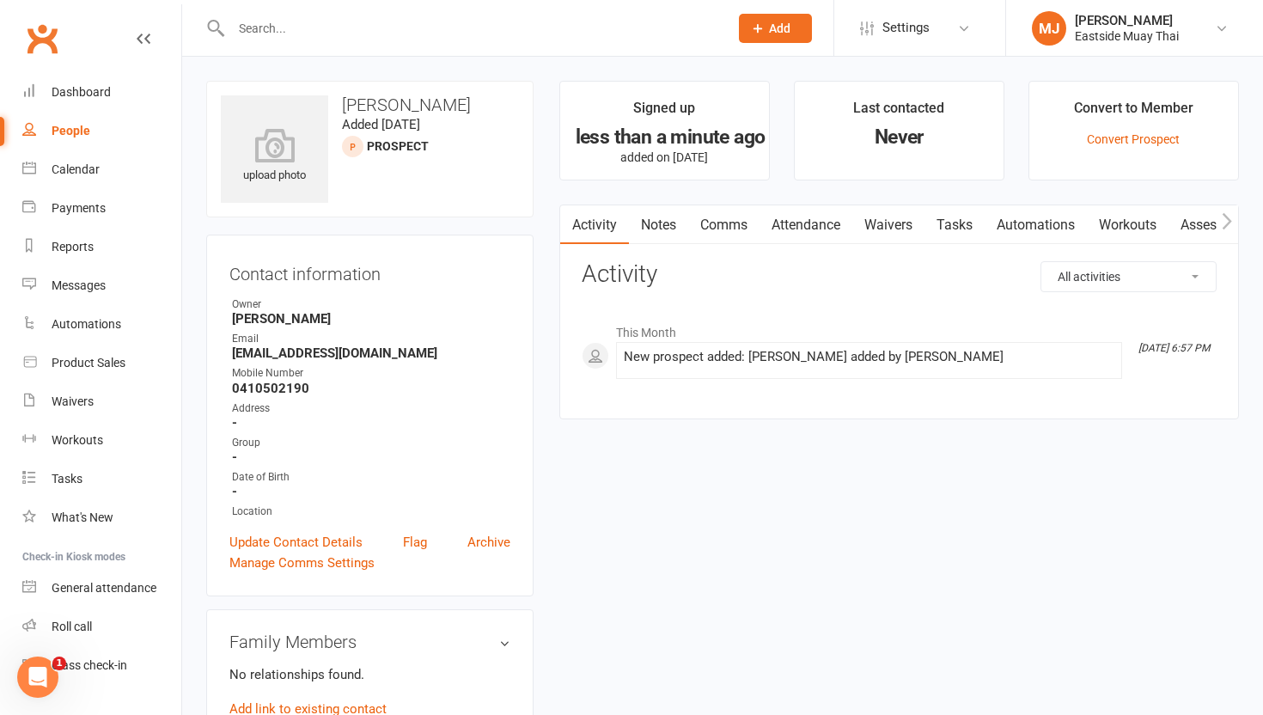
click at [497, 25] on input "text" at bounding box center [471, 28] width 491 height 24
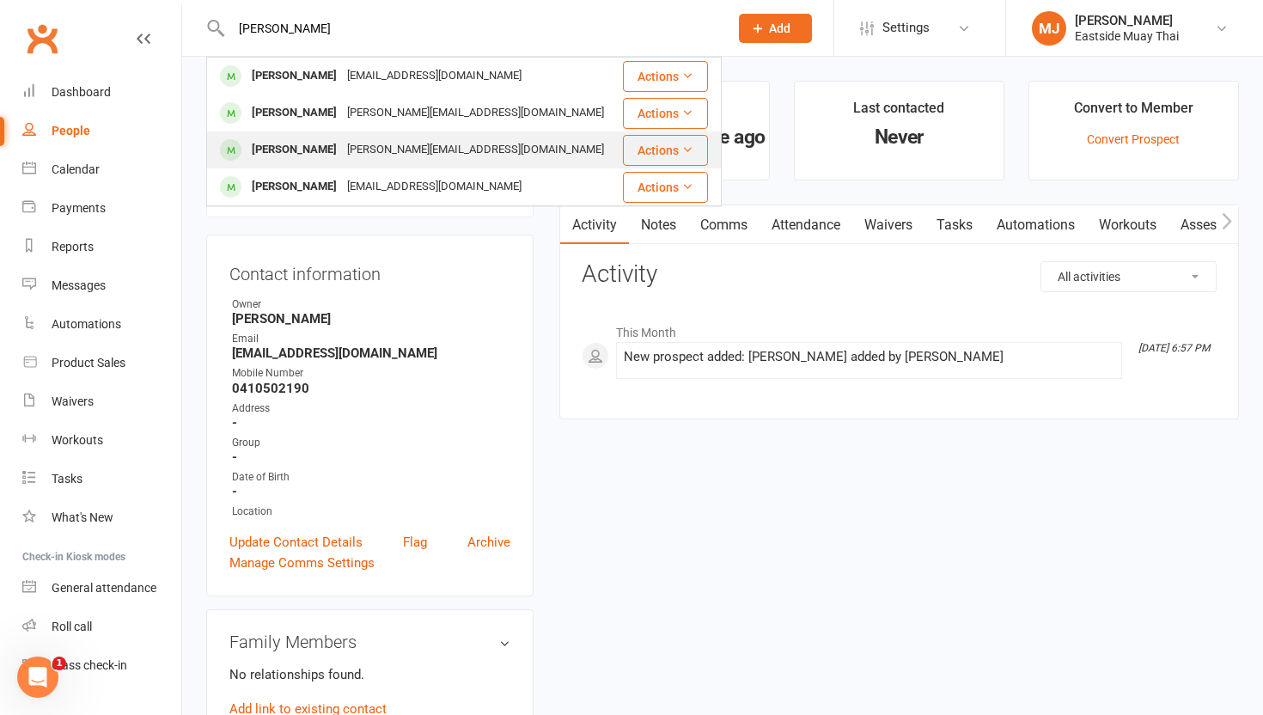
type input "[PERSON_NAME]"
click at [321, 149] on div "[PERSON_NAME]" at bounding box center [294, 150] width 95 height 25
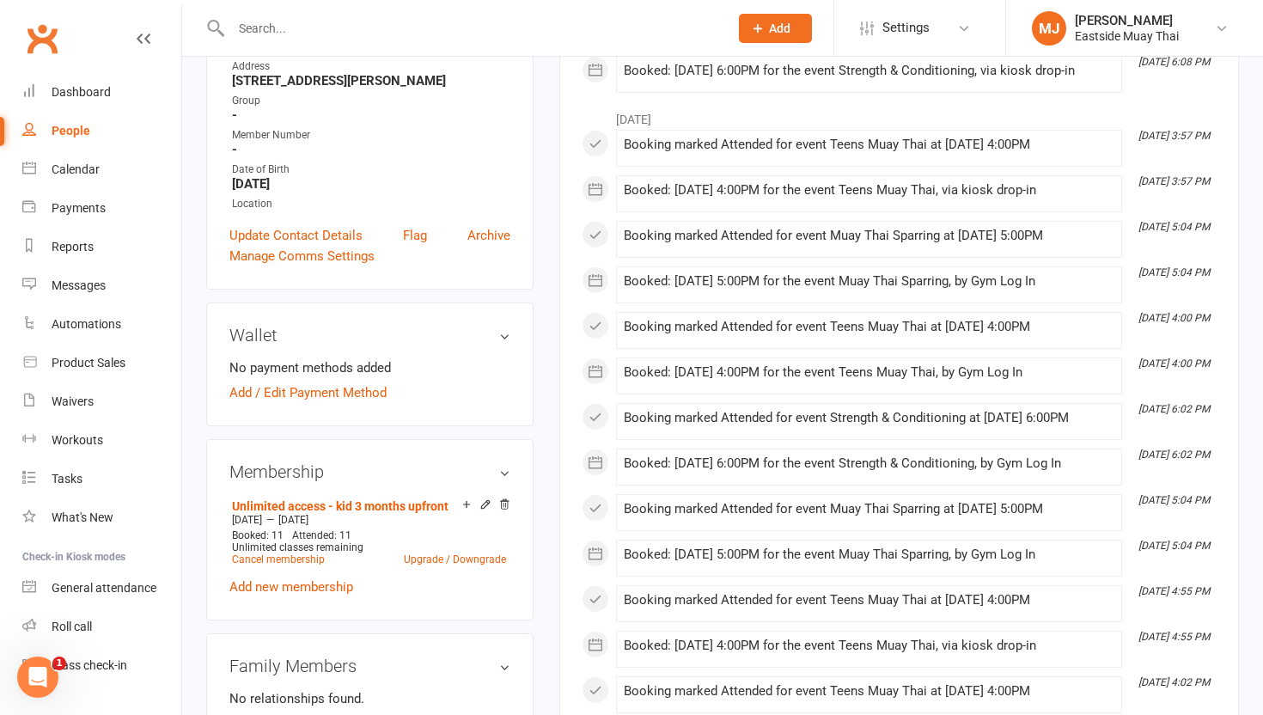
scroll to position [370, 0]
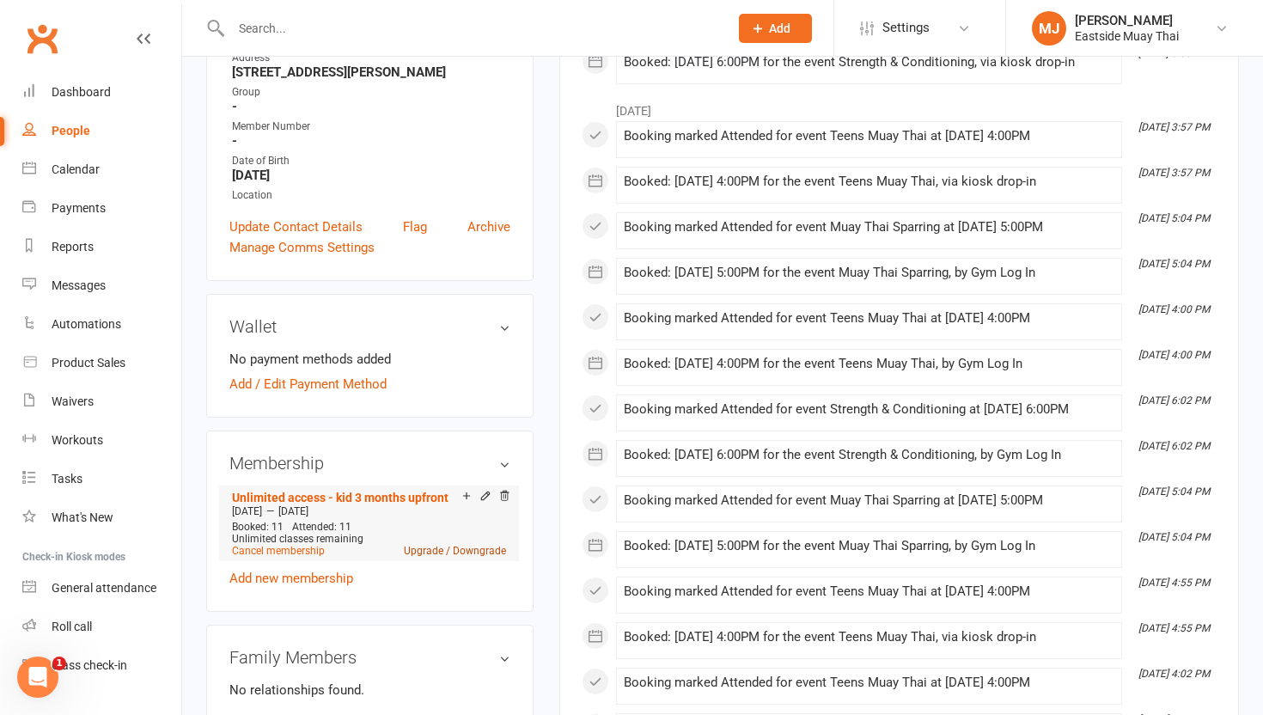
click at [463, 545] on link "Upgrade / Downgrade" at bounding box center [455, 551] width 102 height 12
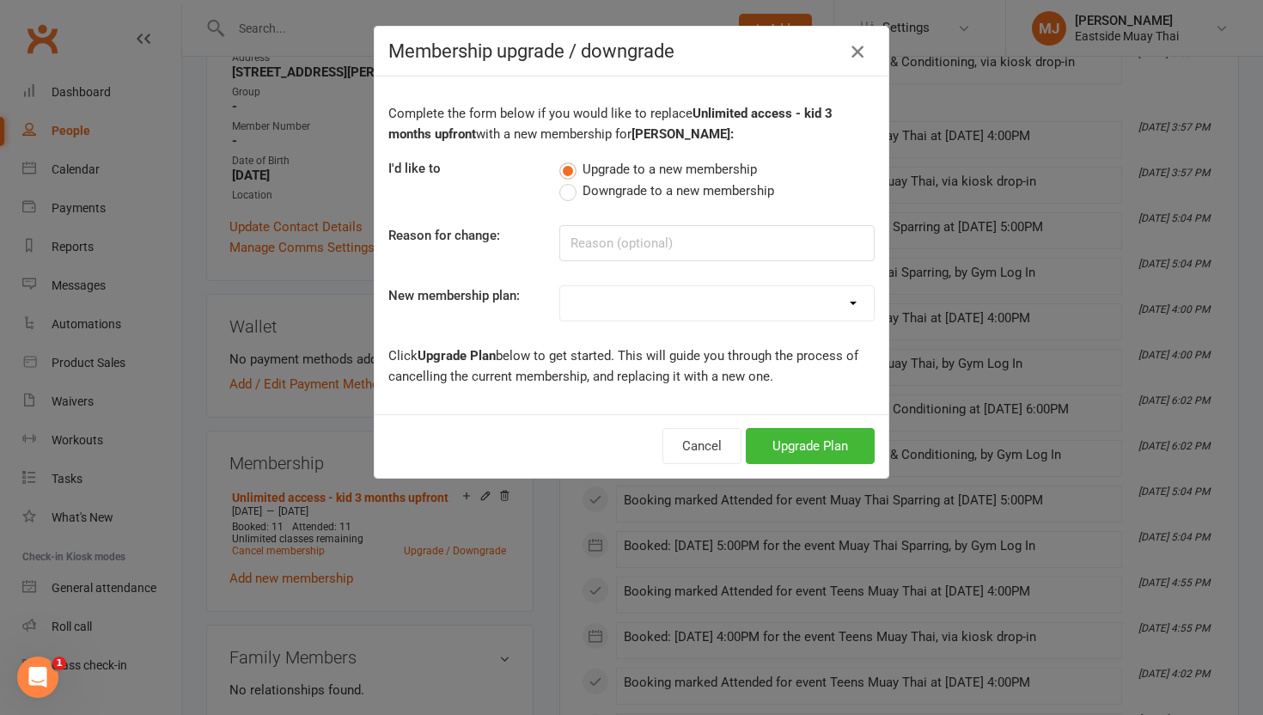
click at [861, 44] on icon "button" at bounding box center [857, 51] width 21 height 21
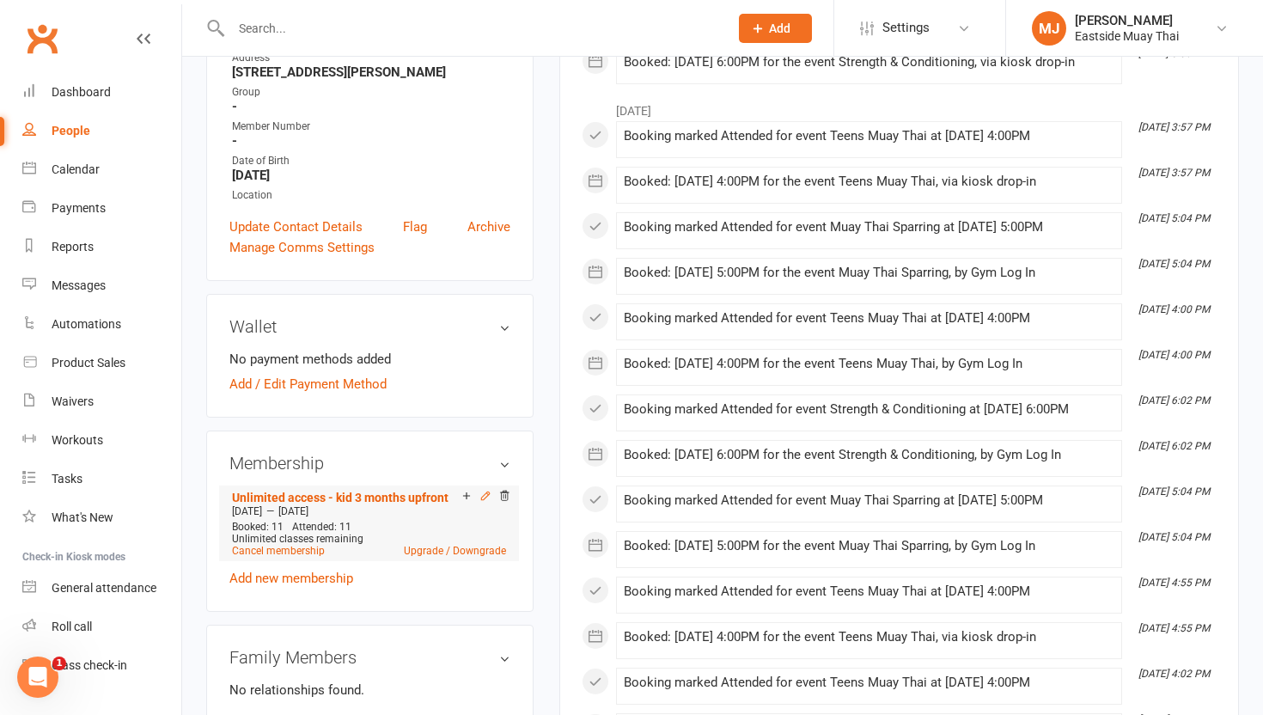
click at [481, 490] on icon at bounding box center [486, 496] width 12 height 12
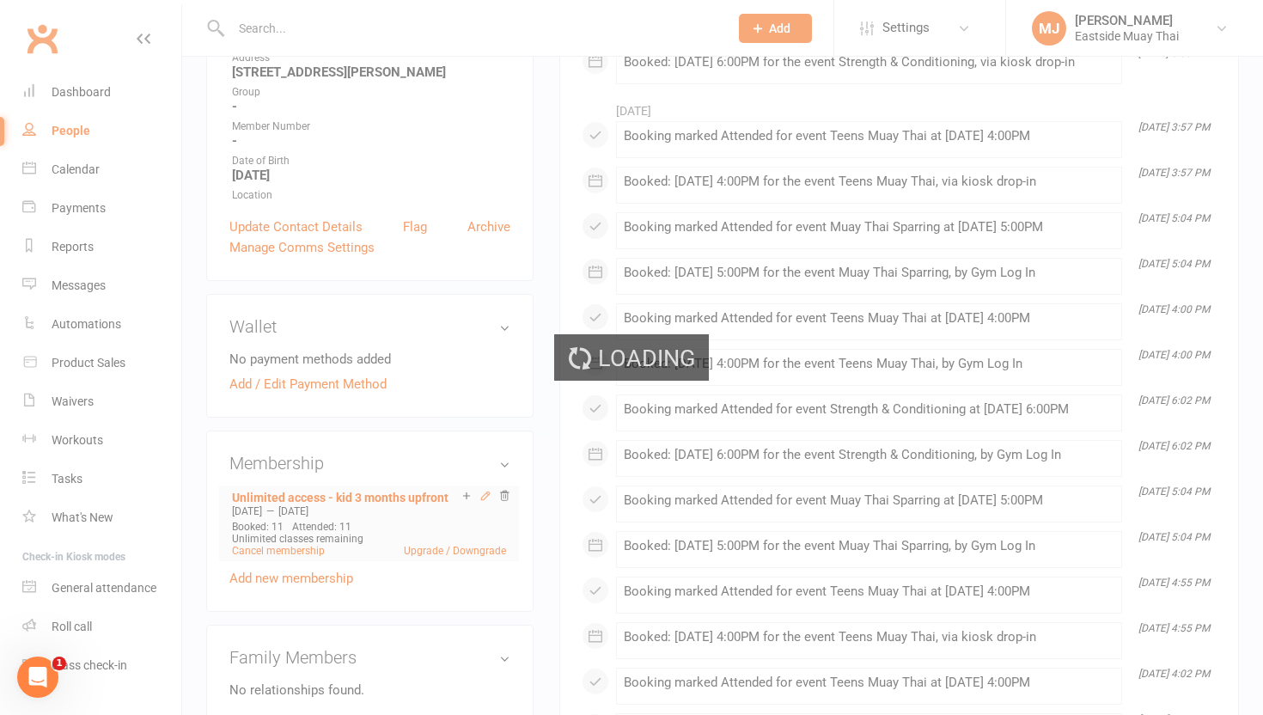
click at [481, 474] on div "Loading" at bounding box center [631, 357] width 1263 height 715
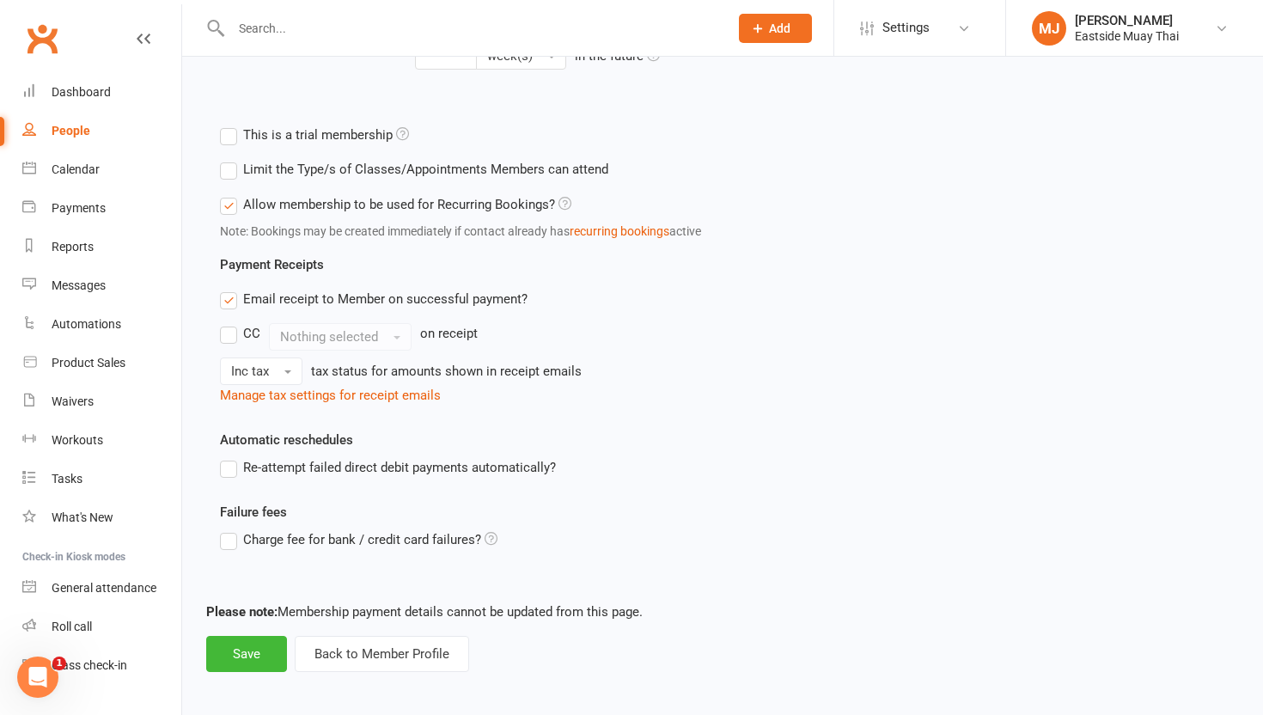
scroll to position [610, 0]
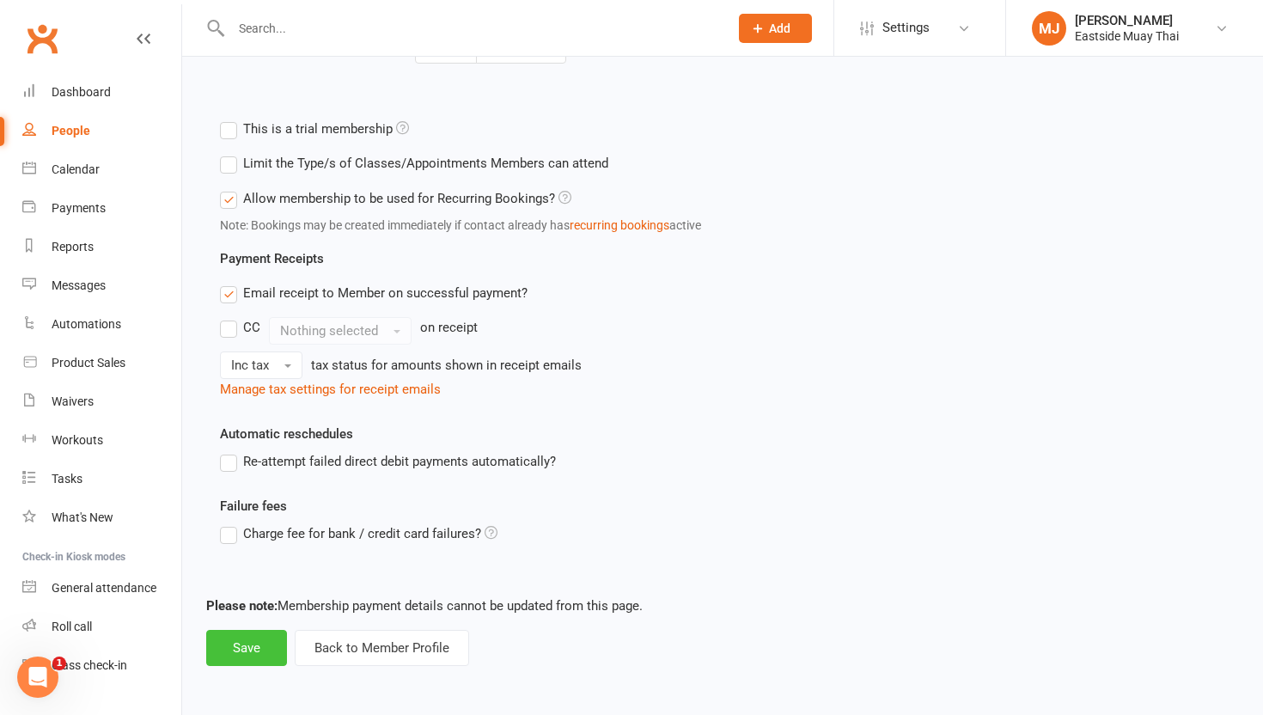
click at [245, 640] on button "Save" at bounding box center [246, 648] width 81 height 36
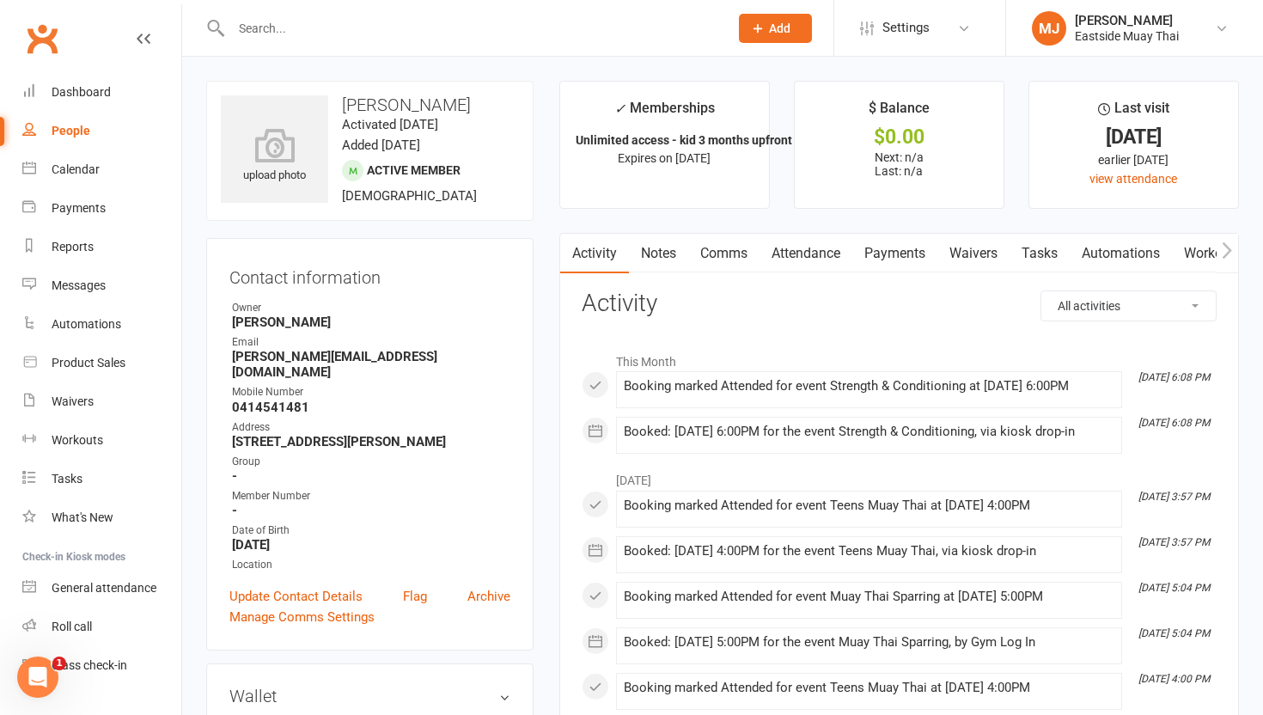
click at [419, 28] on input "text" at bounding box center [471, 28] width 491 height 24
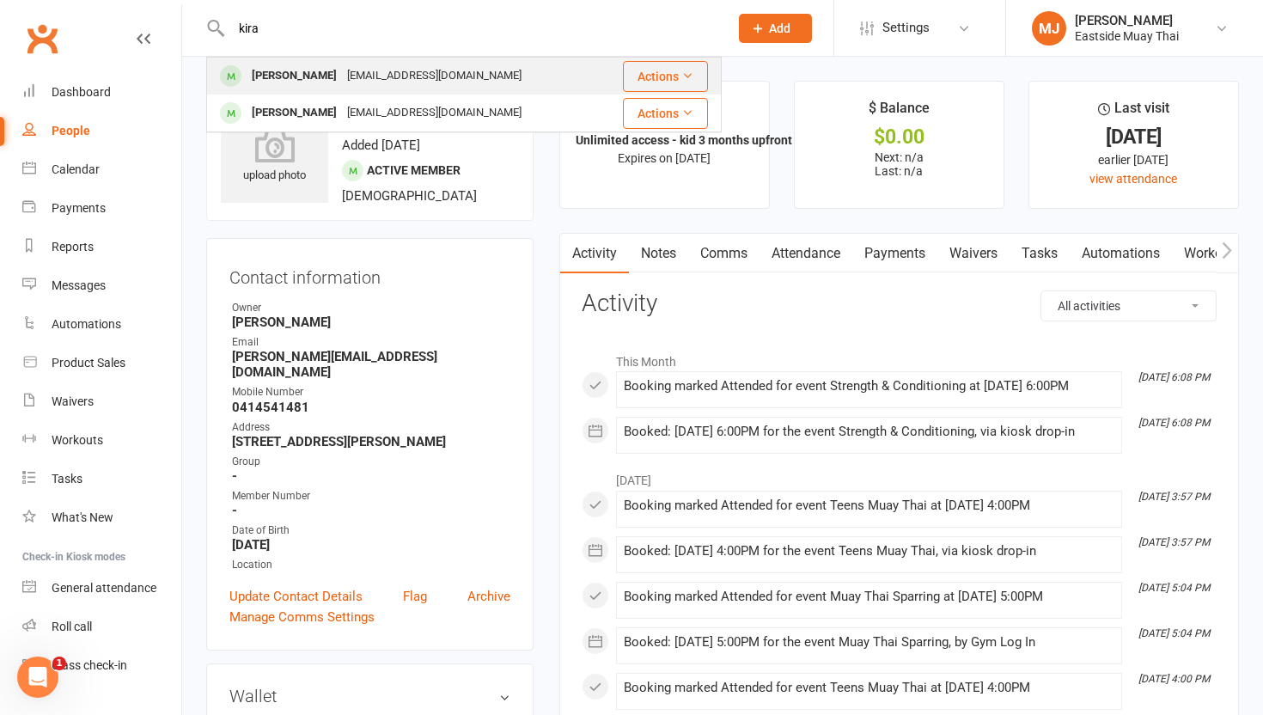
type input "kira"
click at [342, 76] on div "[EMAIL_ADDRESS][DOMAIN_NAME]" at bounding box center [434, 76] width 185 height 25
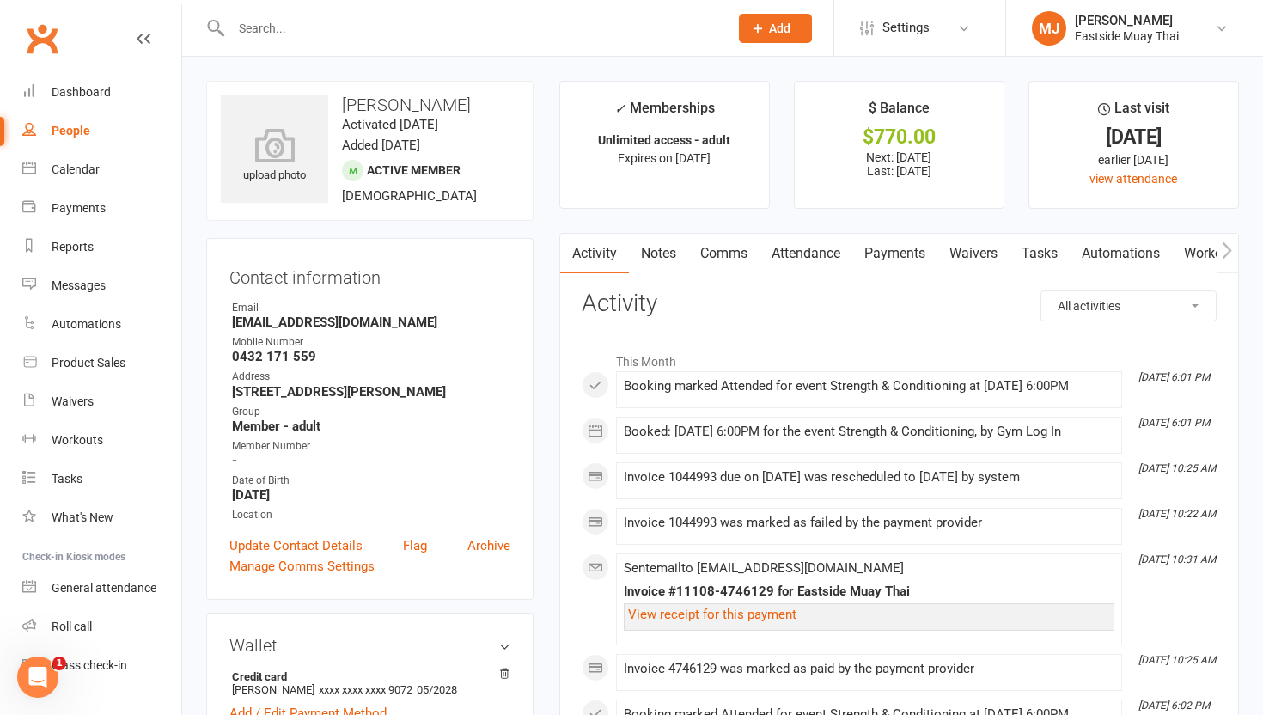
click at [921, 267] on link "Payments" at bounding box center [895, 254] width 85 height 40
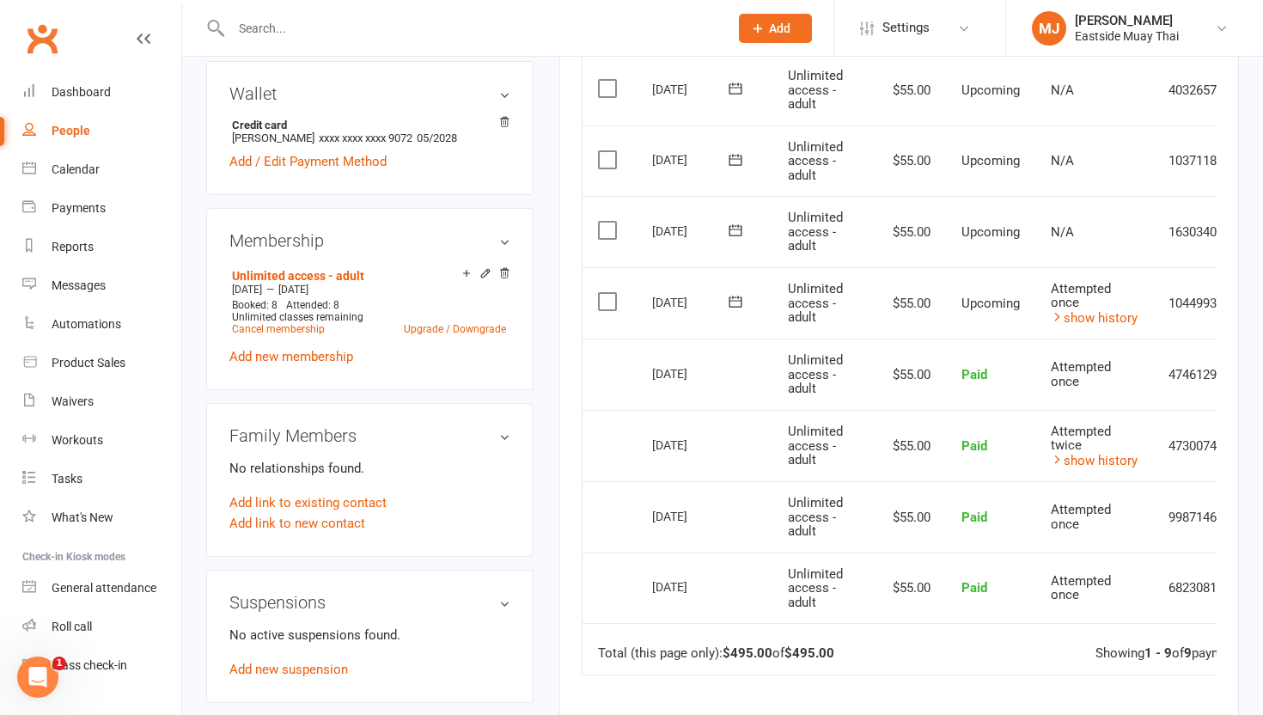
scroll to position [505, 0]
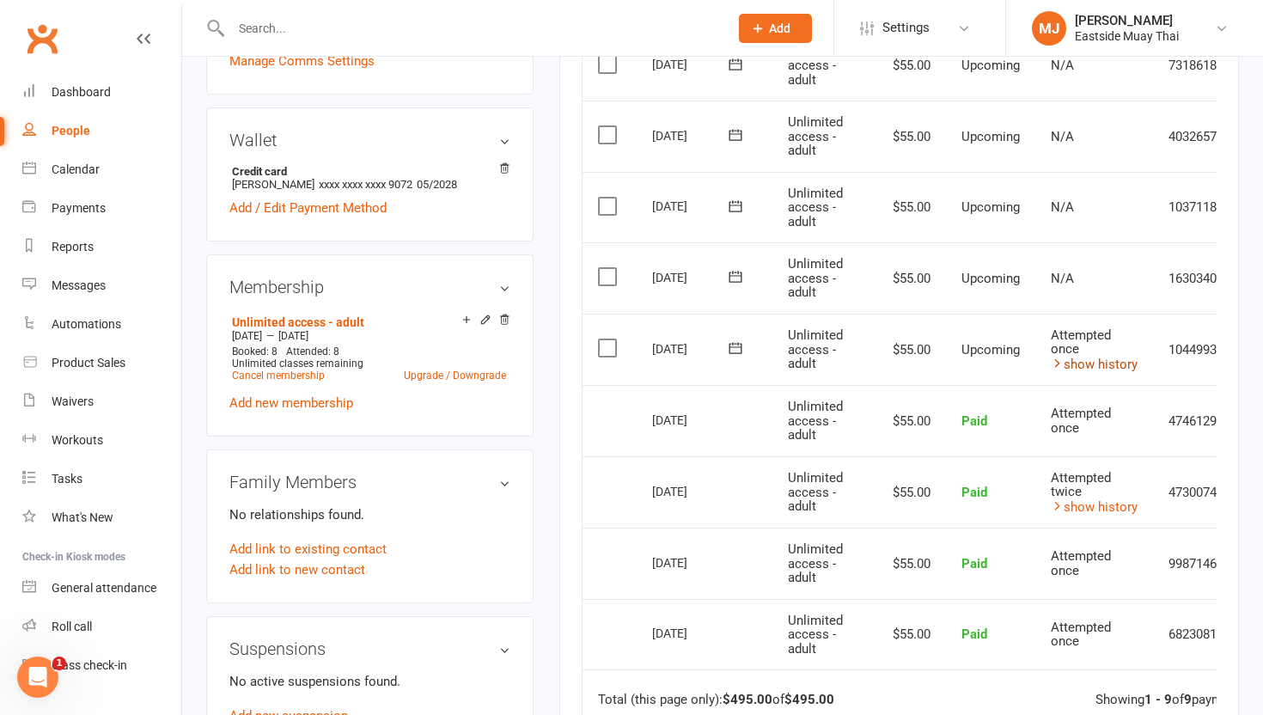
click at [932, 359] on link "show history" at bounding box center [1094, 364] width 87 height 15
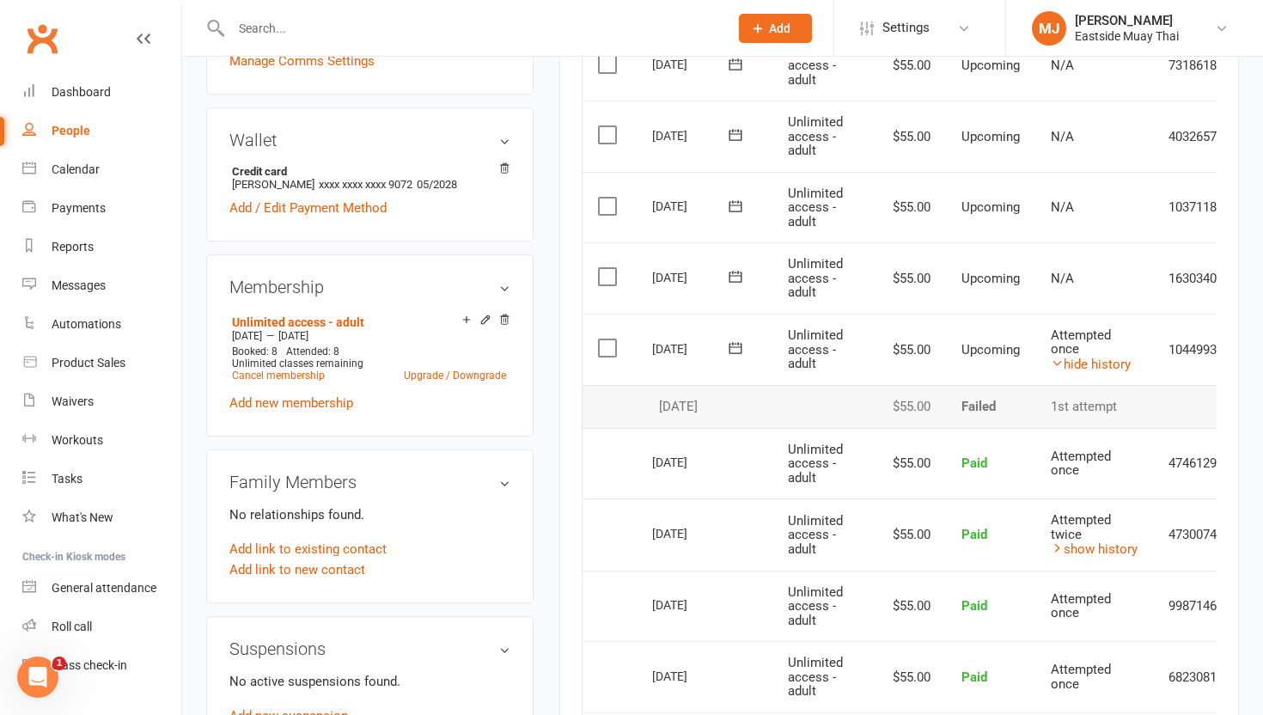
scroll to position [0, 70]
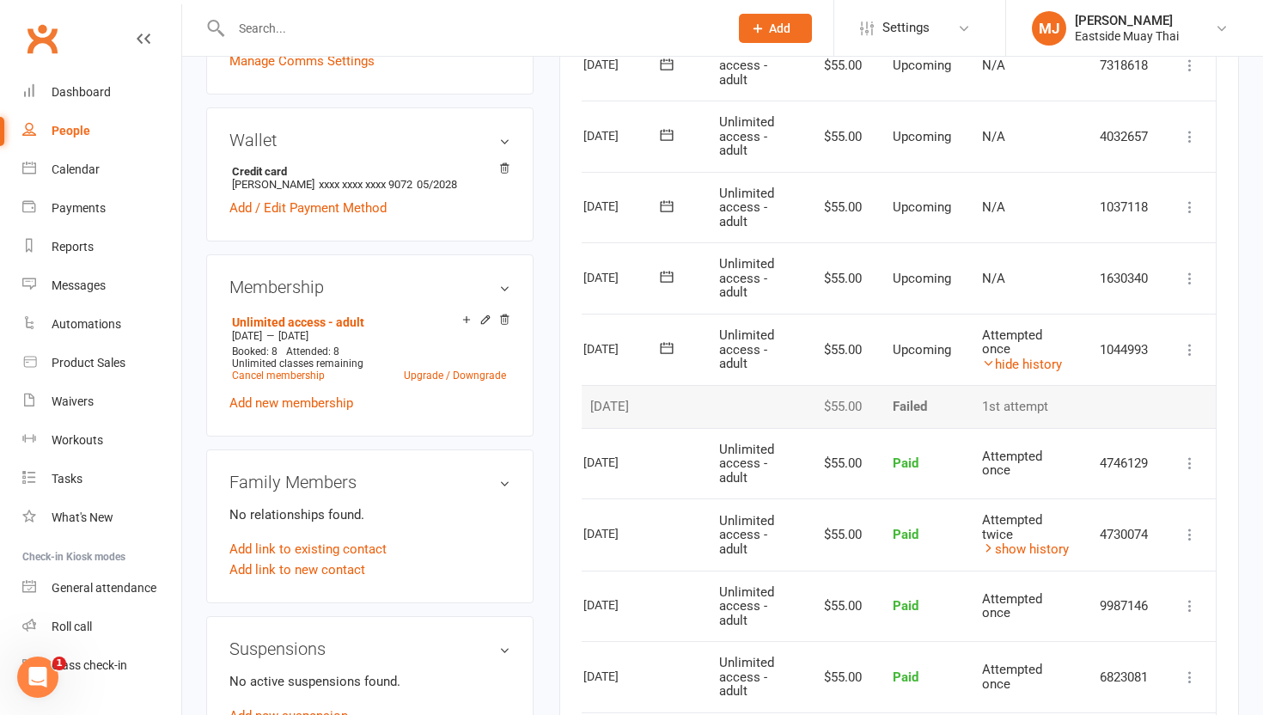
click at [932, 334] on td "Mark as Paid (Cash) [PERSON_NAME] as Paid (POS) Mark as Paid (Other) Skip Chang…" at bounding box center [1191, 350] width 52 height 72
click at [932, 342] on icon at bounding box center [1190, 349] width 17 height 17
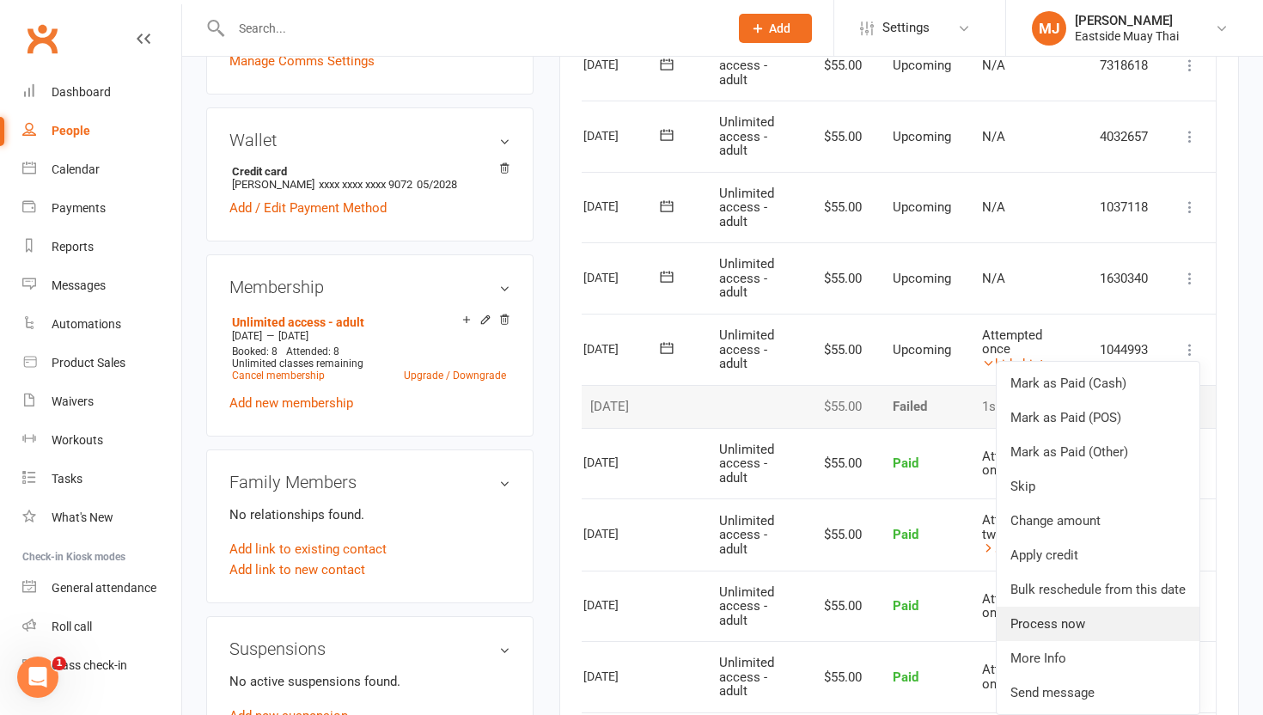
click at [932, 618] on link "Process now" at bounding box center [1098, 624] width 203 height 34
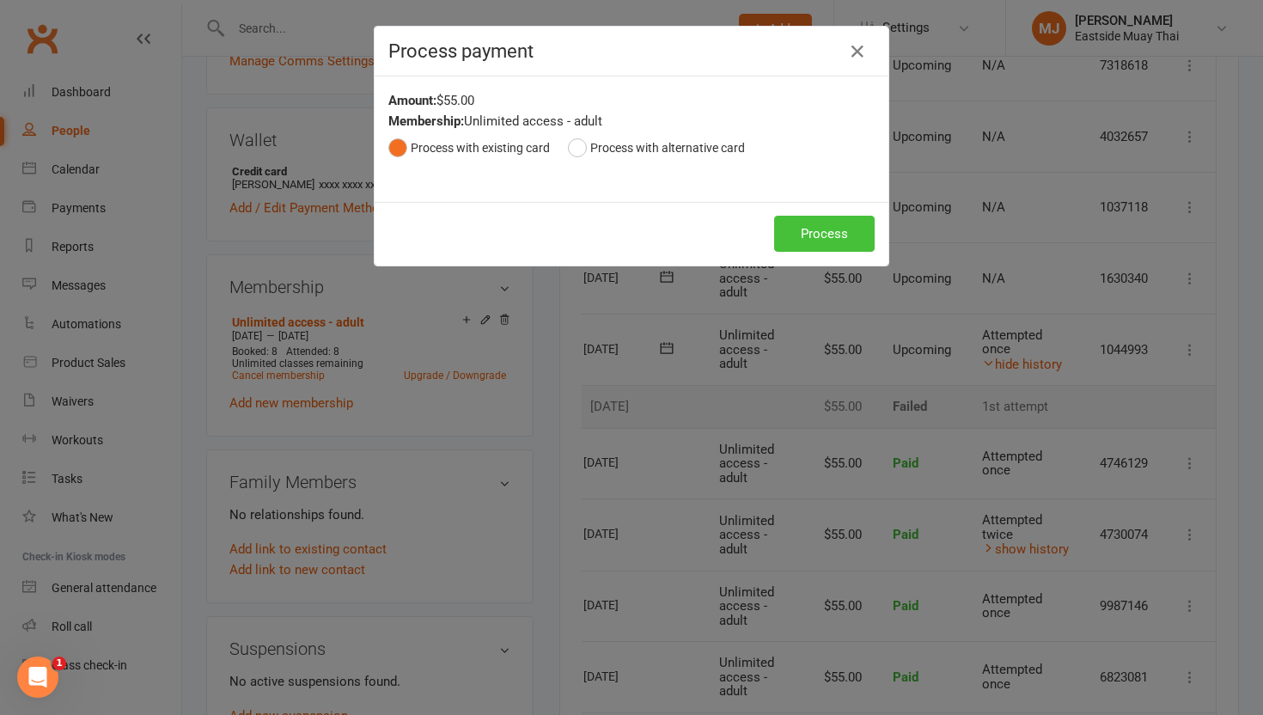
click at [813, 240] on button "Process" at bounding box center [824, 234] width 101 height 36
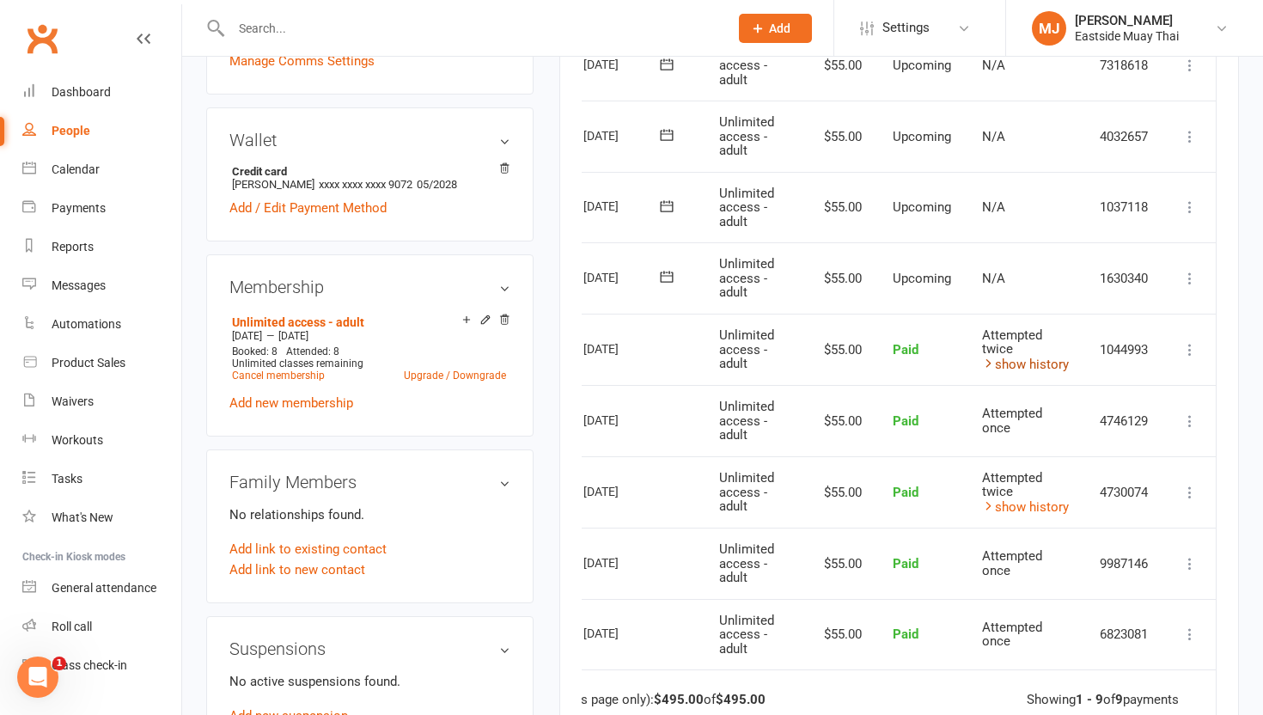
click at [932, 363] on link "show history" at bounding box center [1025, 364] width 87 height 15
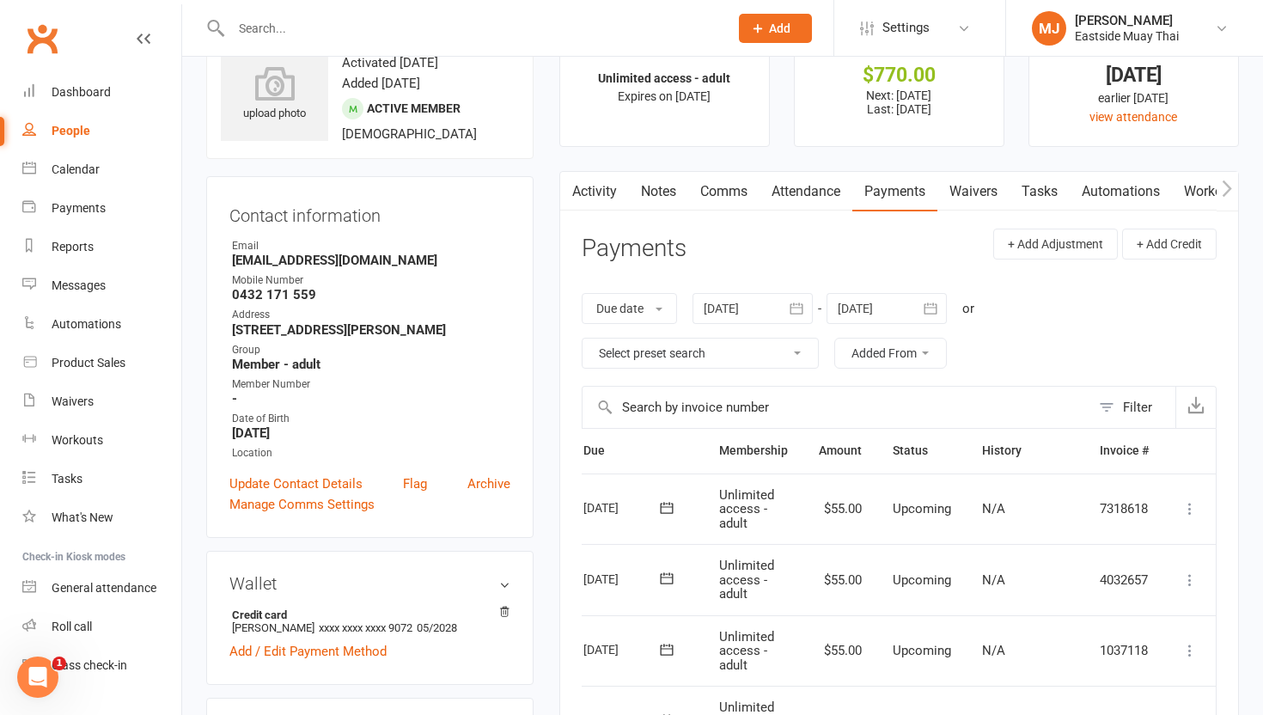
scroll to position [0, 0]
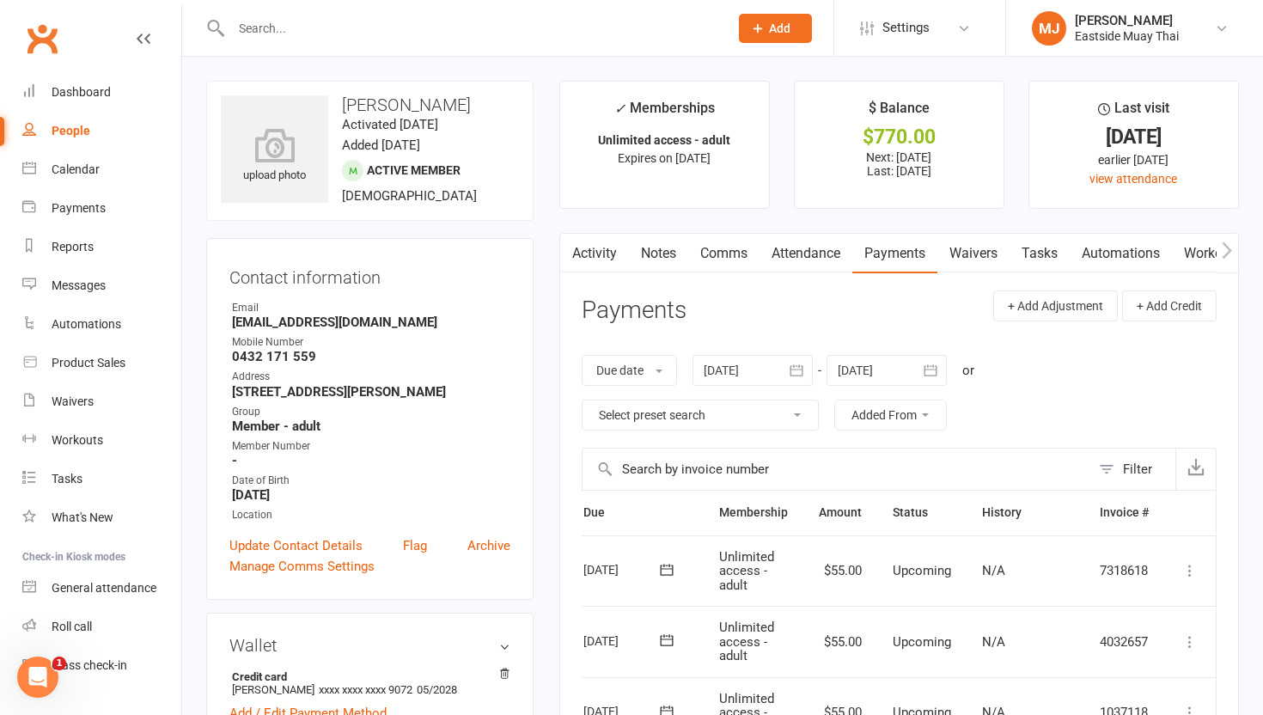
click at [269, 29] on input "text" at bounding box center [471, 28] width 491 height 24
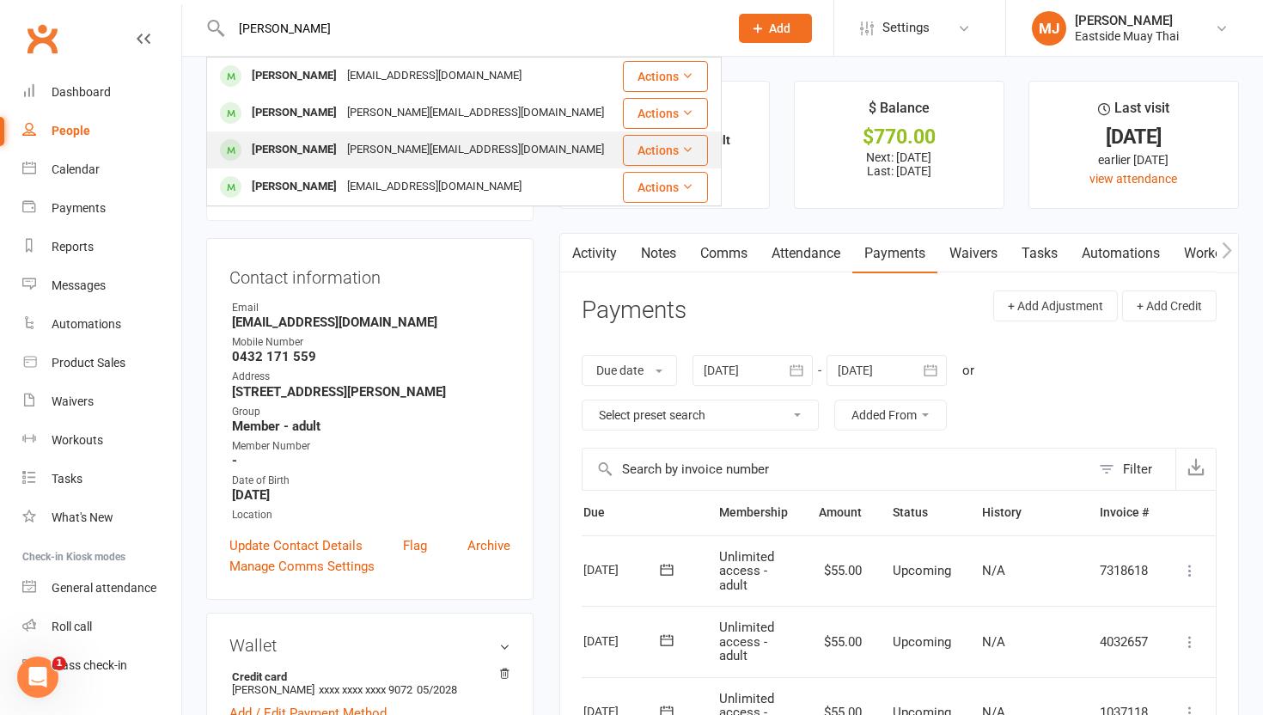
type input "[PERSON_NAME]"
click at [317, 150] on div "[PERSON_NAME]" at bounding box center [294, 150] width 95 height 25
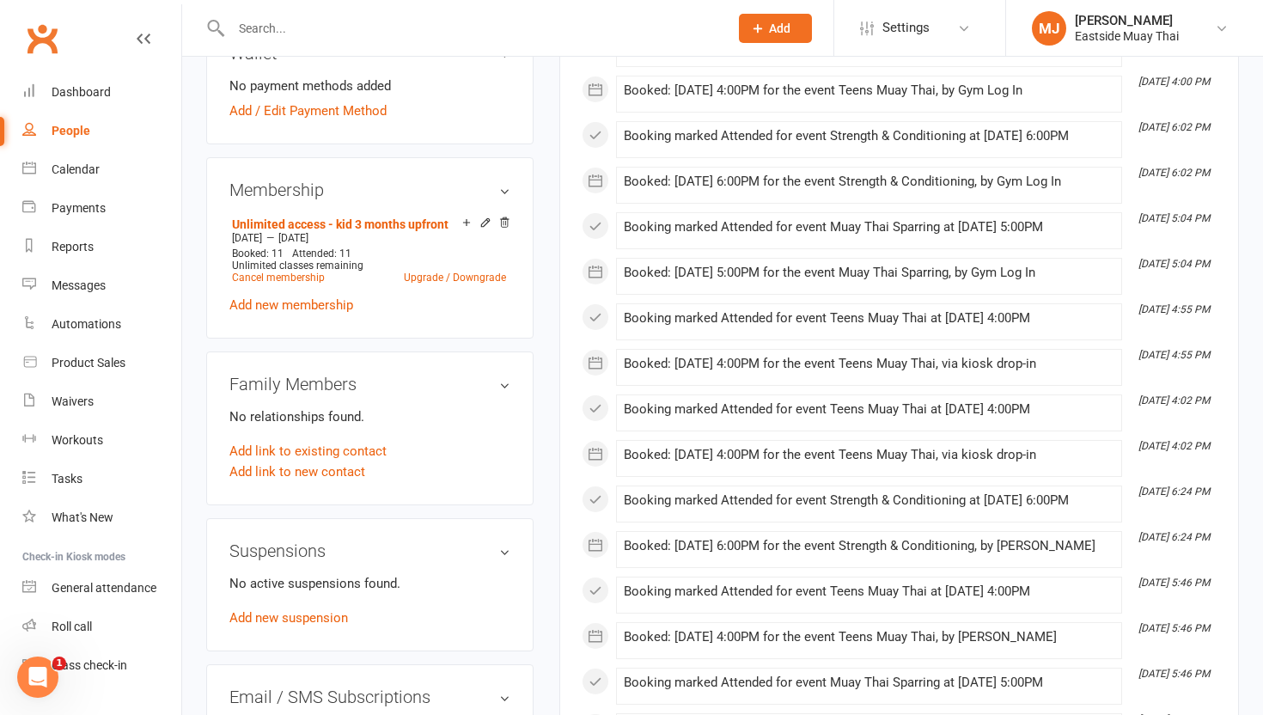
scroll to position [650, 0]
